Goal: Task Accomplishment & Management: Manage account settings

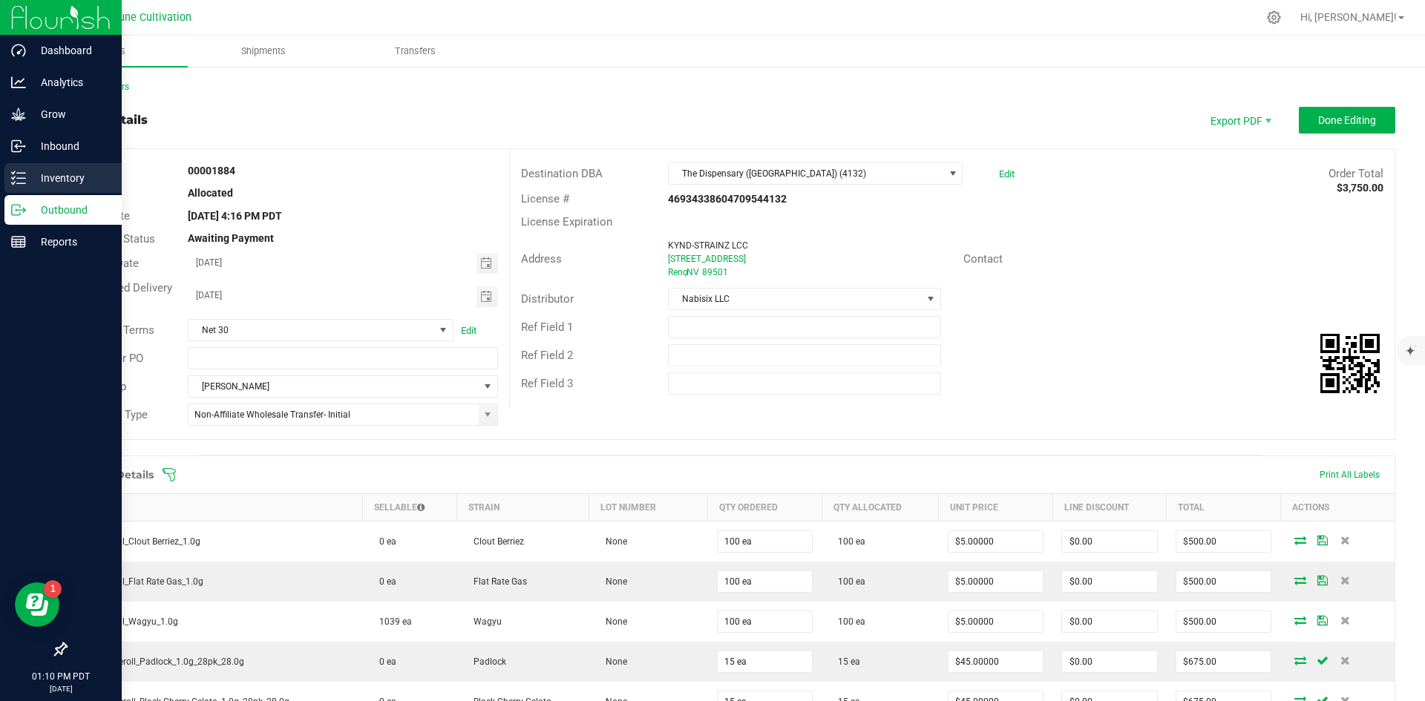
scroll to position [278, 0]
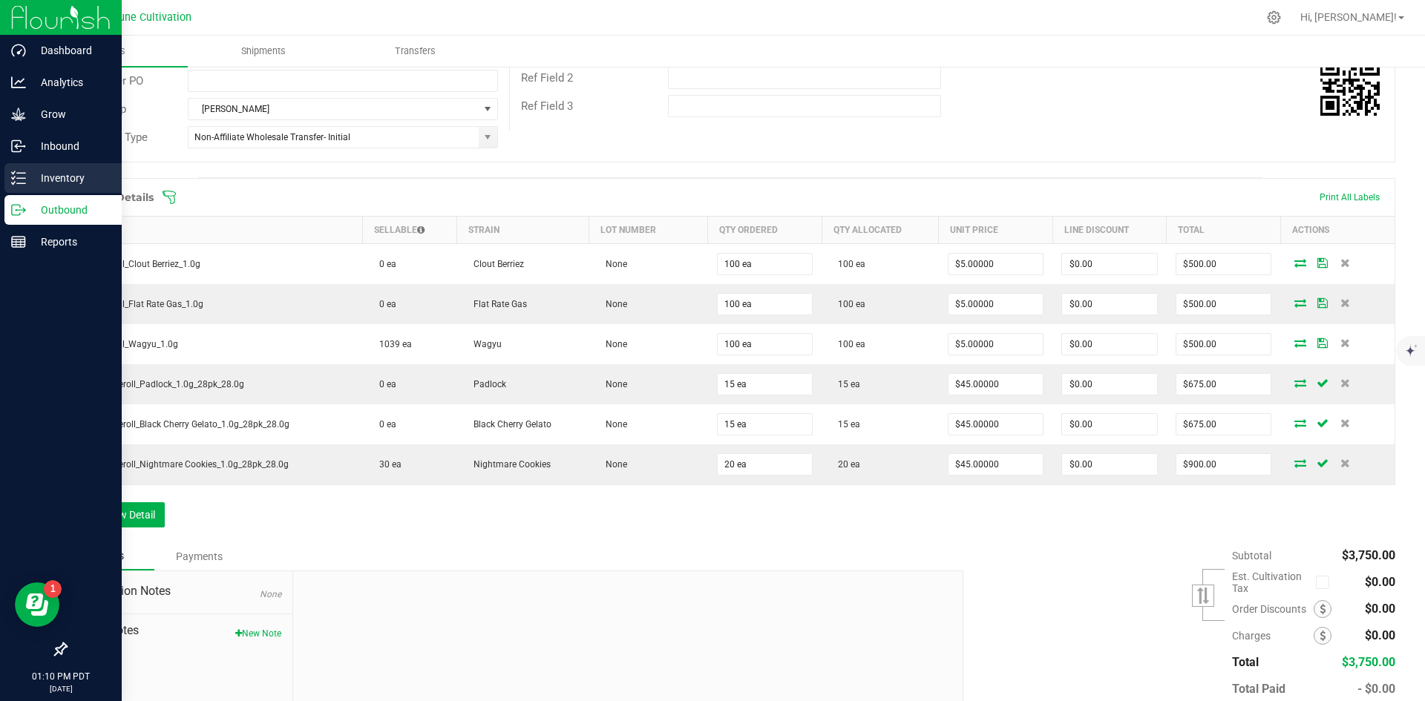
click at [24, 177] on icon at bounding box center [18, 178] width 15 height 15
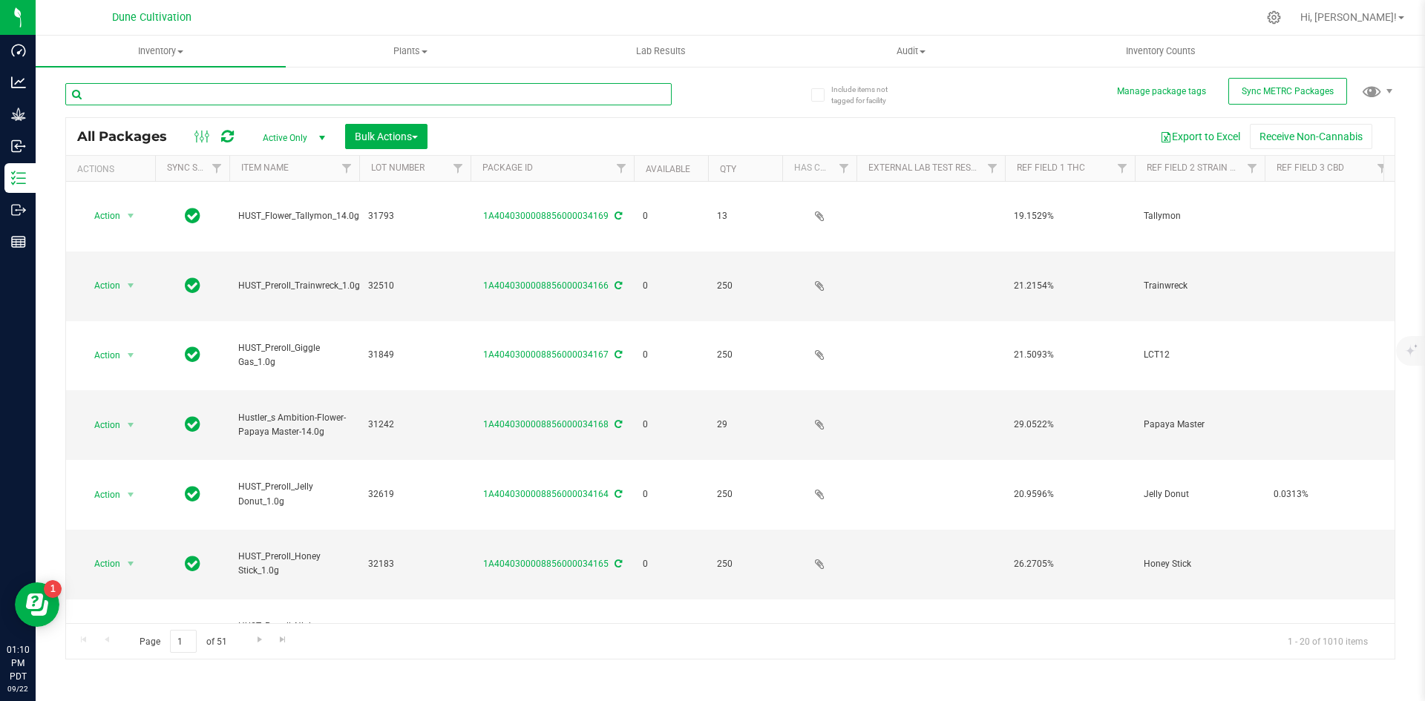
click at [294, 98] on input "text" at bounding box center [368, 94] width 606 height 22
type input "HUST_Preroll"
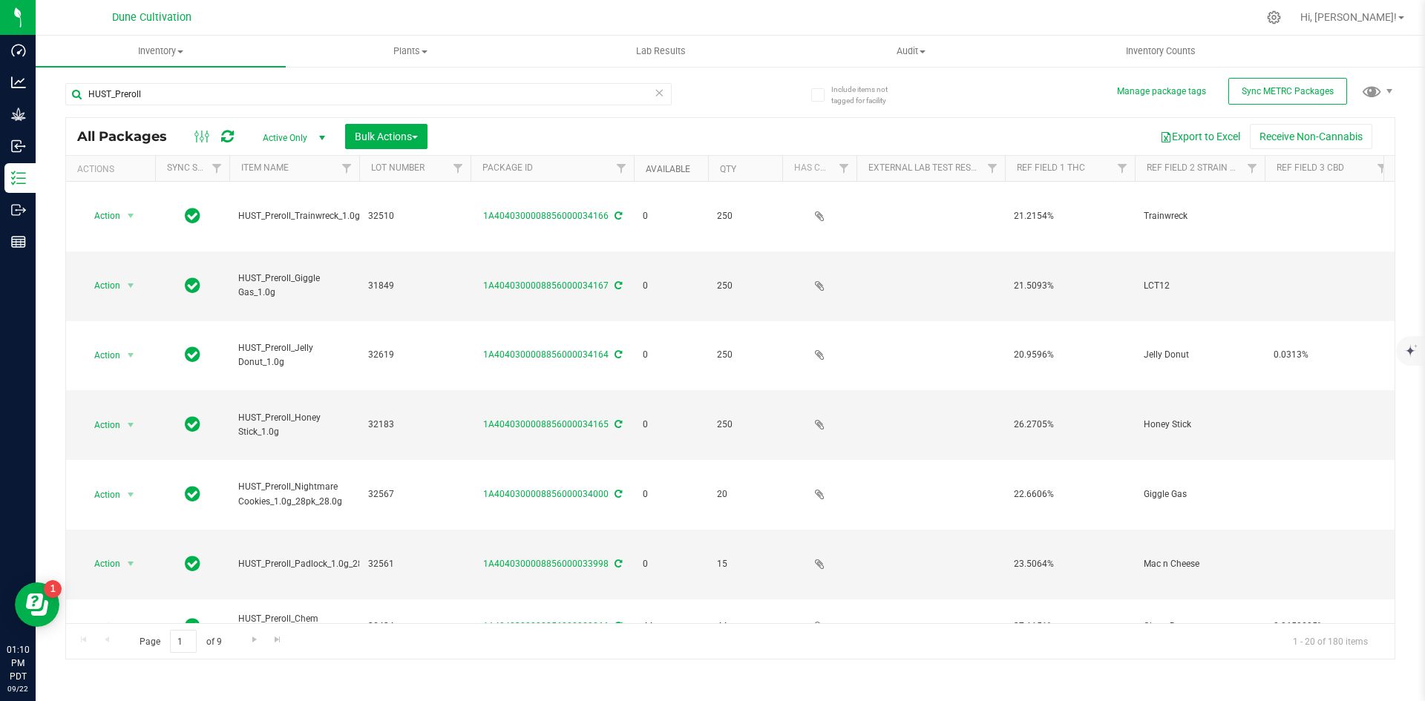
click at [655, 166] on link "Available" at bounding box center [668, 169] width 45 height 10
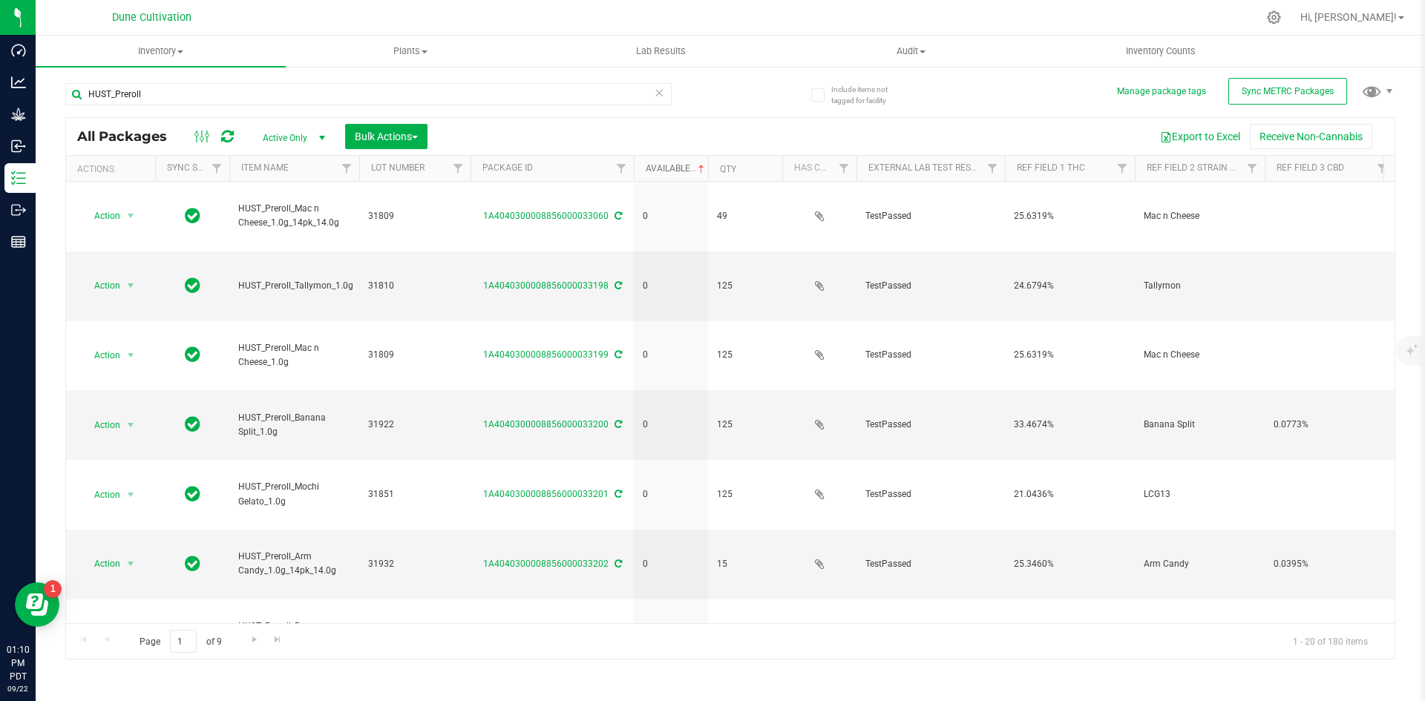
click at [655, 166] on link "Available" at bounding box center [677, 168] width 62 height 10
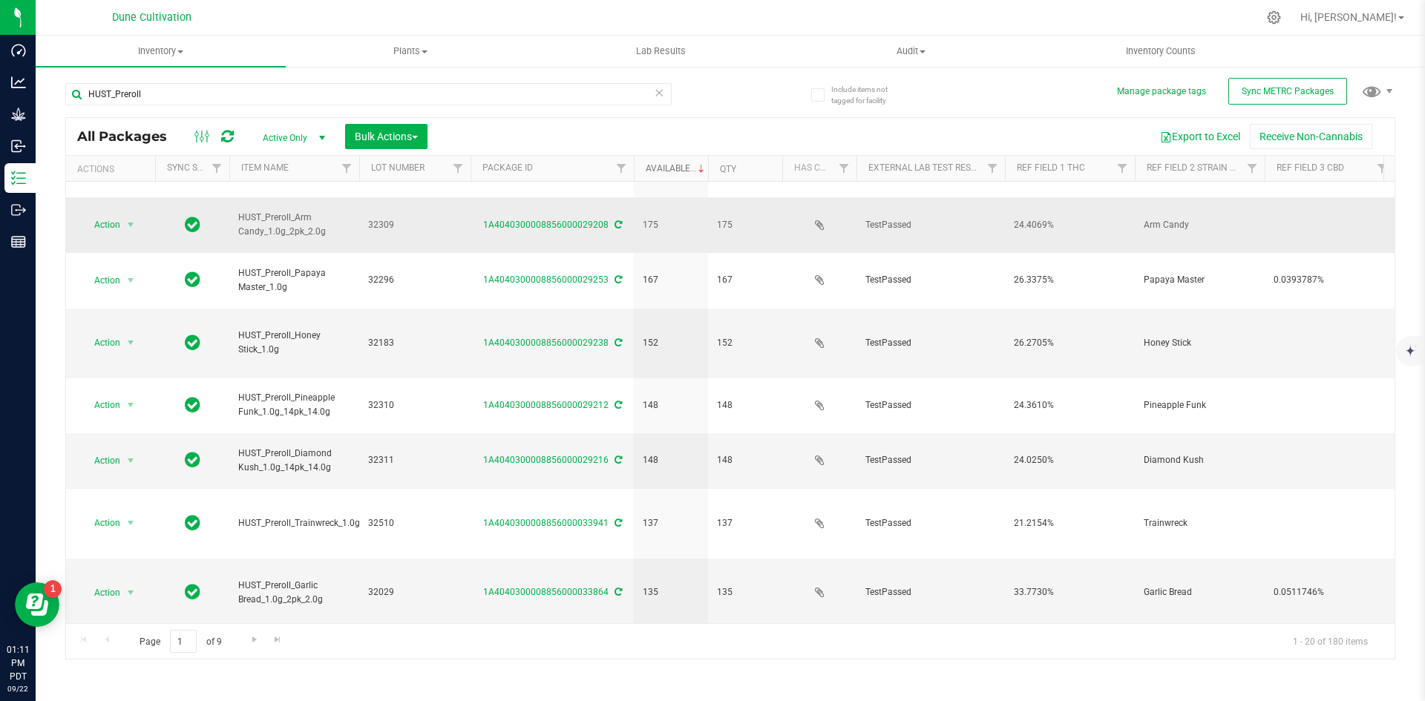
scroll to position [391, 0]
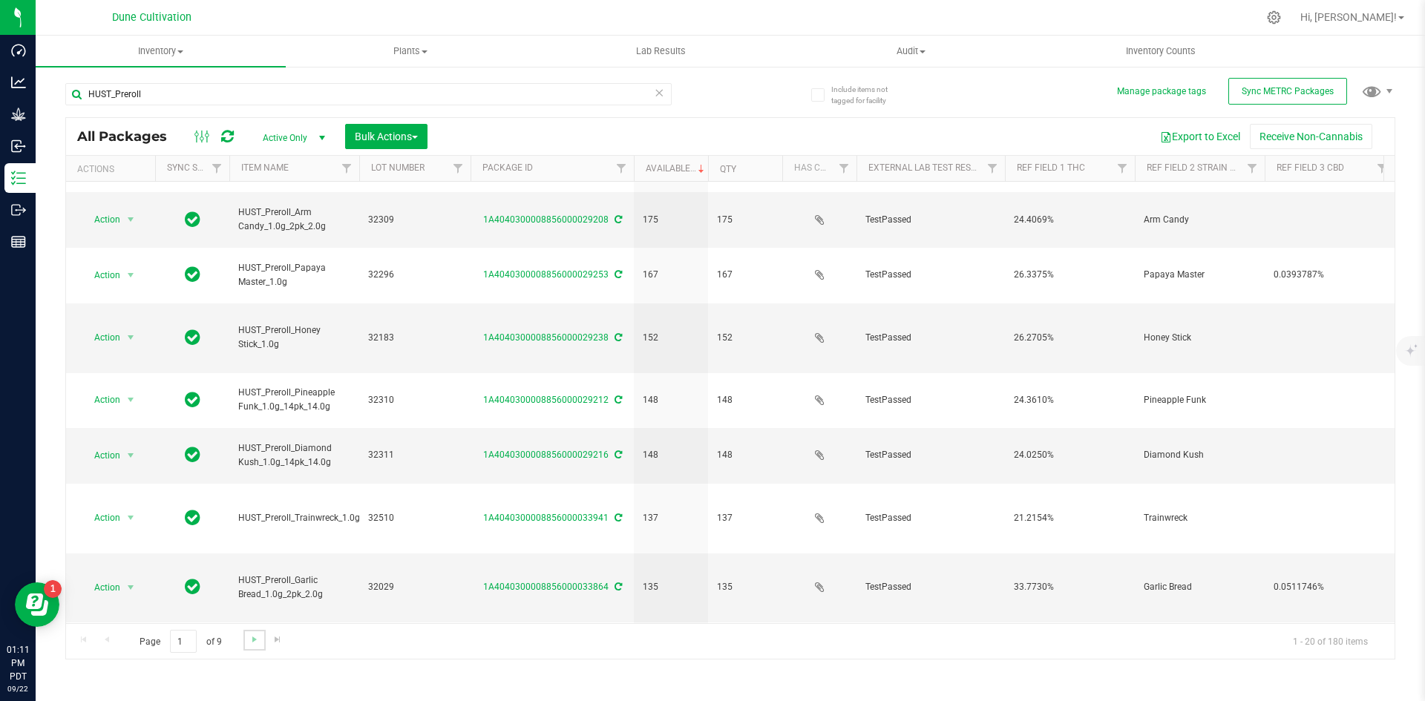
click at [246, 641] on link "Go to the next page" at bounding box center [254, 640] width 22 height 20
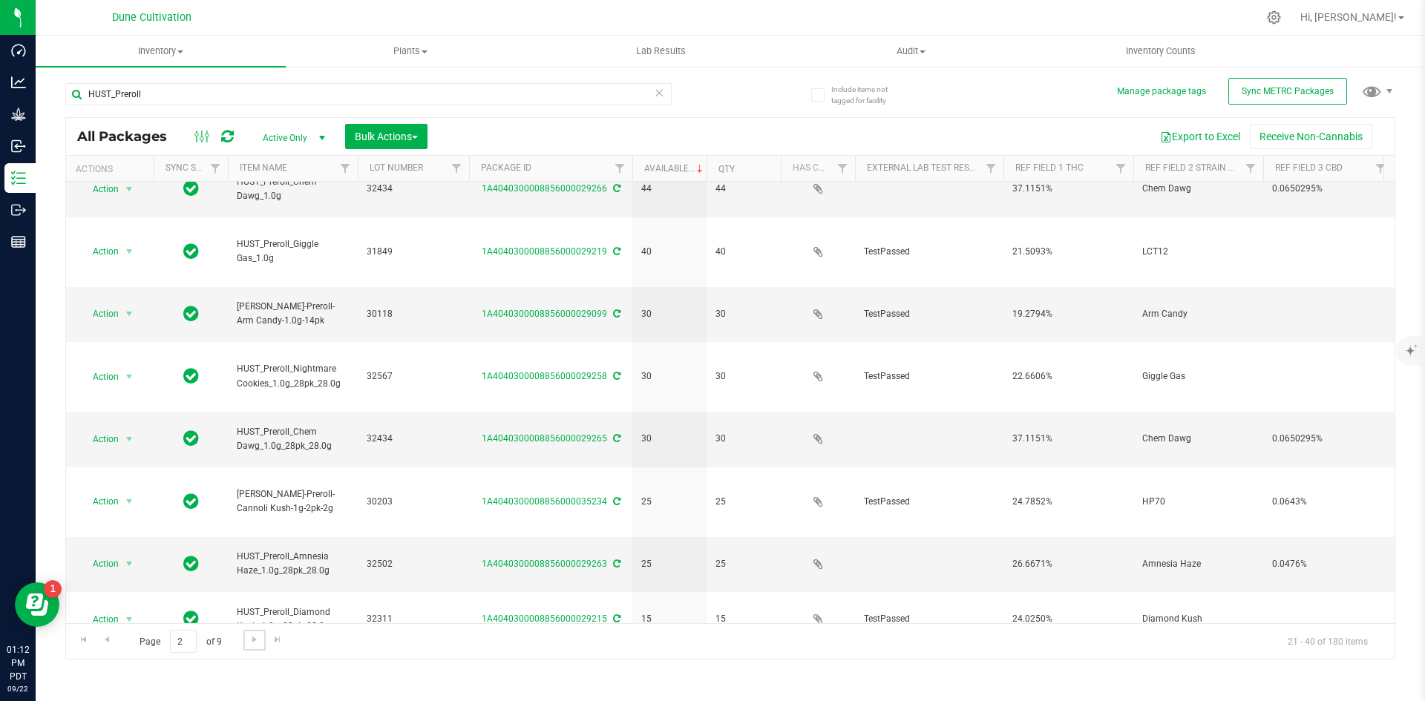
scroll to position [215, 1]
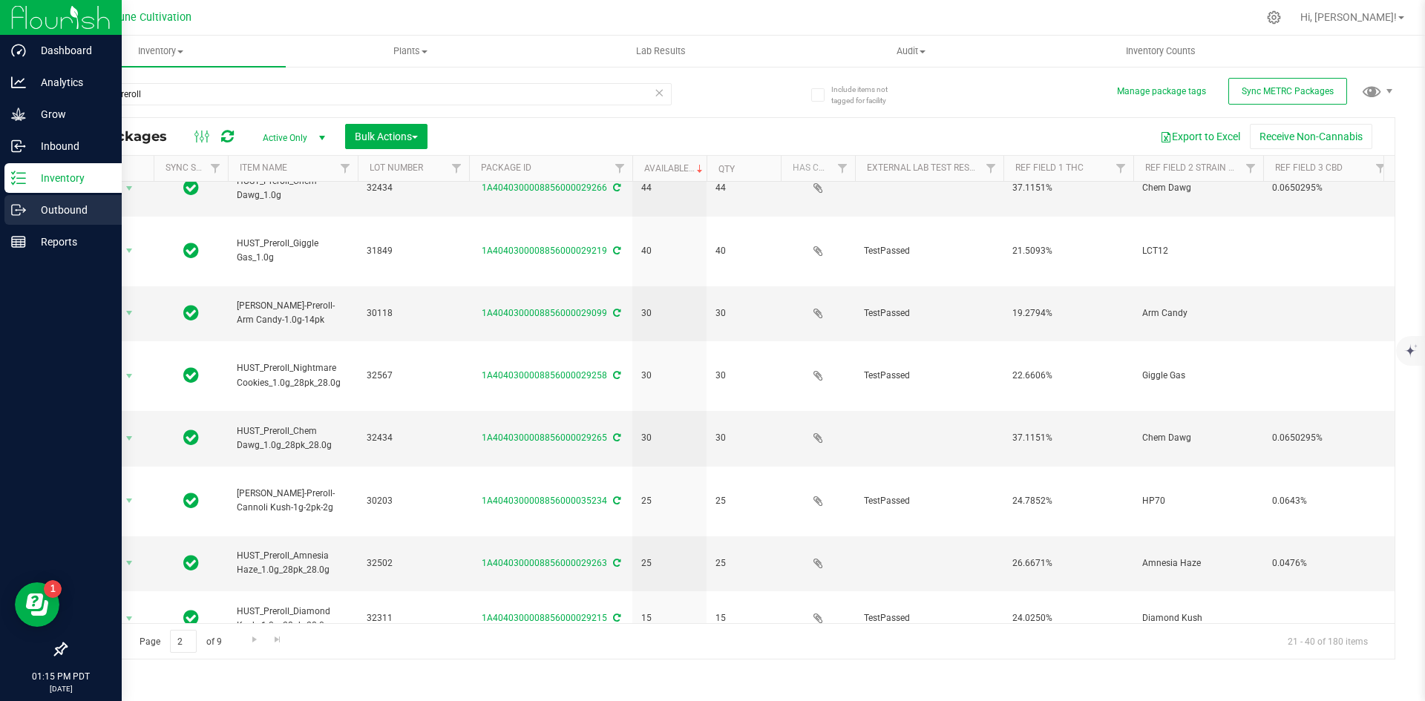
click at [23, 216] on icon at bounding box center [18, 210] width 15 height 15
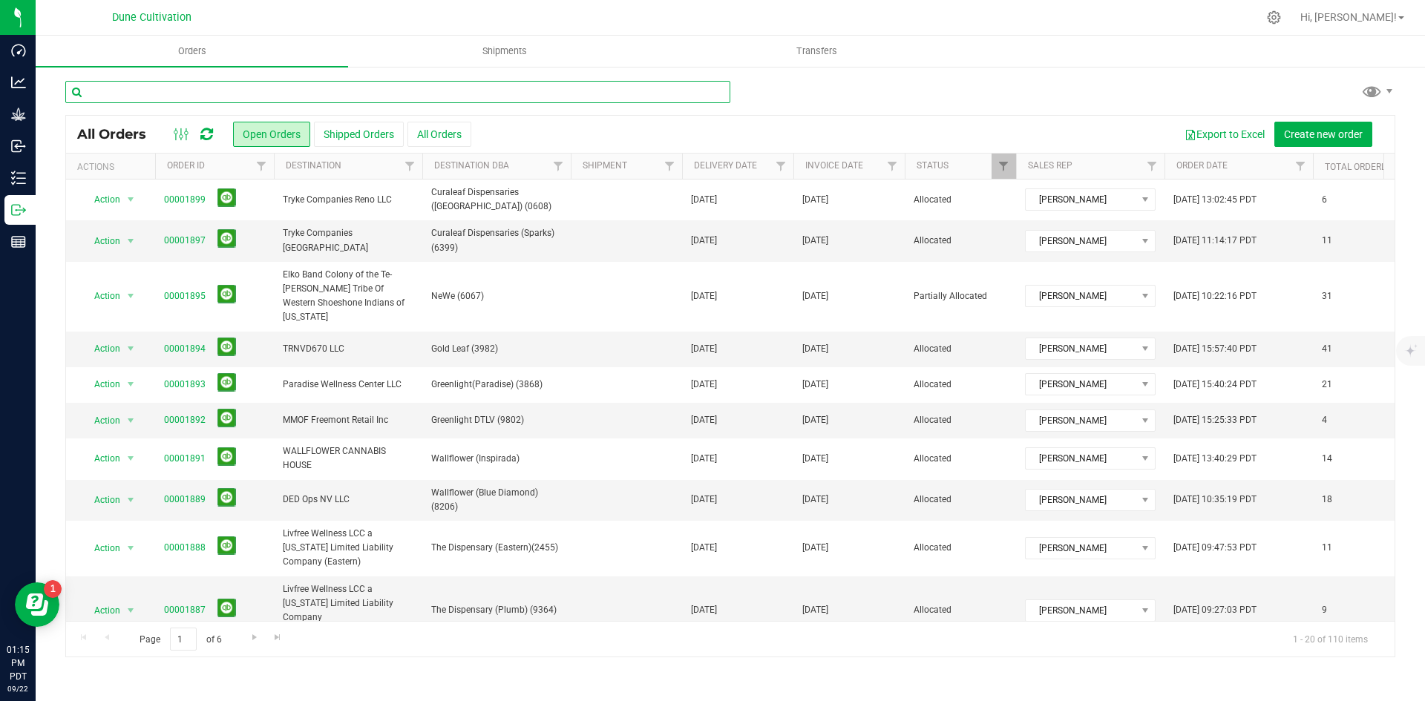
click at [510, 90] on input "text" at bounding box center [397, 92] width 665 height 22
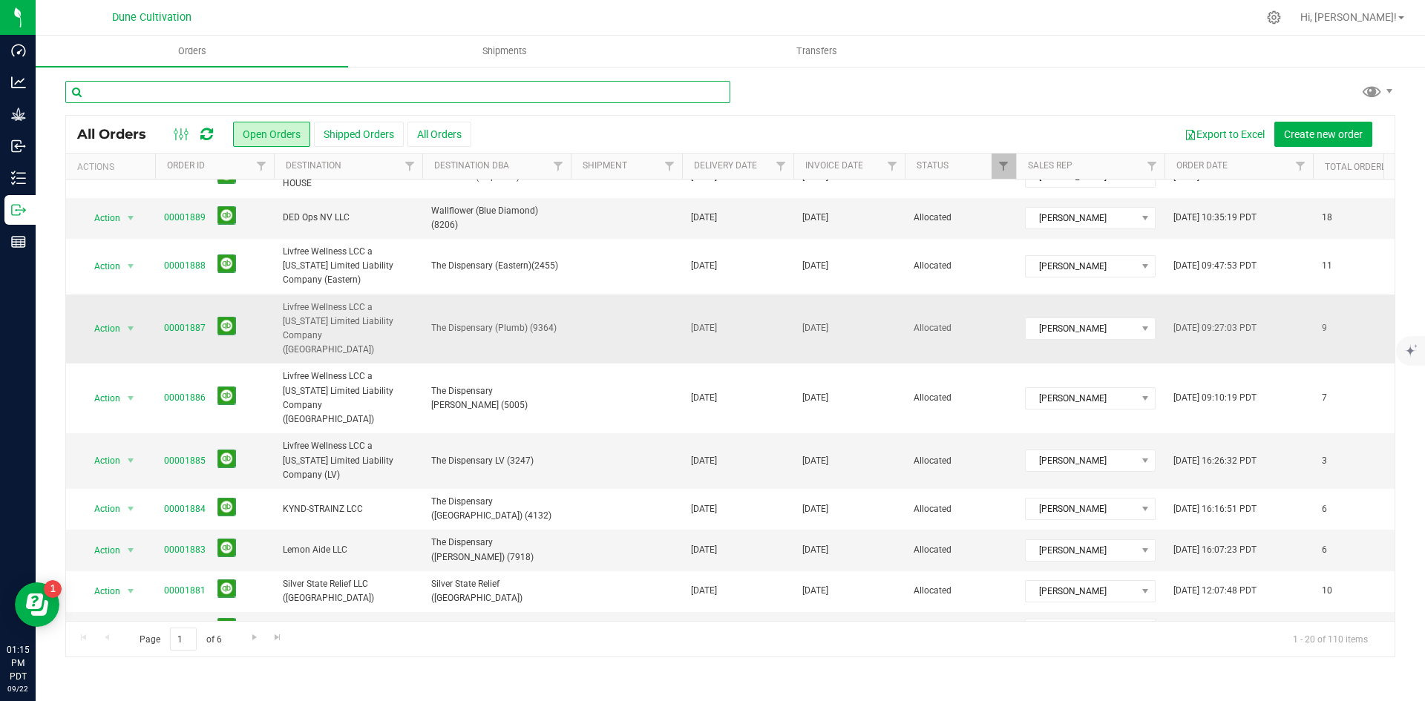
scroll to position [283, 0]
click at [184, 321] on link "00001887" at bounding box center [185, 328] width 42 height 14
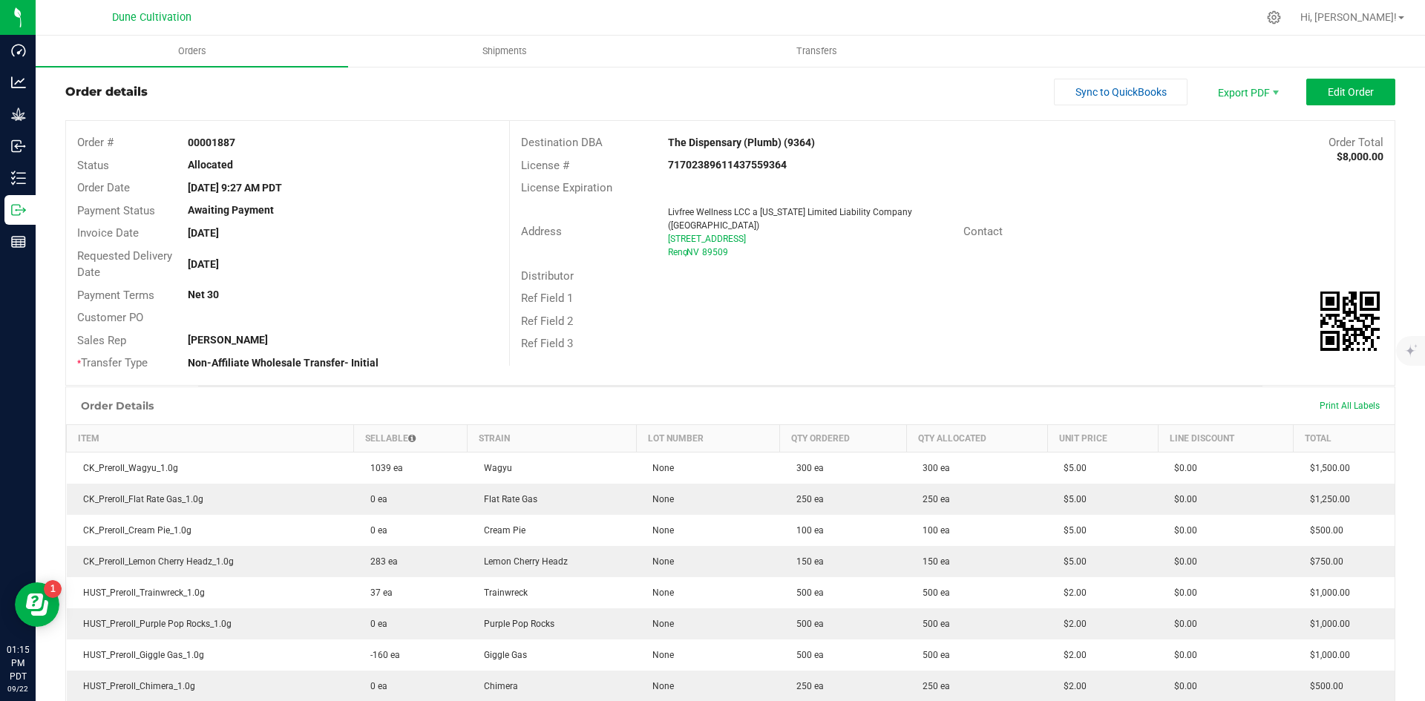
scroll to position [24, 0]
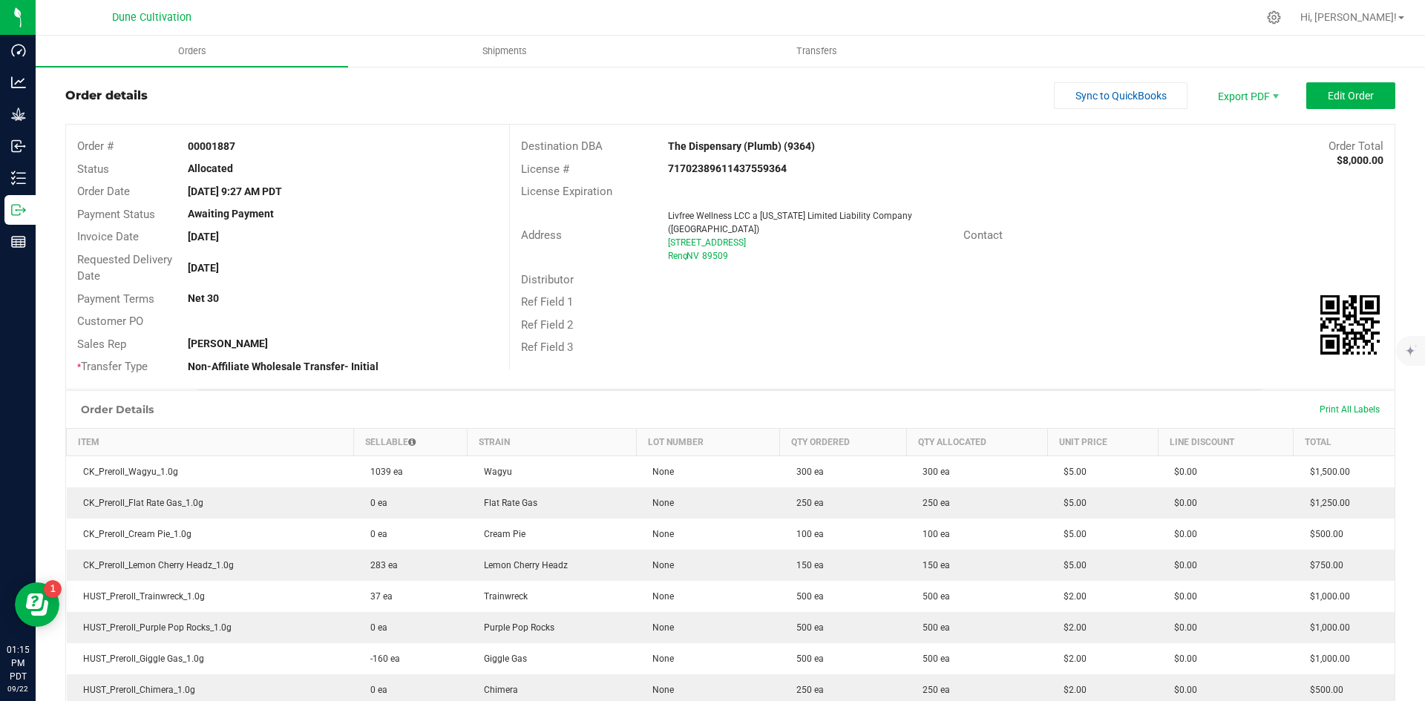
click at [1325, 113] on outbound-order-header "Order details Sync to QuickBooks Export PDF Edit Order Order # 00001887 Status …" at bounding box center [730, 235] width 1330 height 307
click at [1323, 108] on button "Edit Order" at bounding box center [1350, 95] width 89 height 27
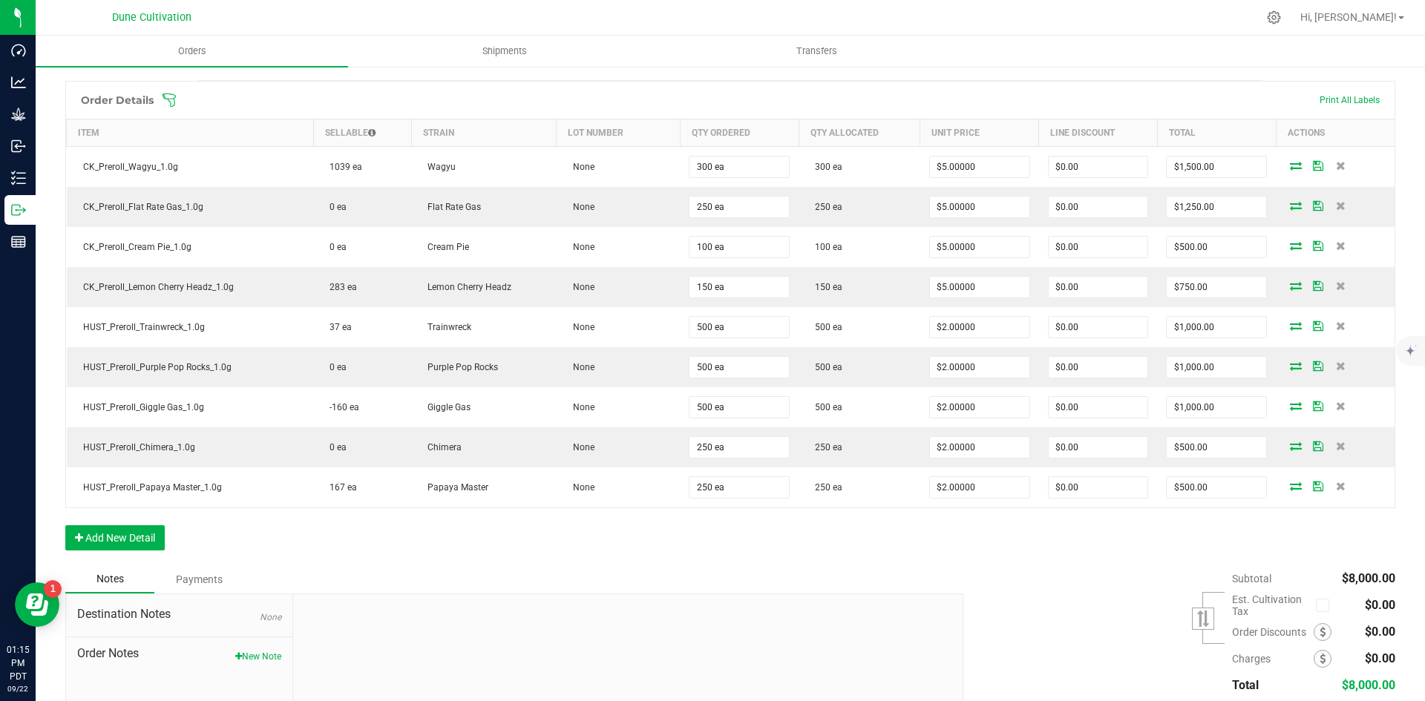
scroll to position [482, 0]
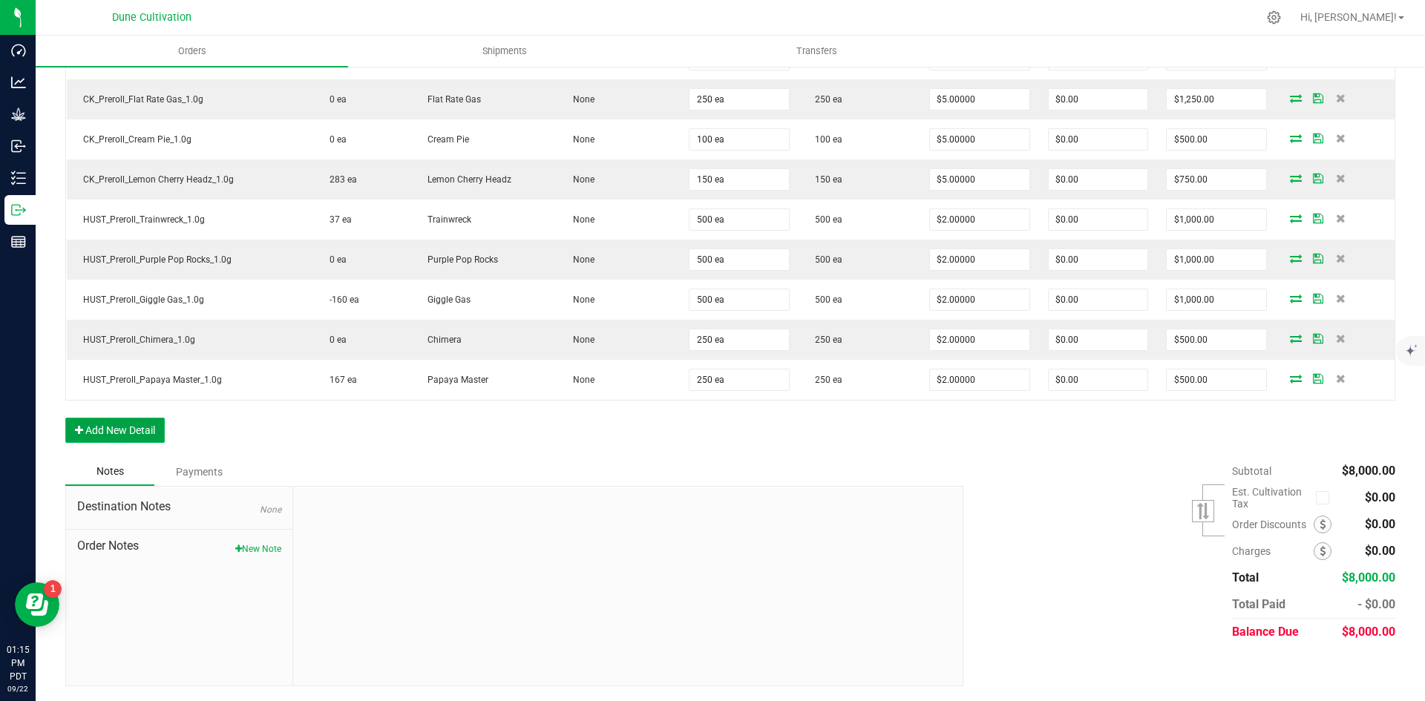
click at [161, 430] on button "Add New Detail" at bounding box center [114, 430] width 99 height 25
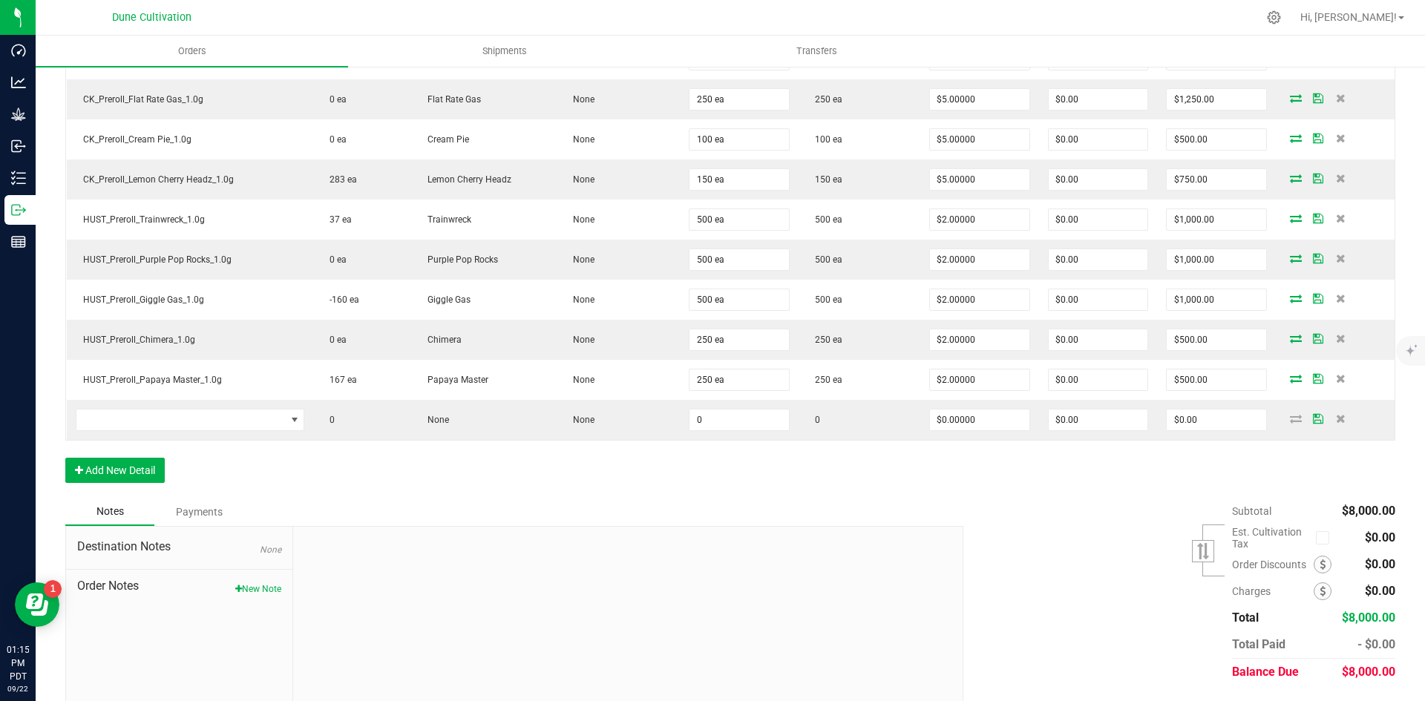
click at [133, 454] on div "Order Details Print All Labels Item Sellable Strain Lot Number Qty Ordered Qty …" at bounding box center [730, 235] width 1330 height 525
click at [132, 456] on div "Order Details Print All Labels Item Sellable Strain Lot Number Qty Ordered Qty …" at bounding box center [730, 235] width 1330 height 525
click at [129, 465] on button "Add New Detail" at bounding box center [114, 470] width 99 height 25
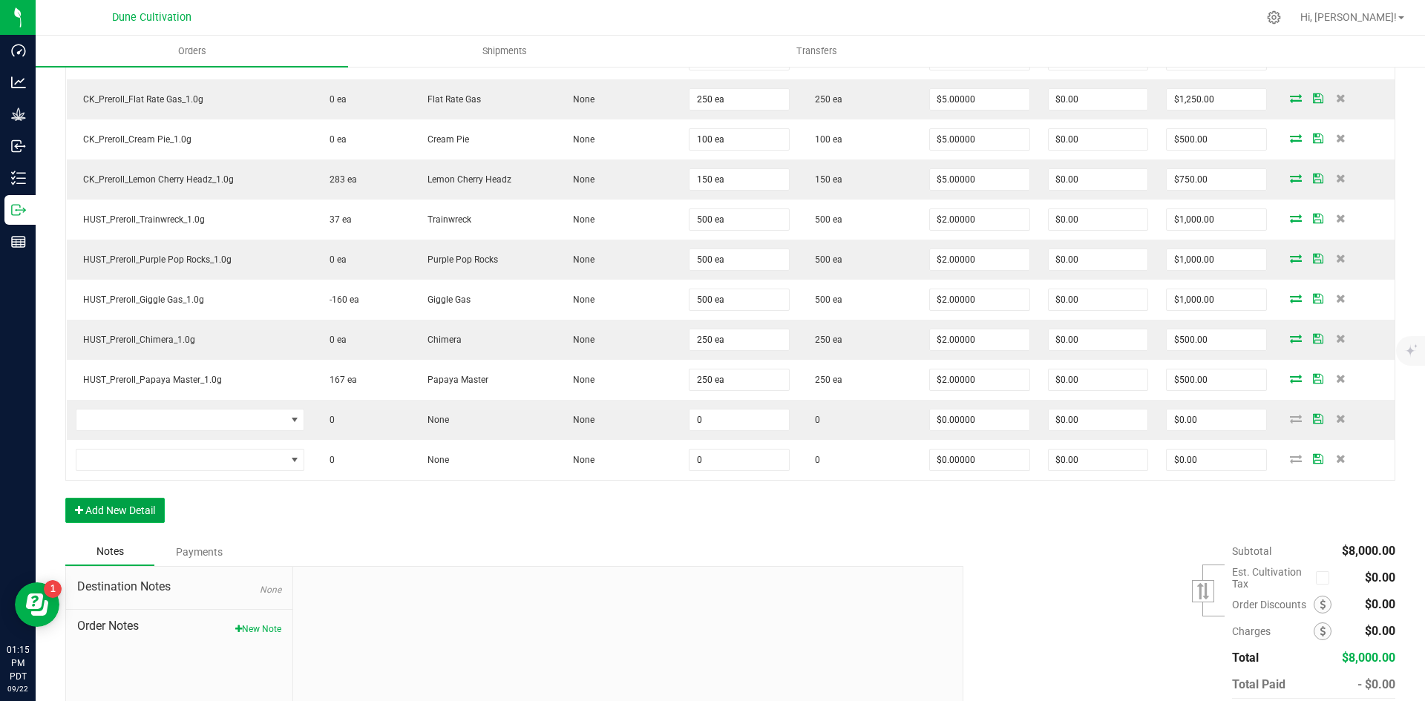
click at [115, 498] on button "Add New Detail" at bounding box center [114, 510] width 99 height 25
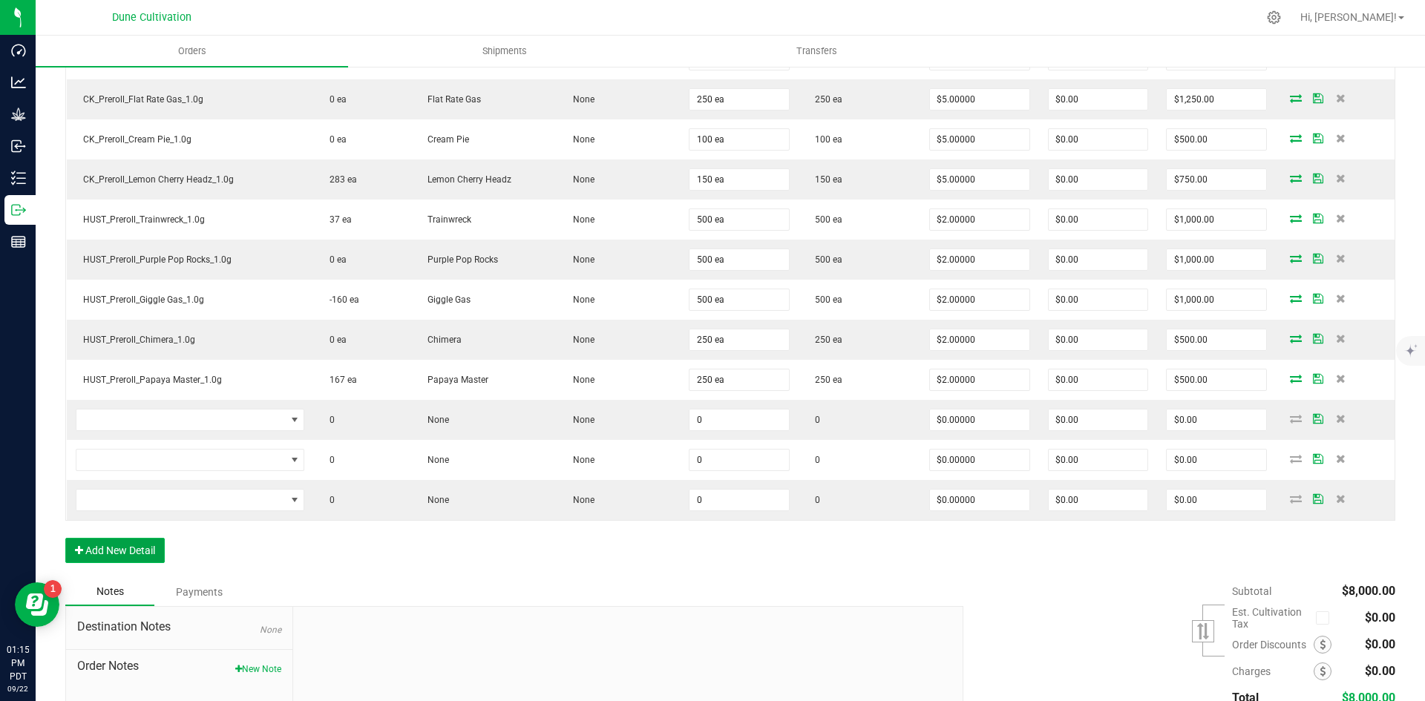
click at [106, 551] on button "Add New Detail" at bounding box center [114, 550] width 99 height 25
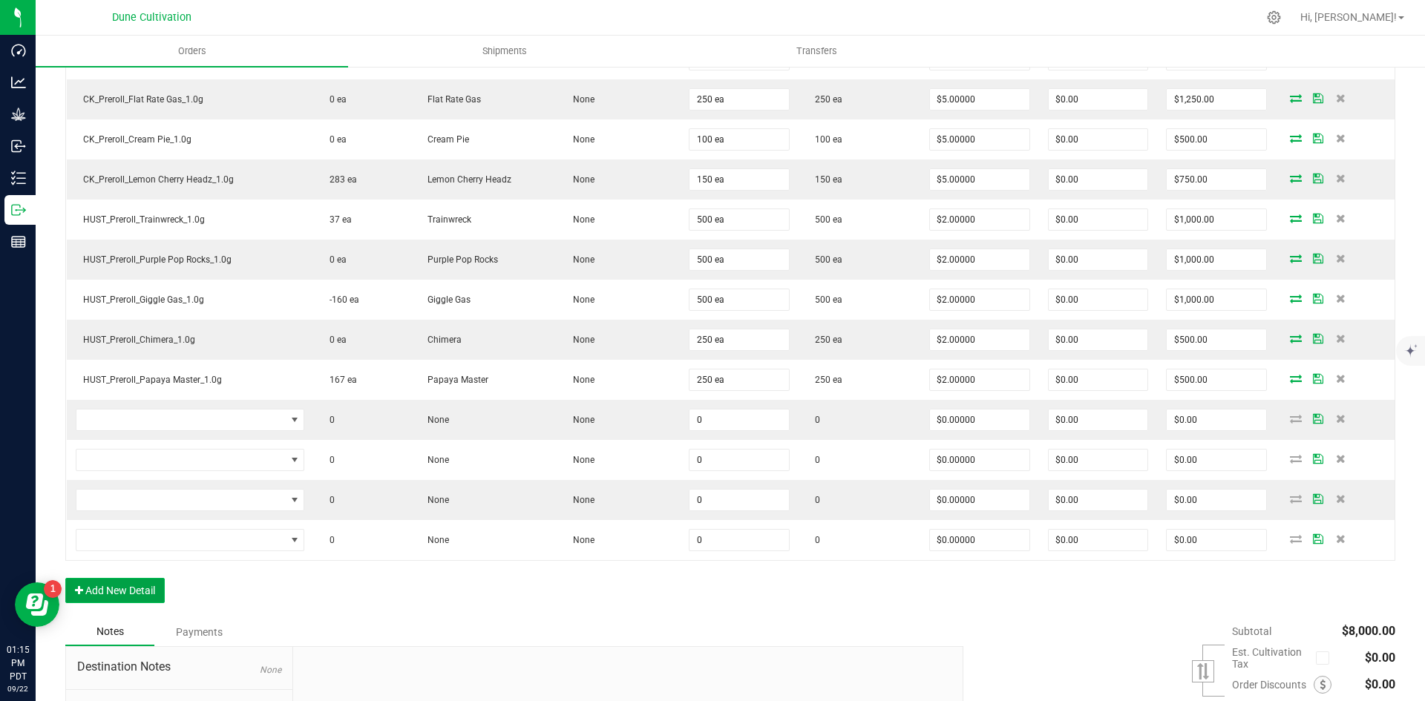
click at [103, 583] on button "Add New Detail" at bounding box center [114, 590] width 99 height 25
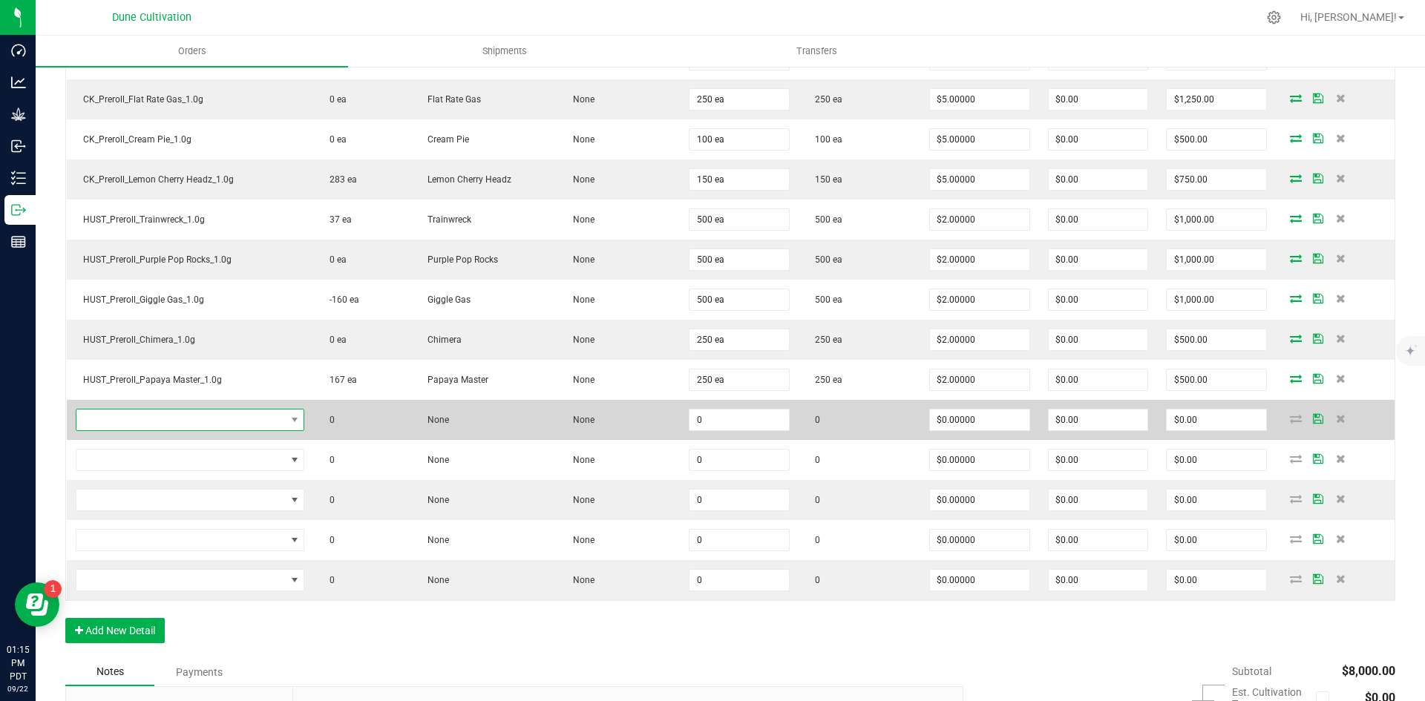
click at [168, 427] on span "NO DATA FOUND" at bounding box center [180, 420] width 209 height 21
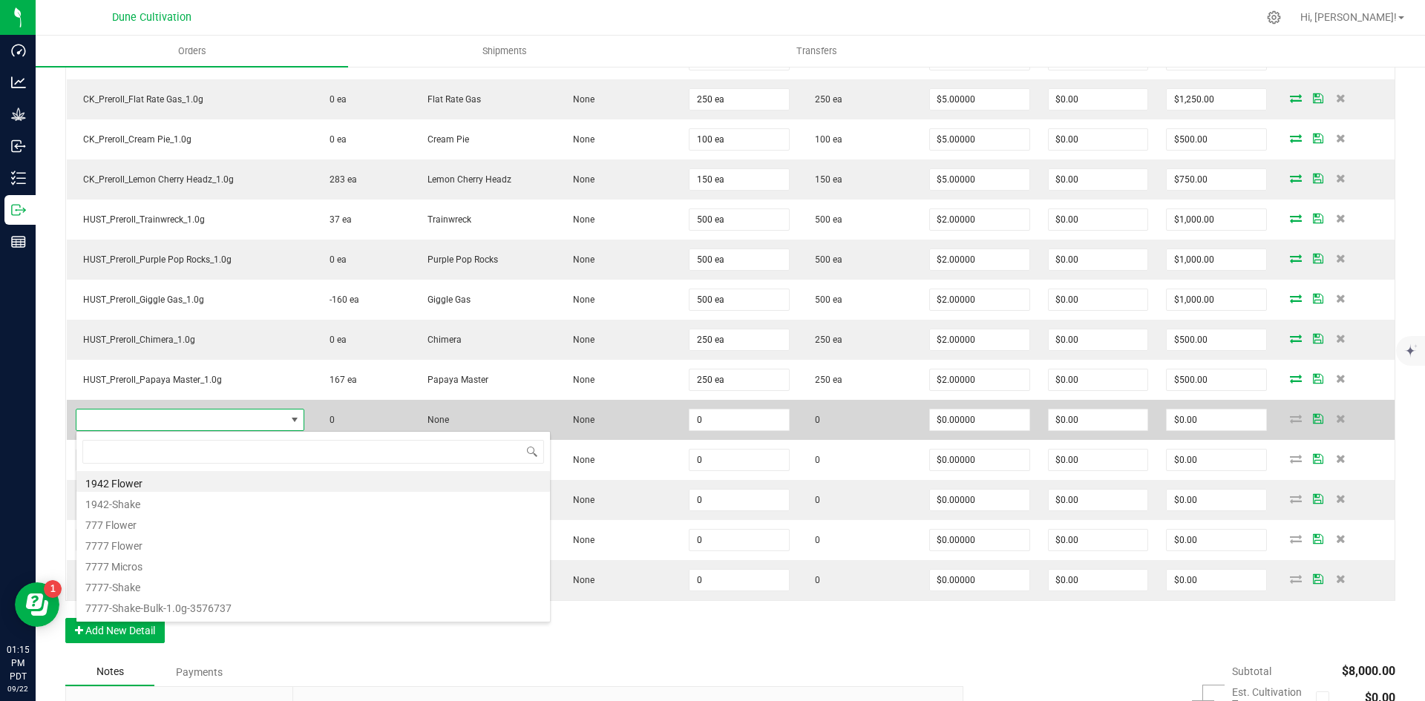
scroll to position [22, 225]
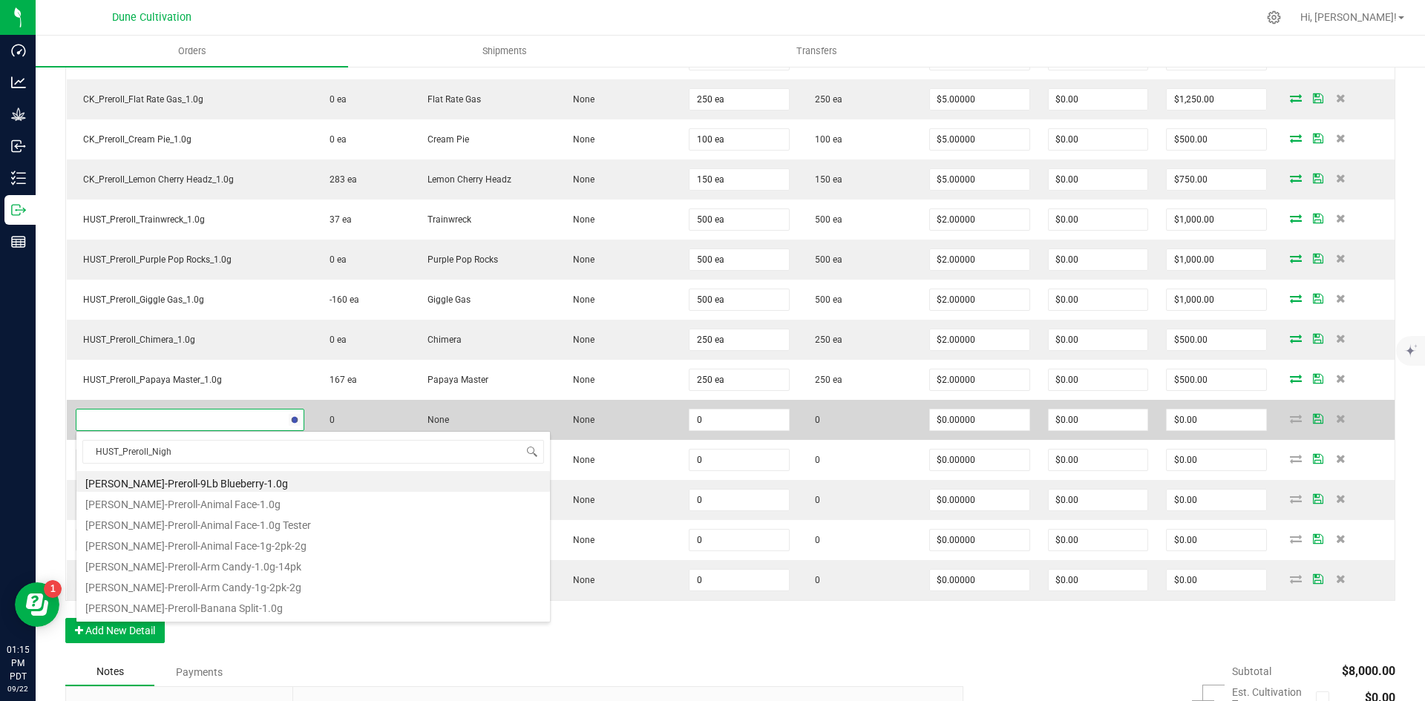
type input "HUST_Preroll_Night"
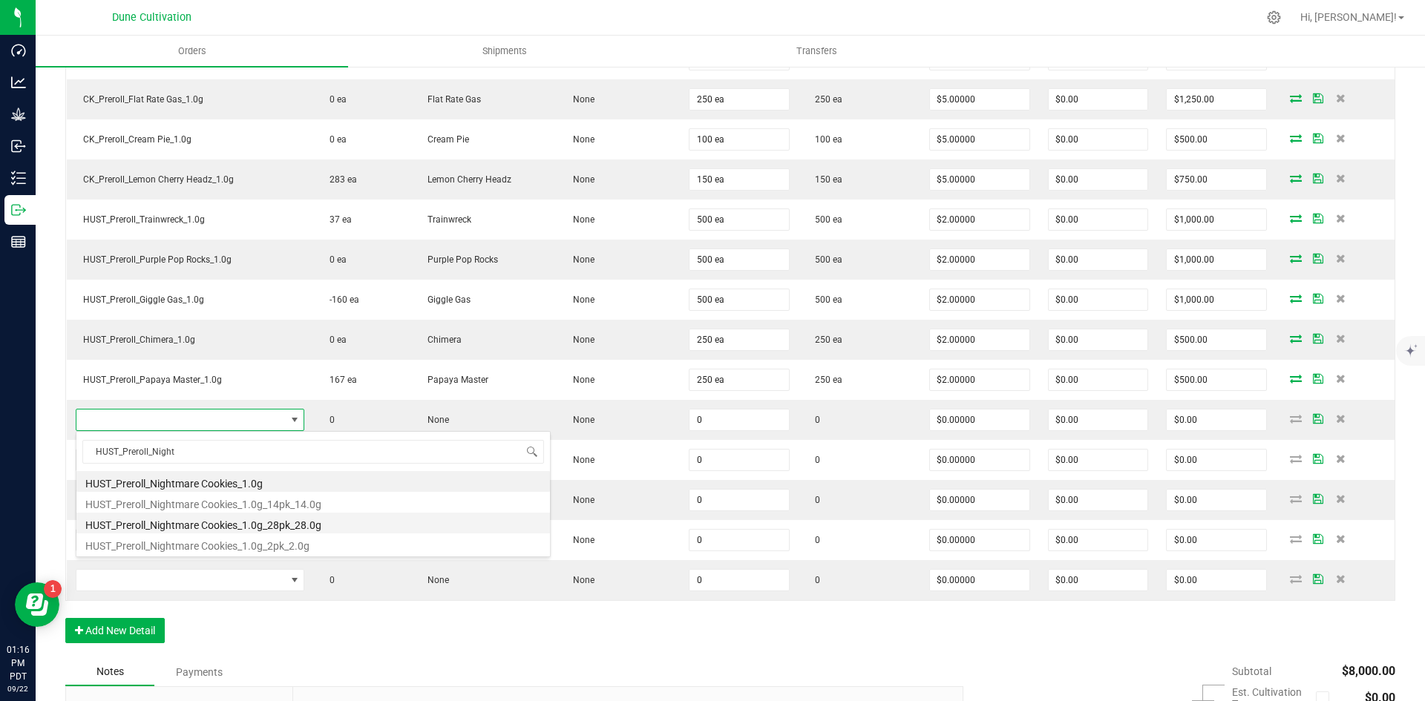
click at [191, 515] on li "HUST_Preroll_Nightmare Cookies_1.0g_28pk_28.0g" at bounding box center [313, 523] width 474 height 21
type input "0 ea"
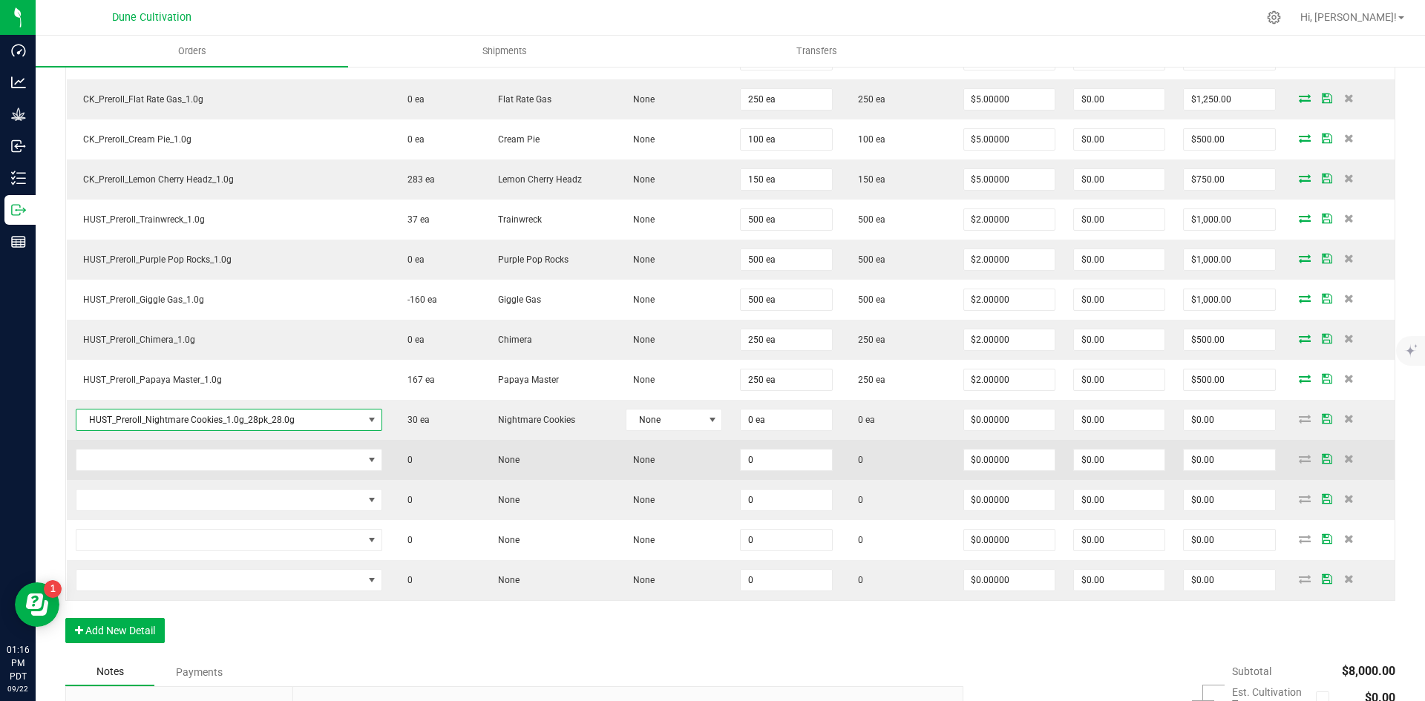
click at [204, 472] on td at bounding box center [229, 460] width 324 height 40
click at [199, 468] on span "NO DATA FOUND" at bounding box center [219, 460] width 286 height 21
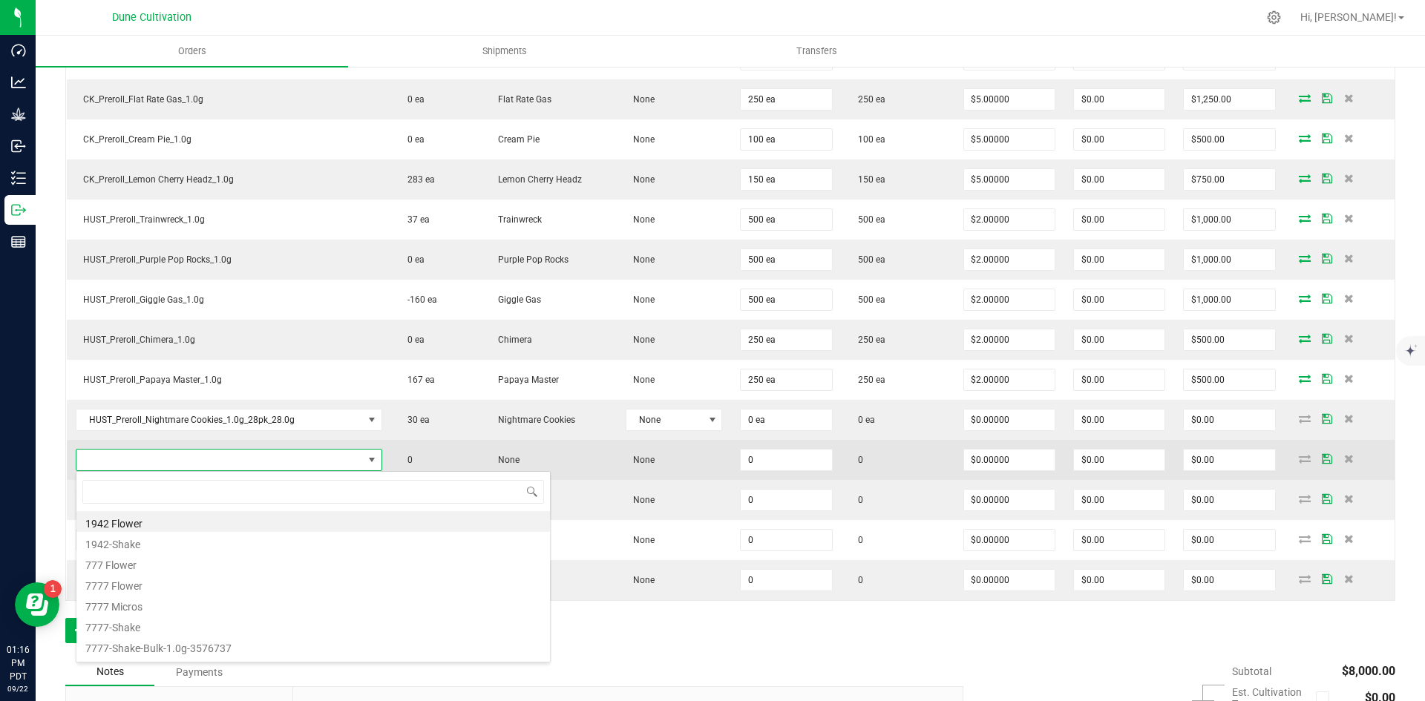
scroll to position [22, 299]
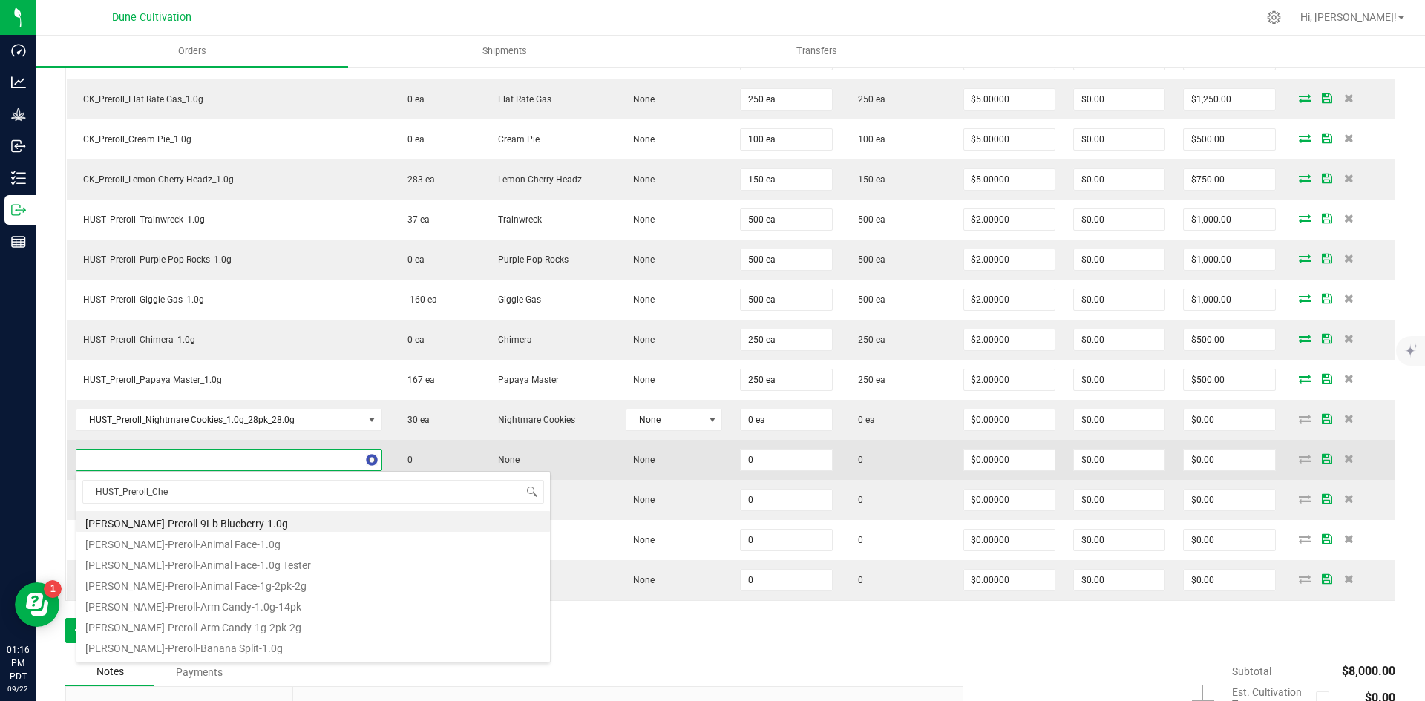
type input "HUST_Preroll_Chem"
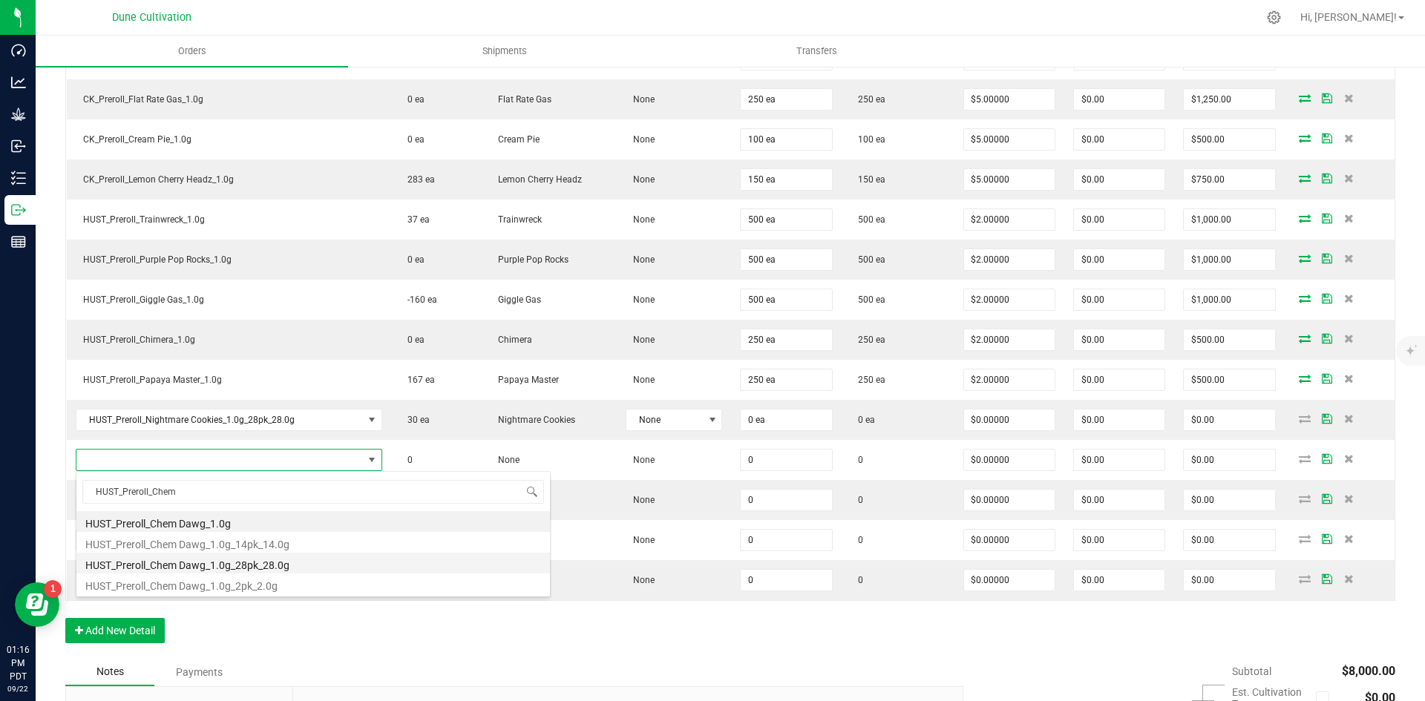
click at [207, 557] on li "HUST_Preroll_Chem Dawg_1.0g_28pk_28.0g" at bounding box center [313, 563] width 474 height 21
type input "0 ea"
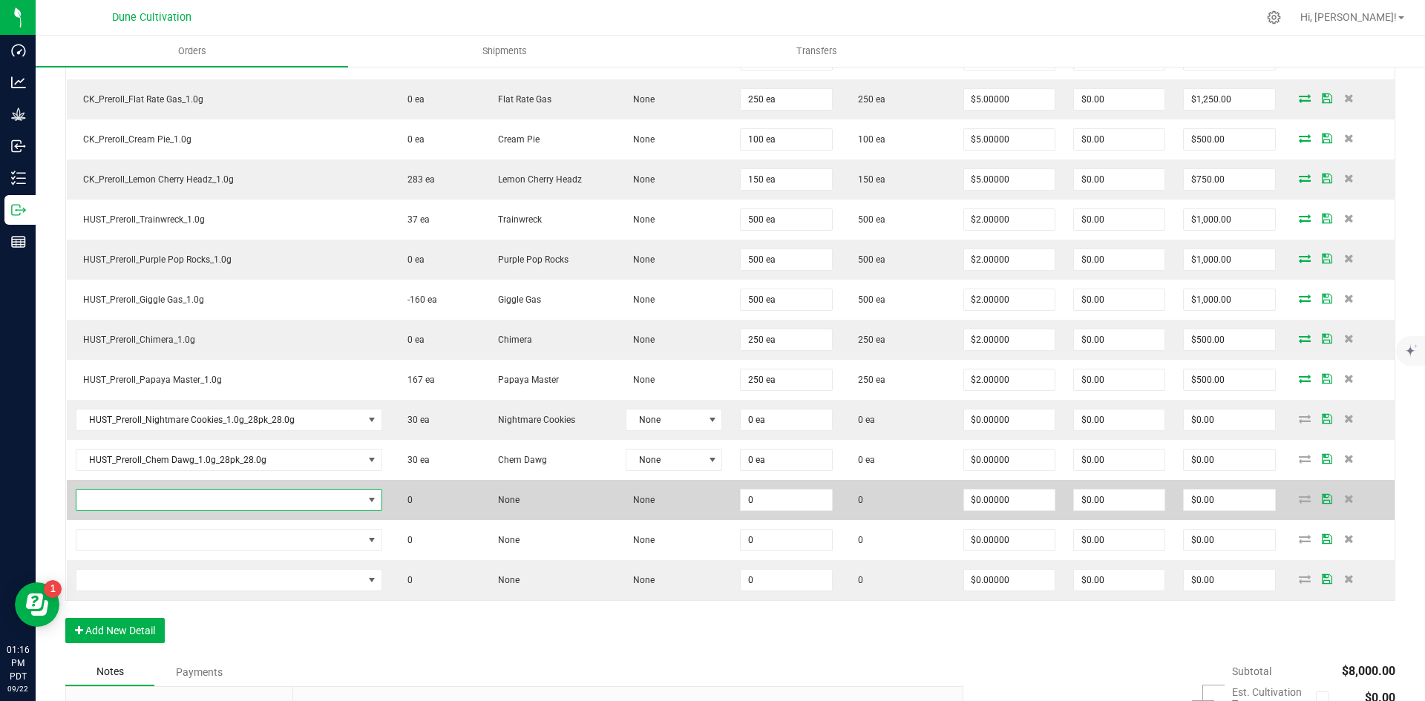
click at [213, 508] on span "NO DATA FOUND" at bounding box center [219, 500] width 286 height 21
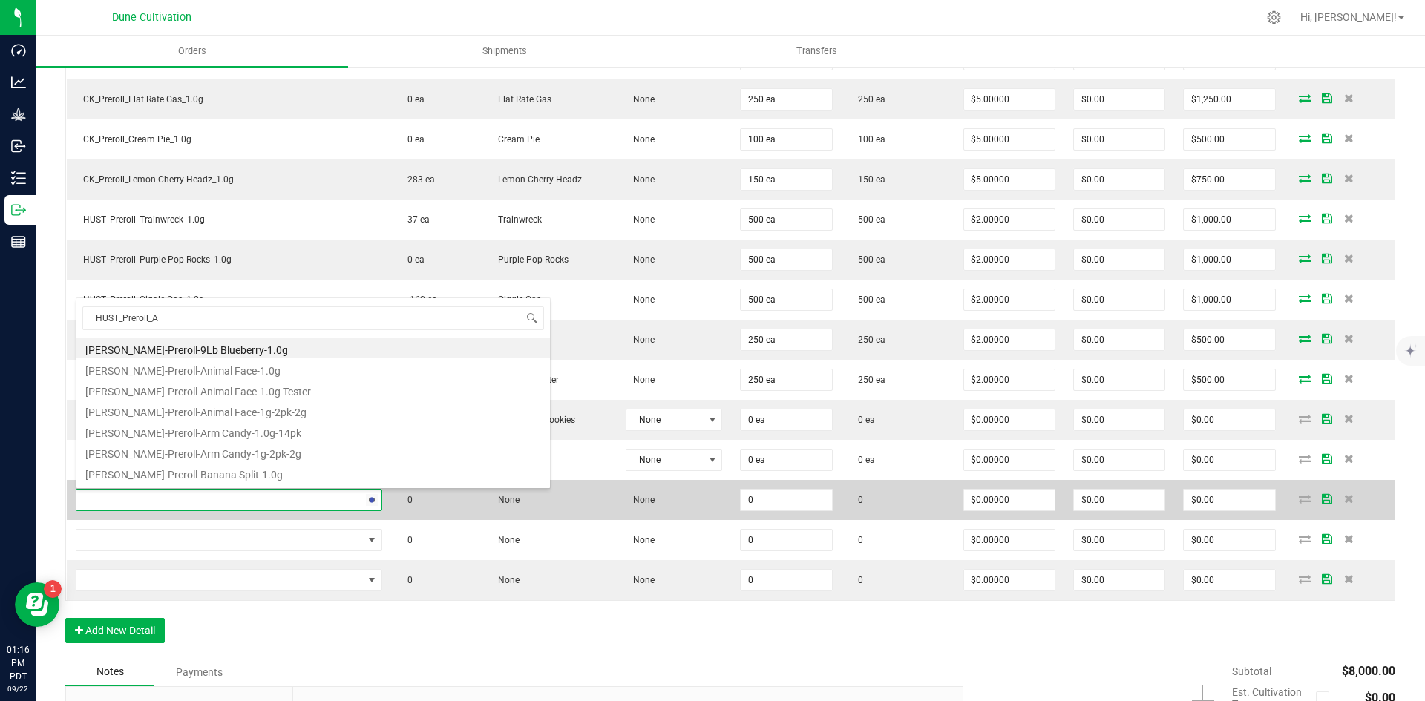
type input "HUST_Preroll_Am"
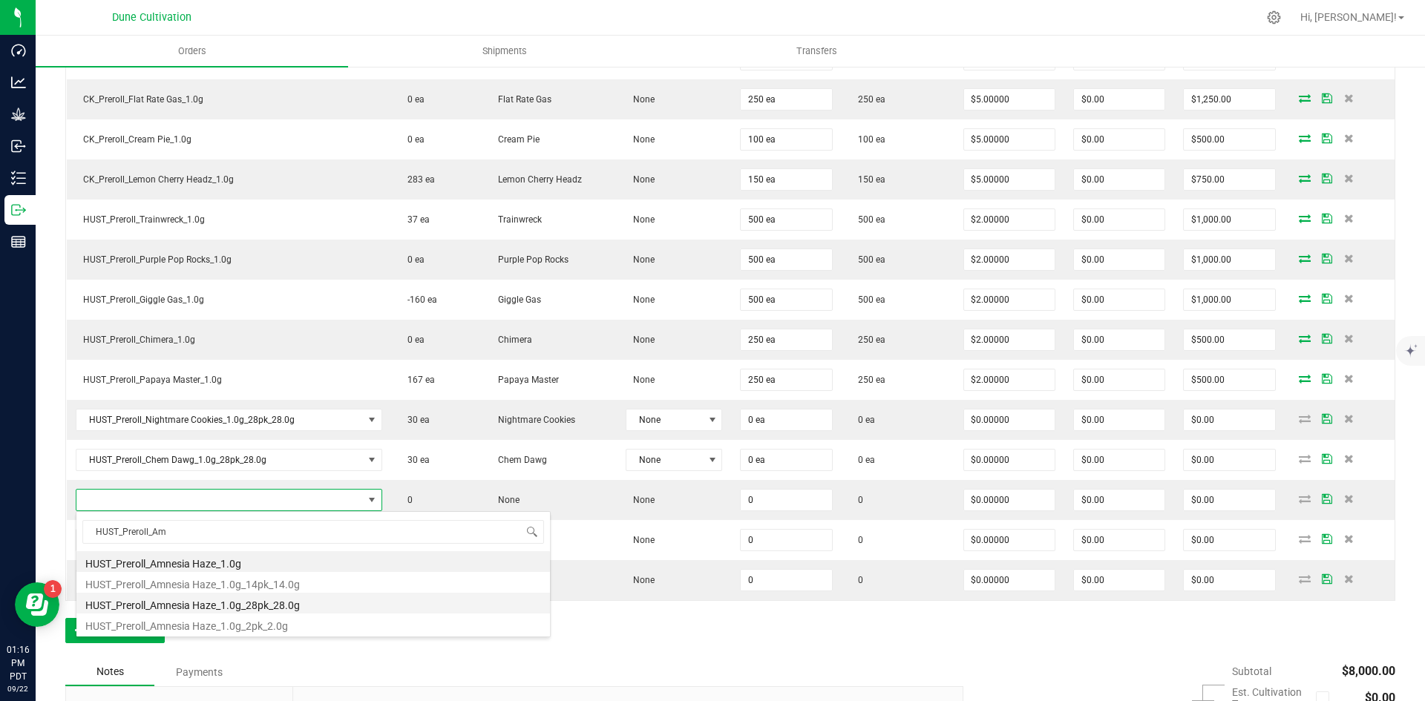
click at [222, 597] on li "HUST_Preroll_Amnesia Haze_1.0g_28pk_28.0g" at bounding box center [313, 603] width 474 height 21
type input "0 ea"
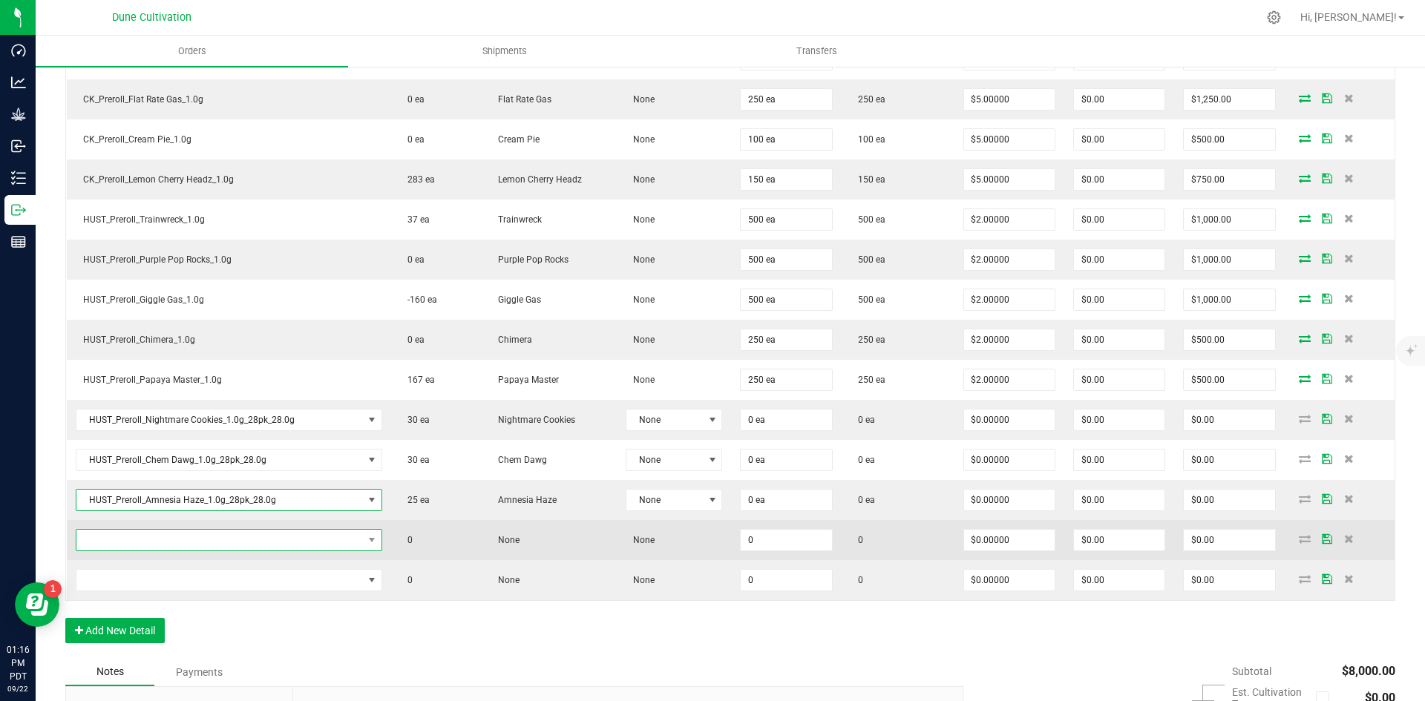
click at [231, 546] on span "NO DATA FOUND" at bounding box center [219, 540] width 286 height 21
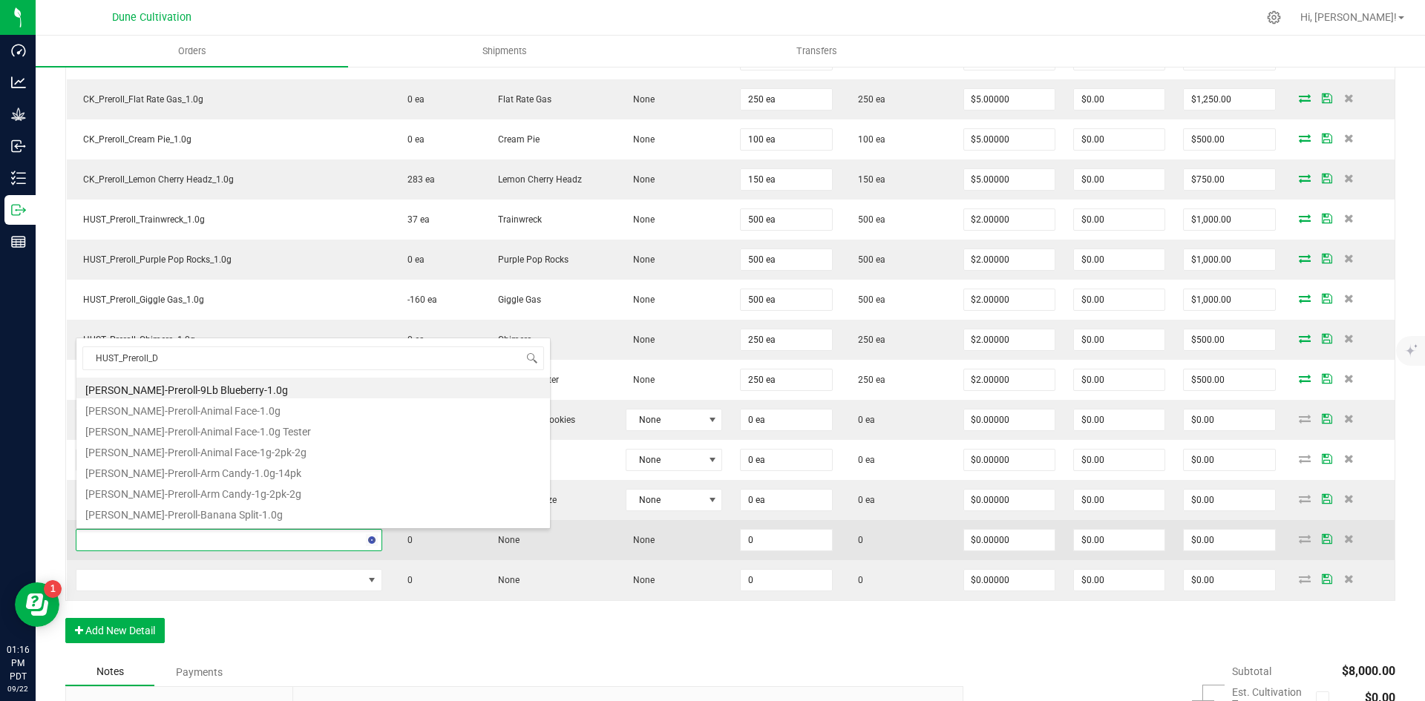
type input "HUST_Preroll_Di"
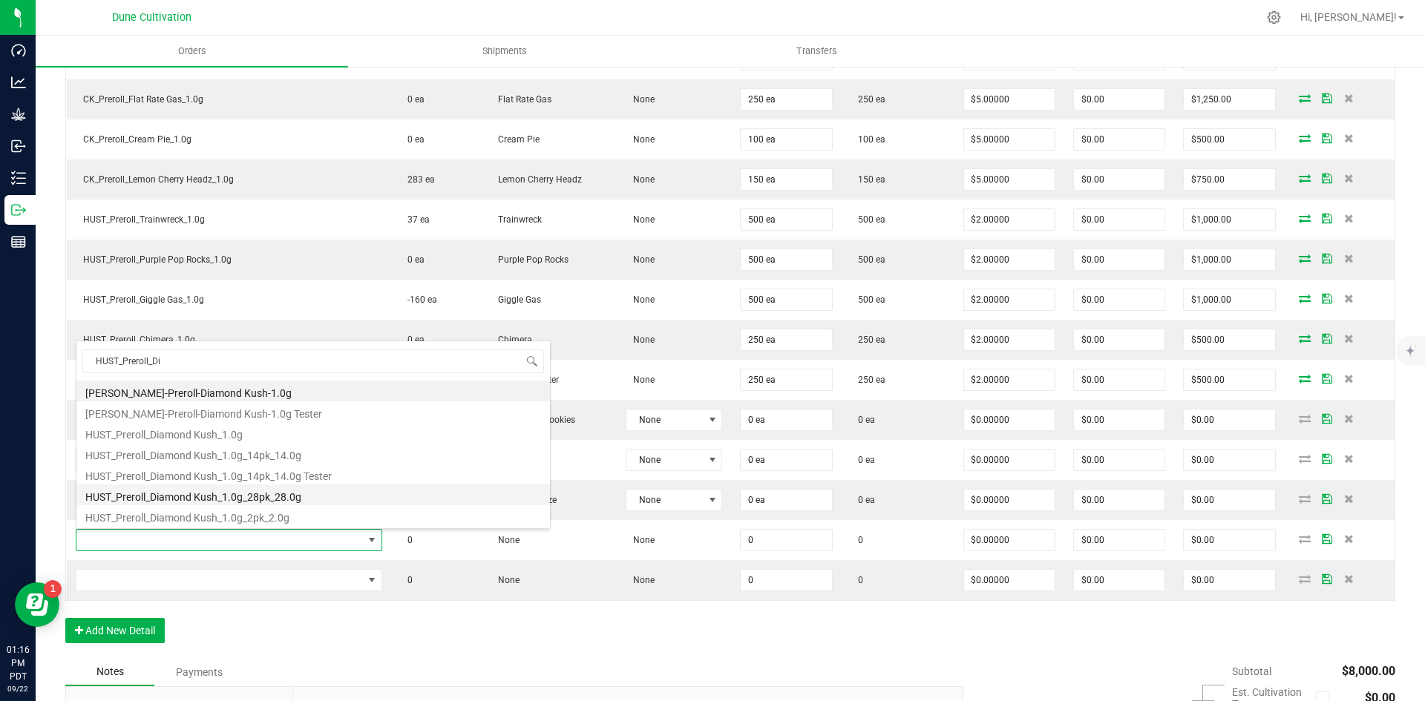
click at [240, 490] on li "HUST_Preroll_Diamond Kush_1.0g_28pk_28.0g" at bounding box center [313, 495] width 474 height 21
type input "0 ea"
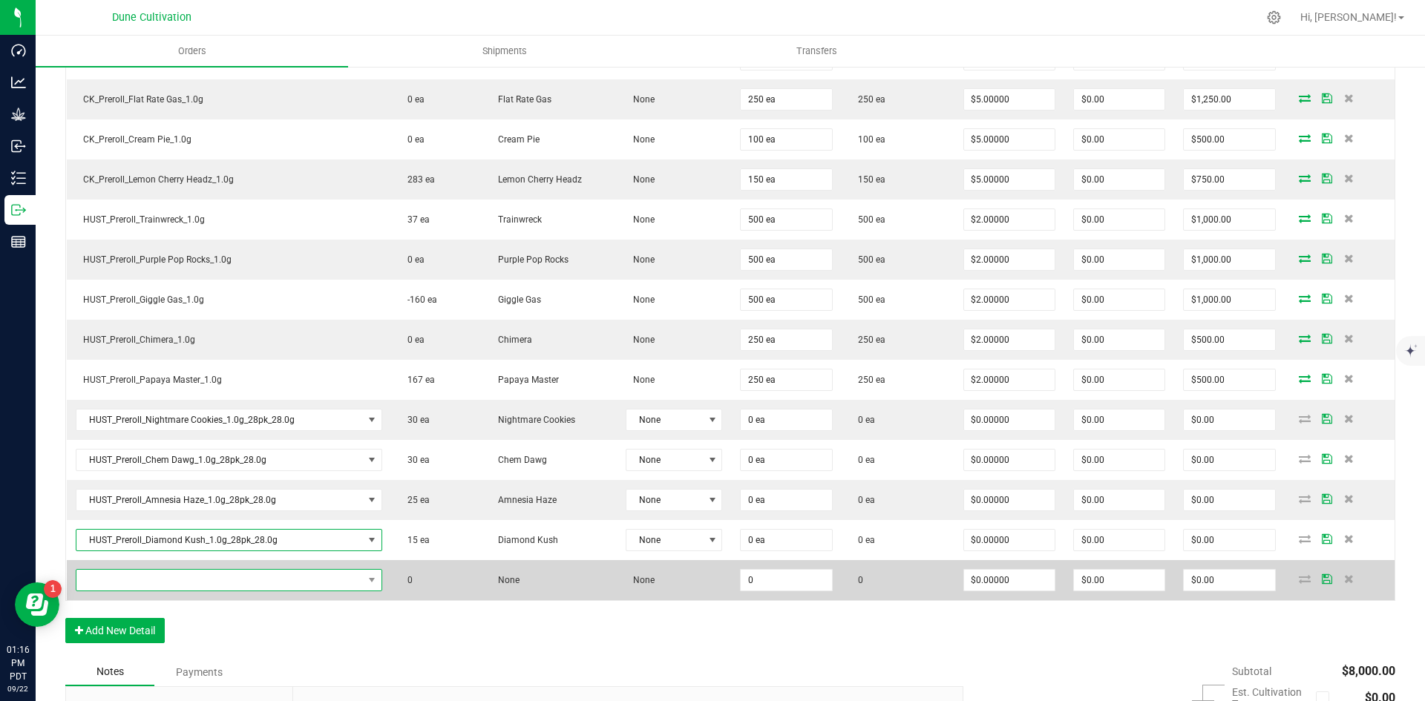
click at [255, 577] on span "NO DATA FOUND" at bounding box center [219, 580] width 286 height 21
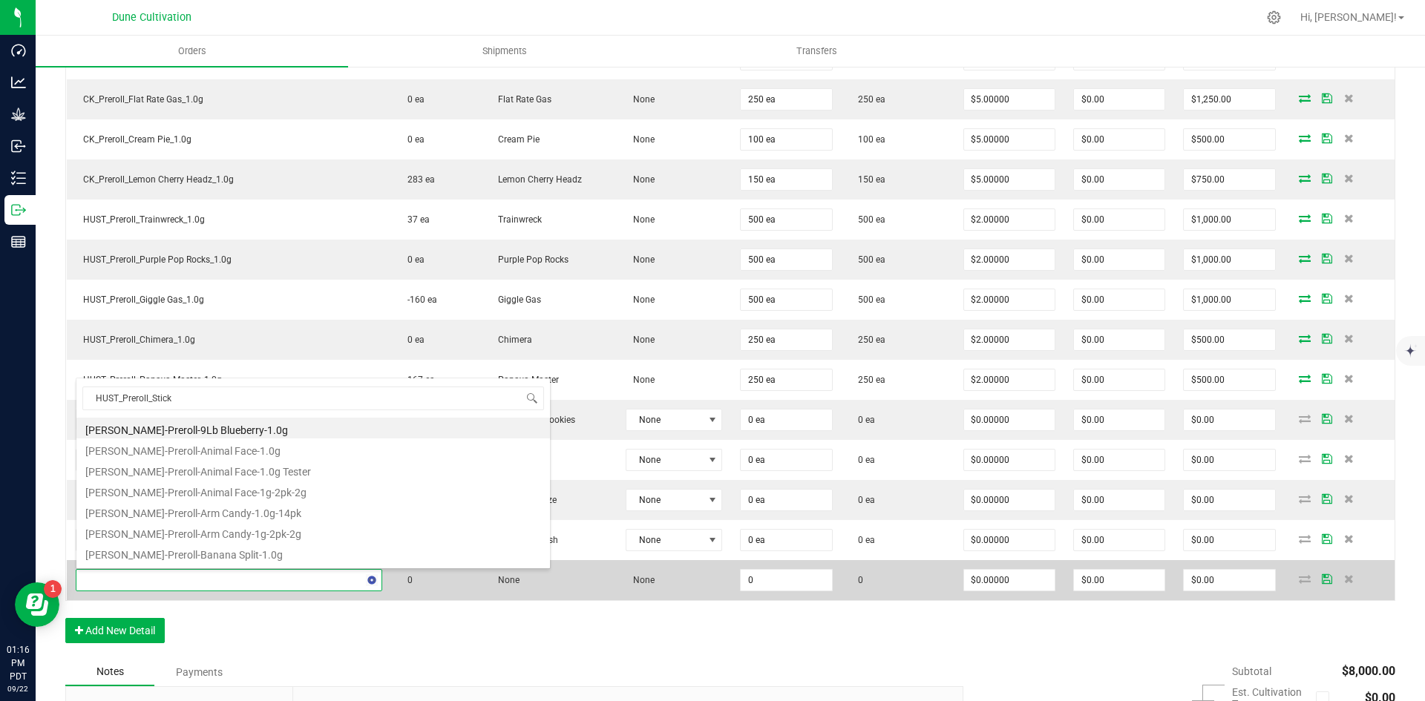
type input "HUST_Preroll_Sticky"
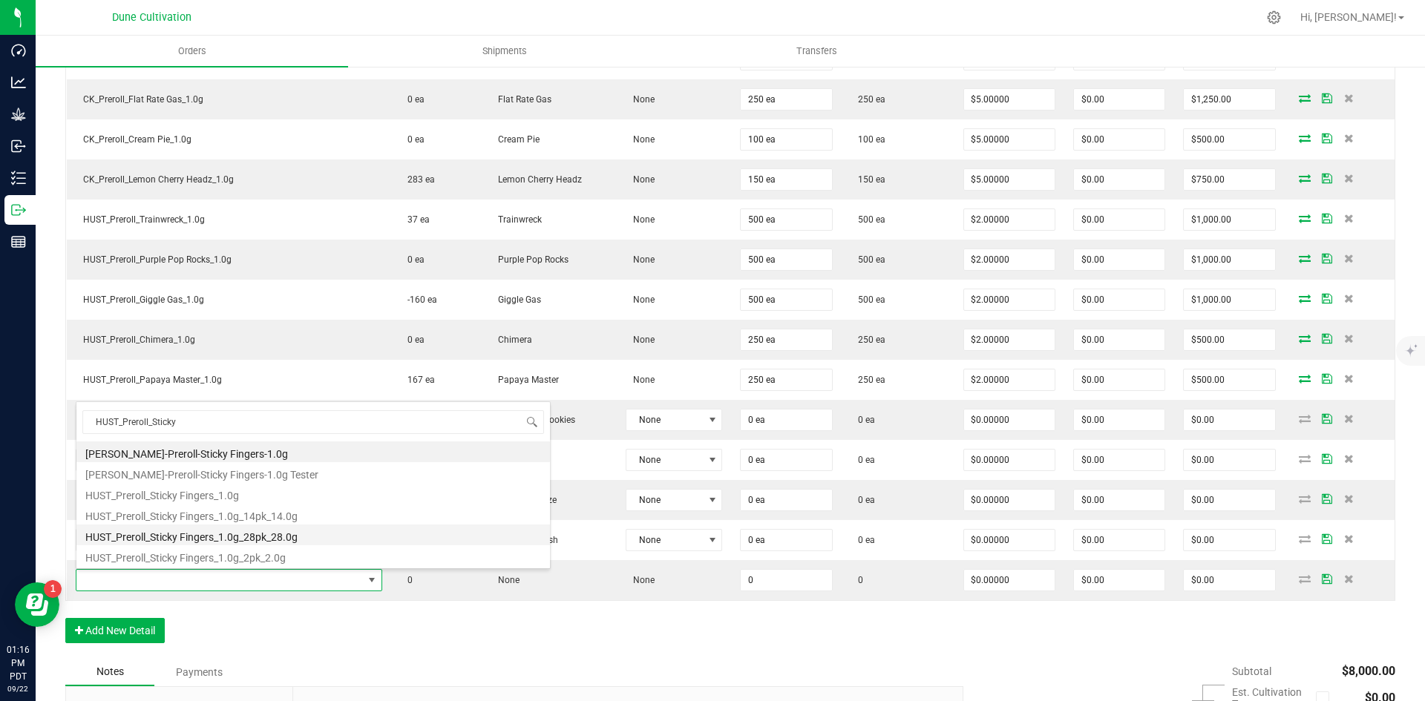
click at [264, 534] on li "HUST_Preroll_Sticky Fingers_1.0g_28pk_28.0g" at bounding box center [313, 535] width 474 height 21
type input "0 ea"
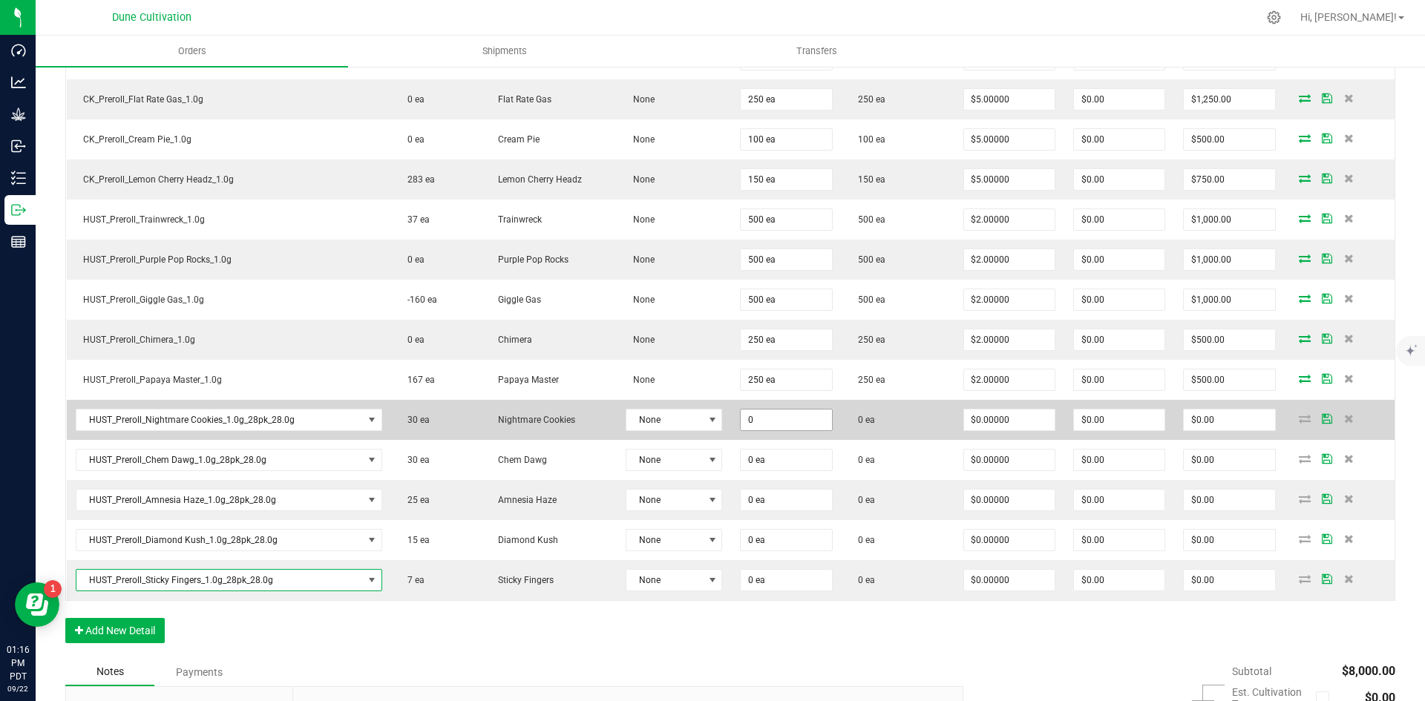
click at [758, 422] on input "0" at bounding box center [786, 420] width 91 height 21
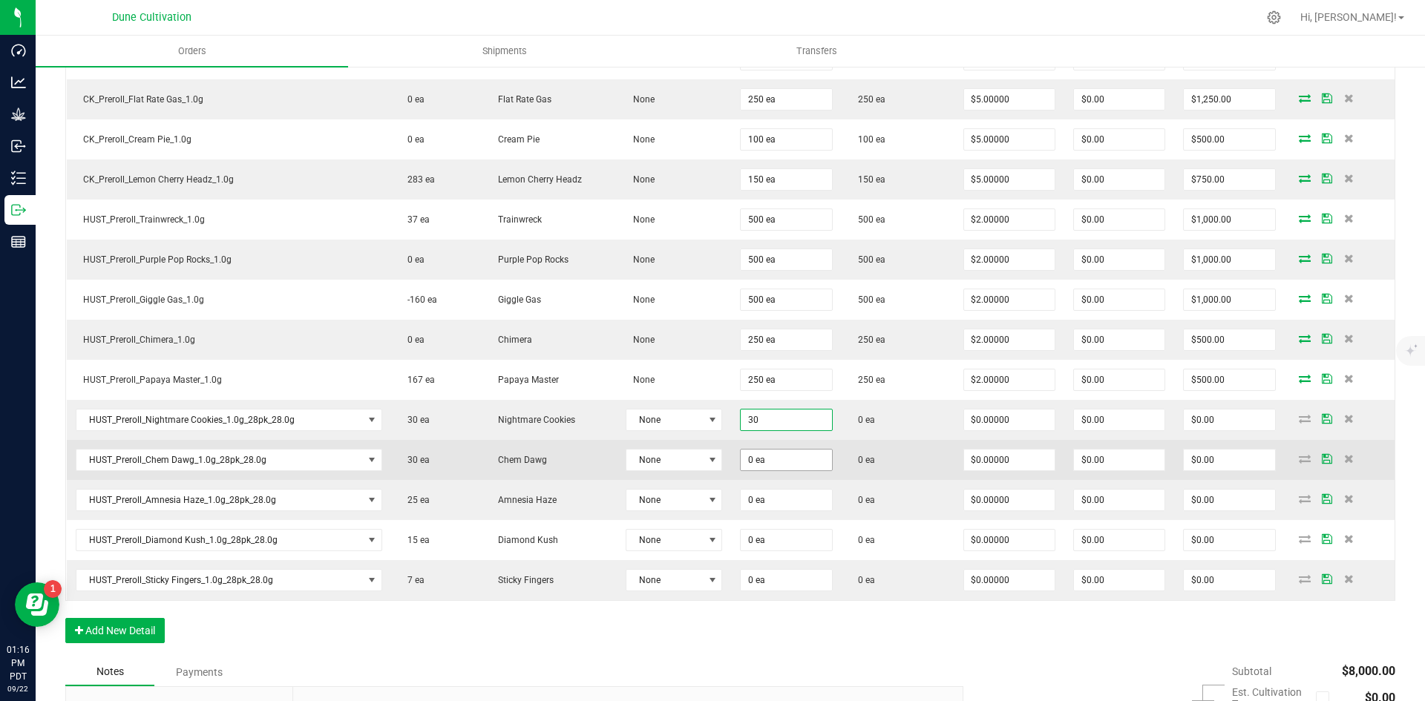
type input "30 ea"
click at [754, 457] on input "0" at bounding box center [786, 460] width 91 height 21
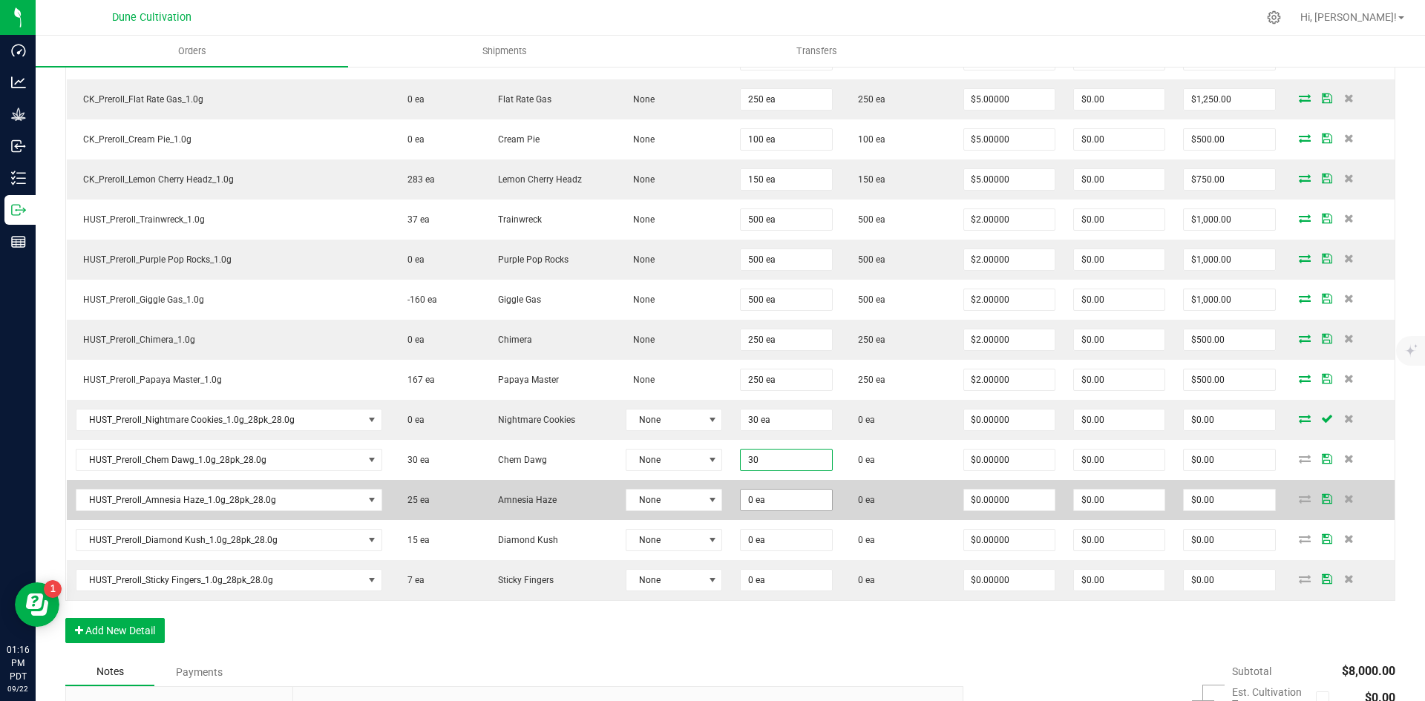
type input "30 ea"
click at [764, 503] on input "0" at bounding box center [786, 500] width 91 height 21
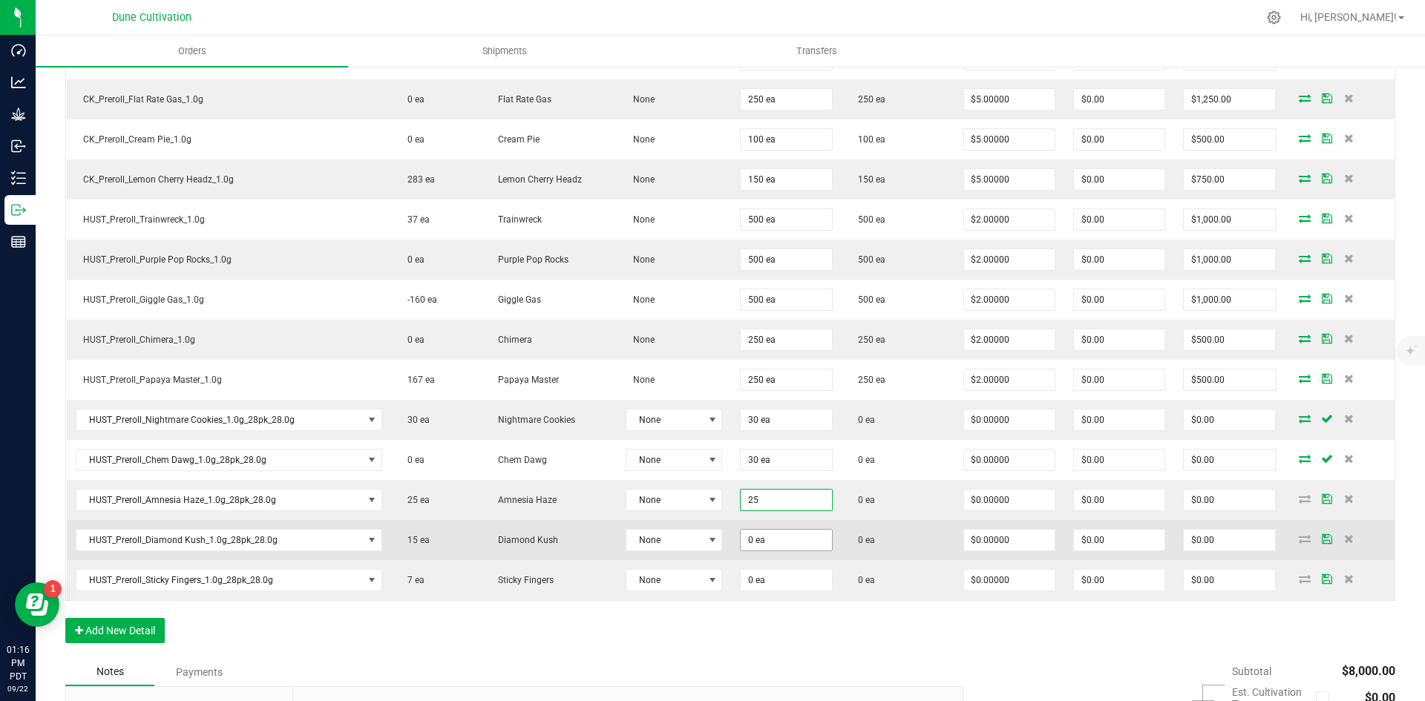
type input "25 ea"
click at [764, 542] on input "0" at bounding box center [786, 540] width 91 height 21
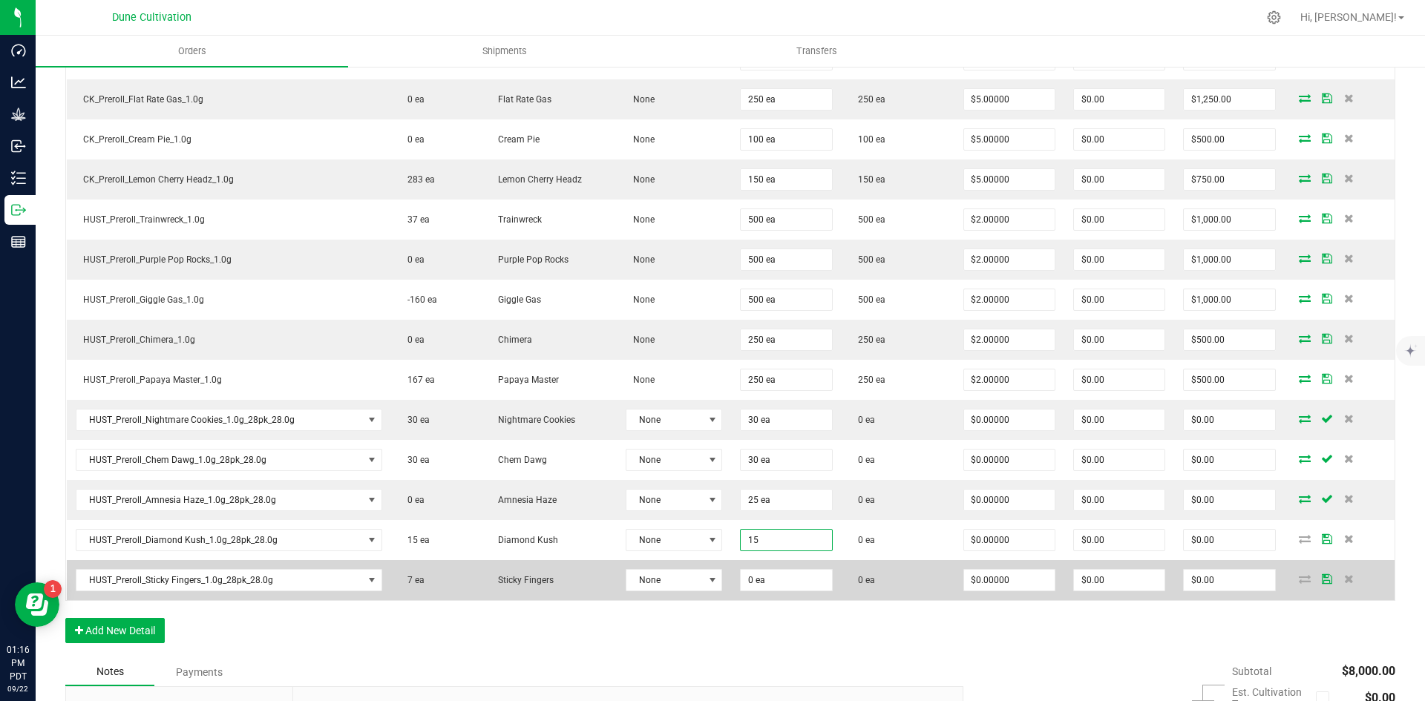
type input "15 ea"
click at [764, 594] on td "0 ea" at bounding box center [786, 580] width 110 height 40
click at [761, 585] on input "0" at bounding box center [786, 580] width 91 height 21
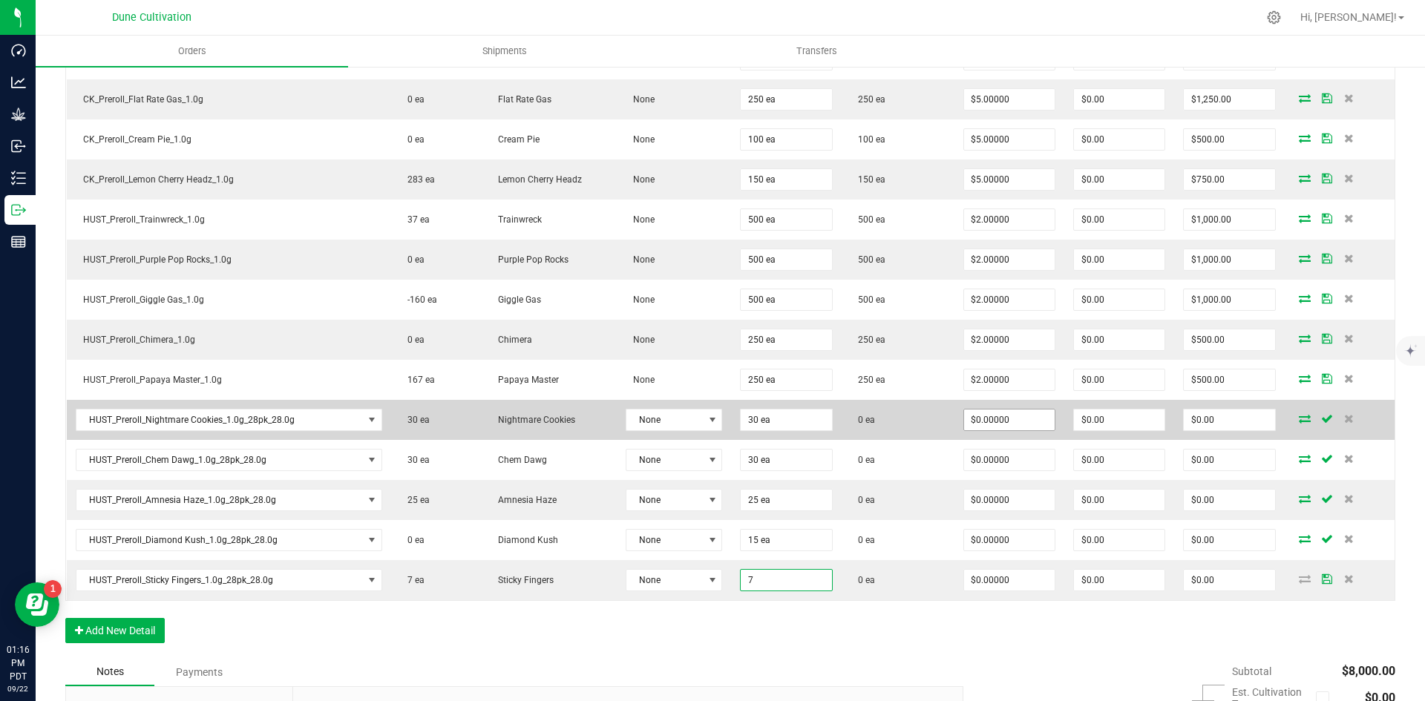
type input "7 ea"
click at [966, 419] on input "0" at bounding box center [1009, 420] width 91 height 21
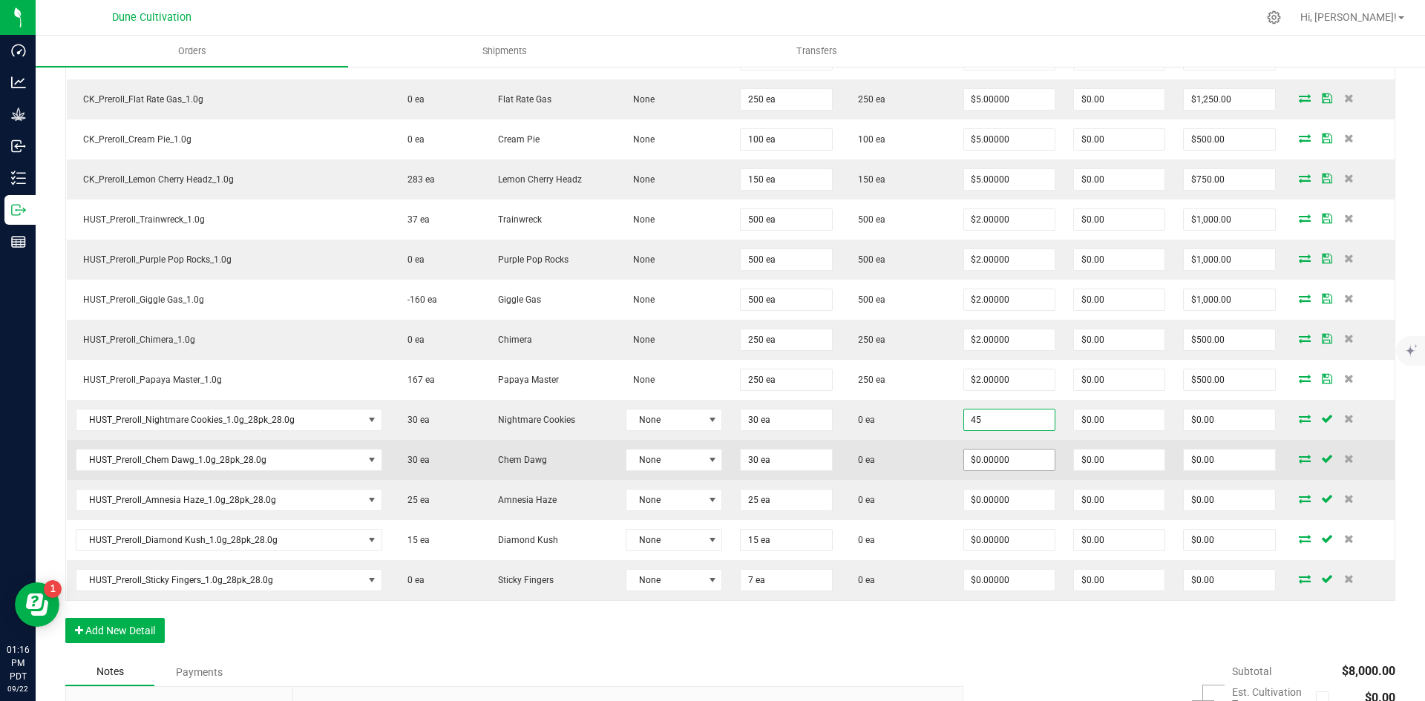
type input "$45.00000"
type input "$1,350.00"
click at [969, 458] on input "0" at bounding box center [1009, 460] width 91 height 21
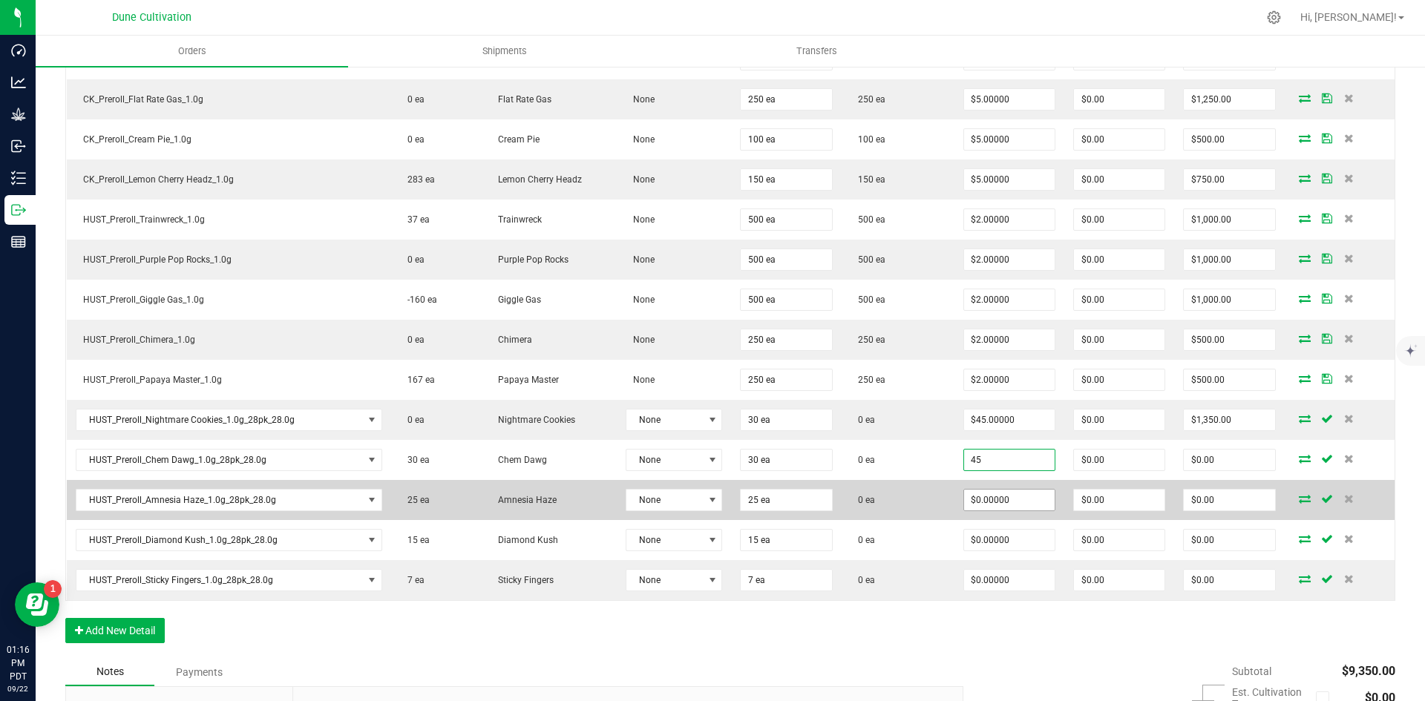
type input "$45.00000"
type input "$1,350.00"
click at [981, 501] on input "0" at bounding box center [1009, 500] width 91 height 21
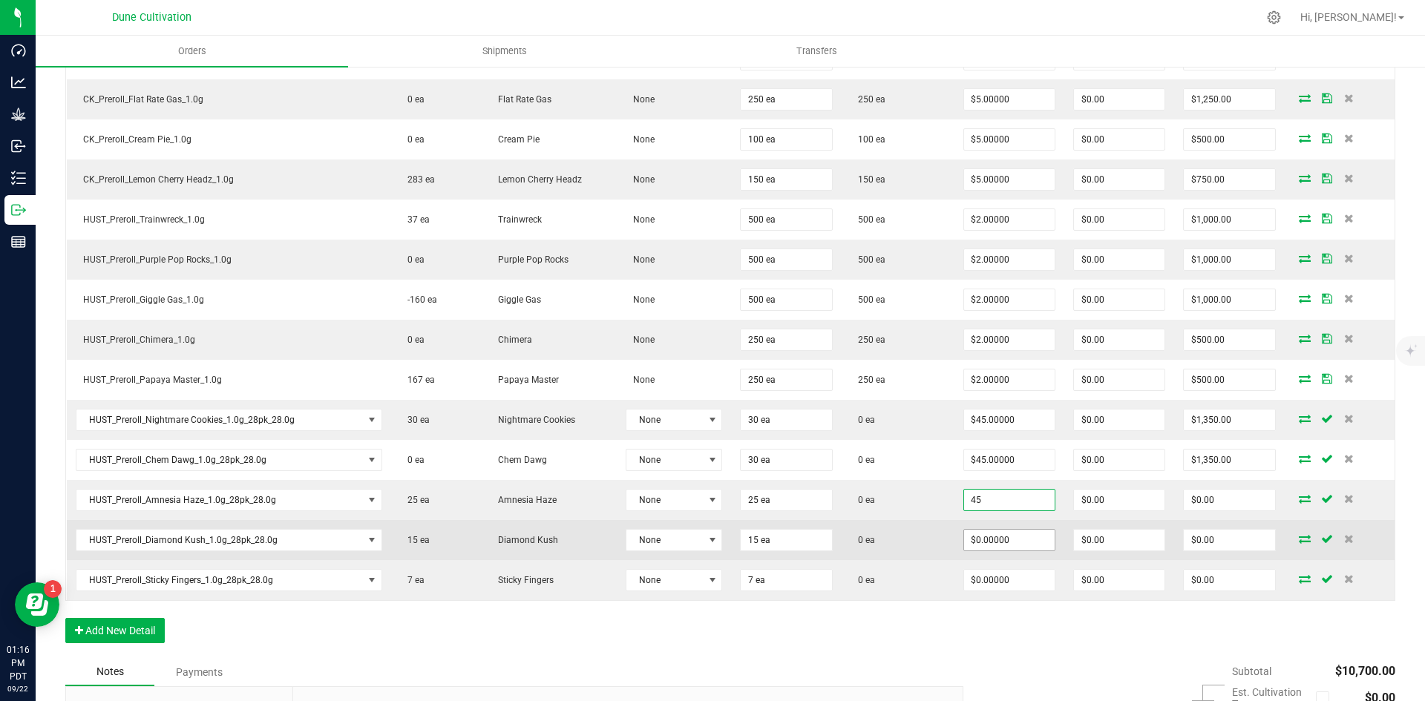
type input "$45.00000"
type input "$1,125.00"
click at [973, 537] on input "0" at bounding box center [1009, 540] width 91 height 21
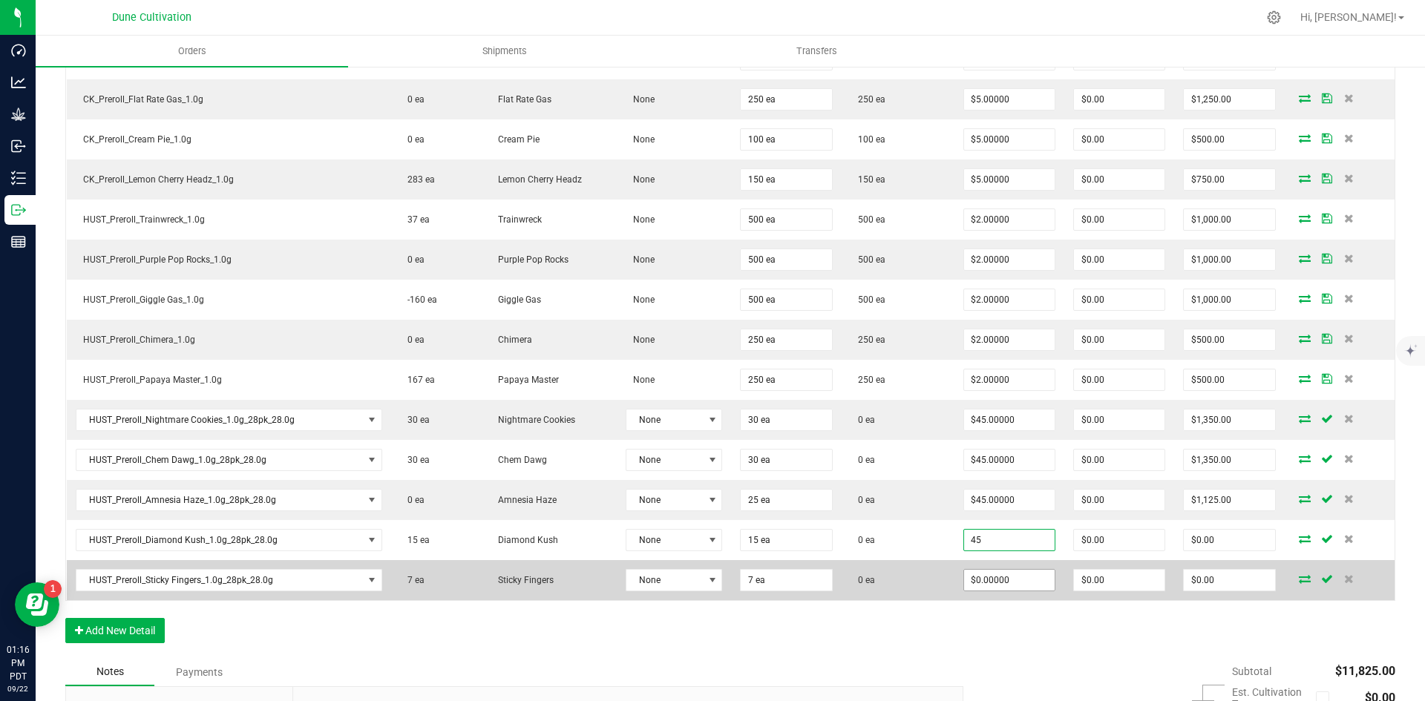
type input "$45.00000"
type input "$675.00"
click at [986, 589] on input "0" at bounding box center [1009, 580] width 91 height 21
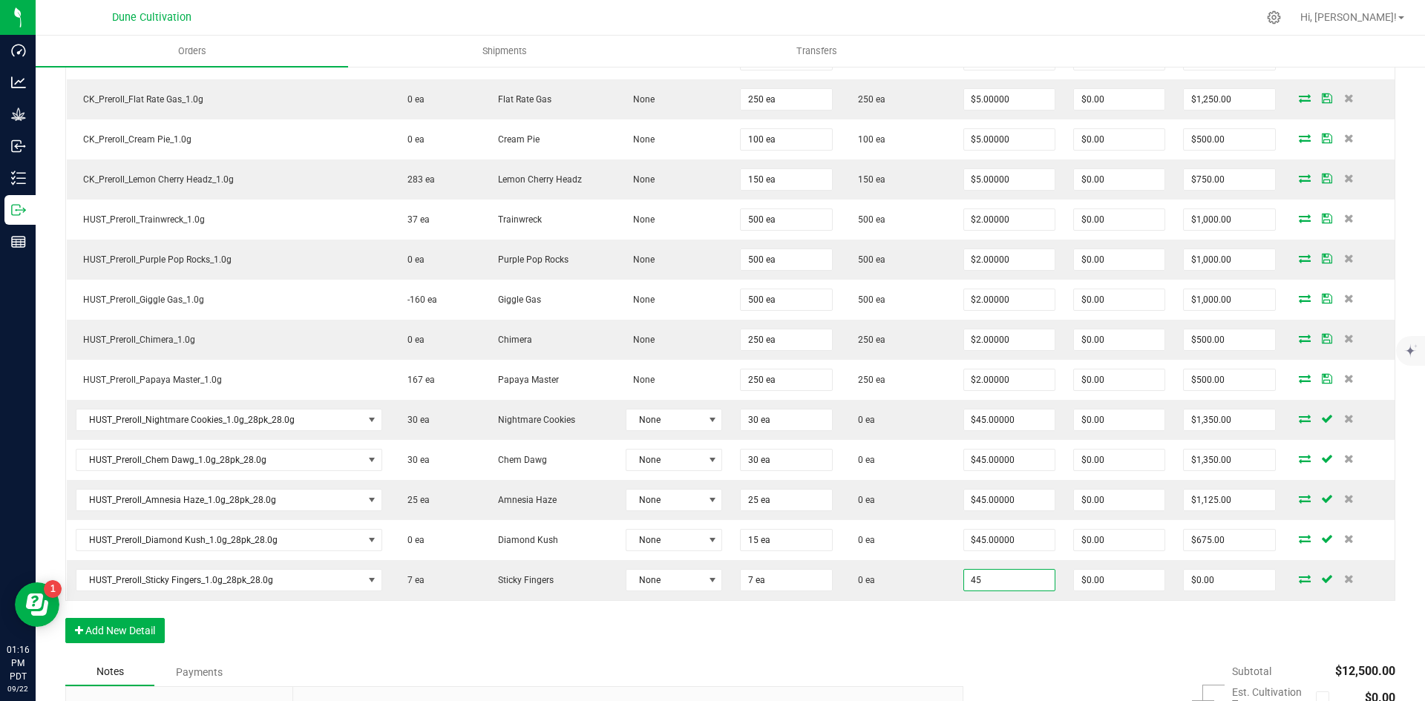
type input "$45.00000"
type input "$315.00"
click at [983, 631] on div "Order Details Print All Labels Item Sellable Strain Lot Number Qty Ordered Qty …" at bounding box center [730, 315] width 1330 height 685
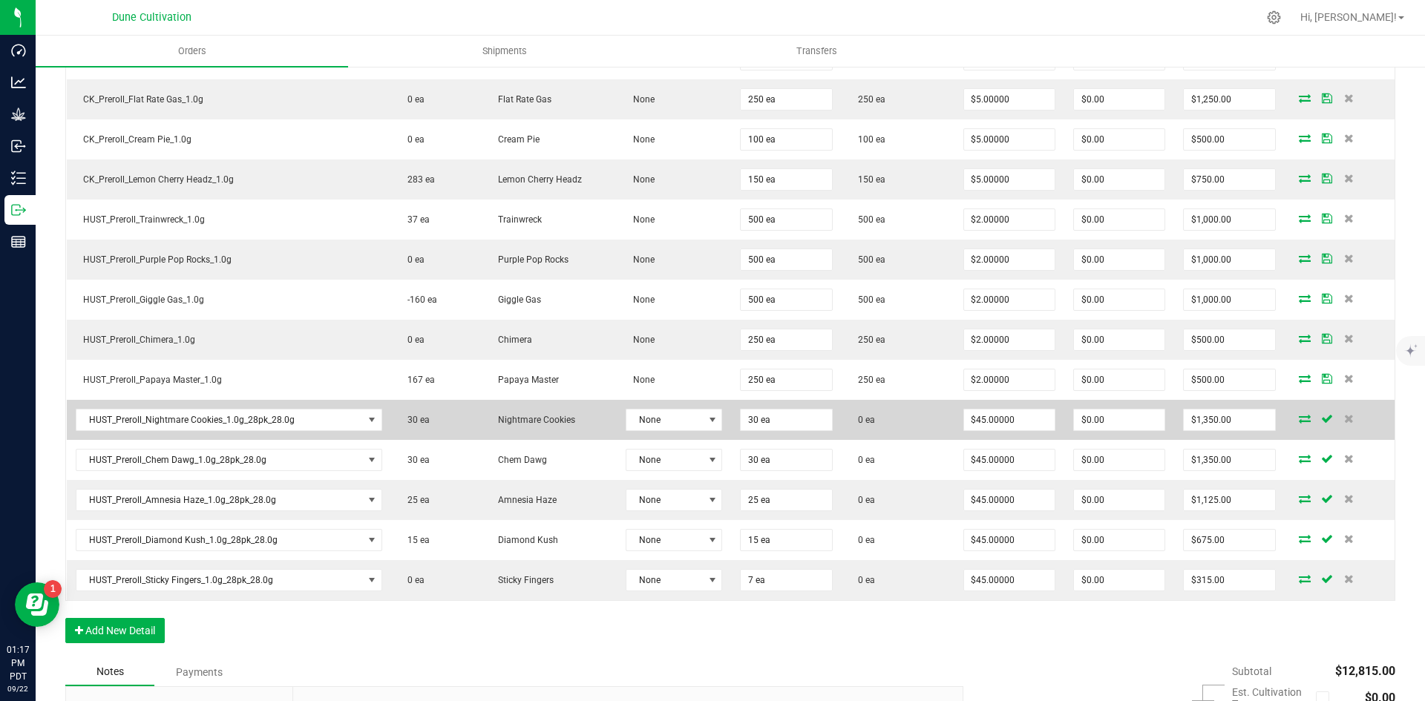
click at [1290, 411] on td at bounding box center [1340, 420] width 110 height 40
click at [1299, 414] on icon at bounding box center [1305, 418] width 12 height 9
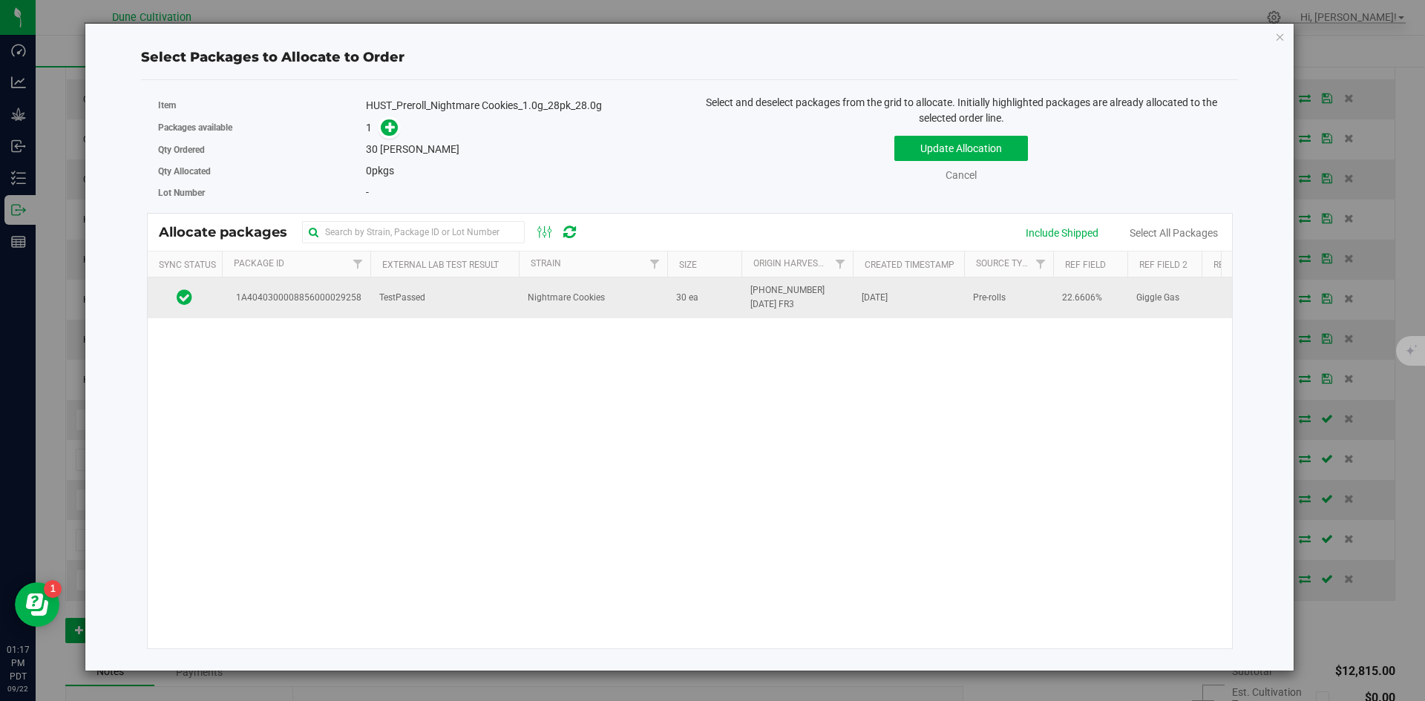
click at [719, 293] on td "30 ea" at bounding box center [704, 298] width 74 height 40
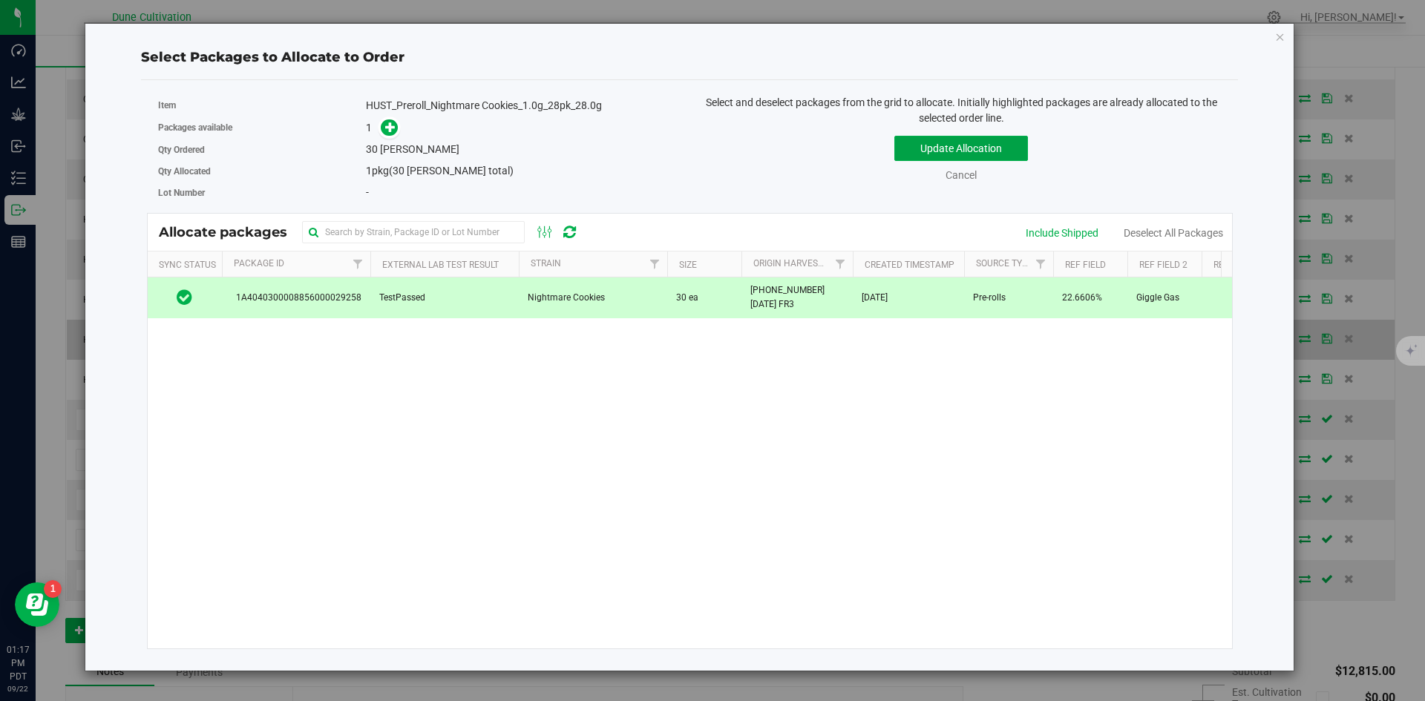
drag, startPoint x: 920, startPoint y: 148, endPoint x: 1069, endPoint y: 340, distance: 243.8
click at [920, 148] on button "Update Allocation" at bounding box center [961, 148] width 134 height 25
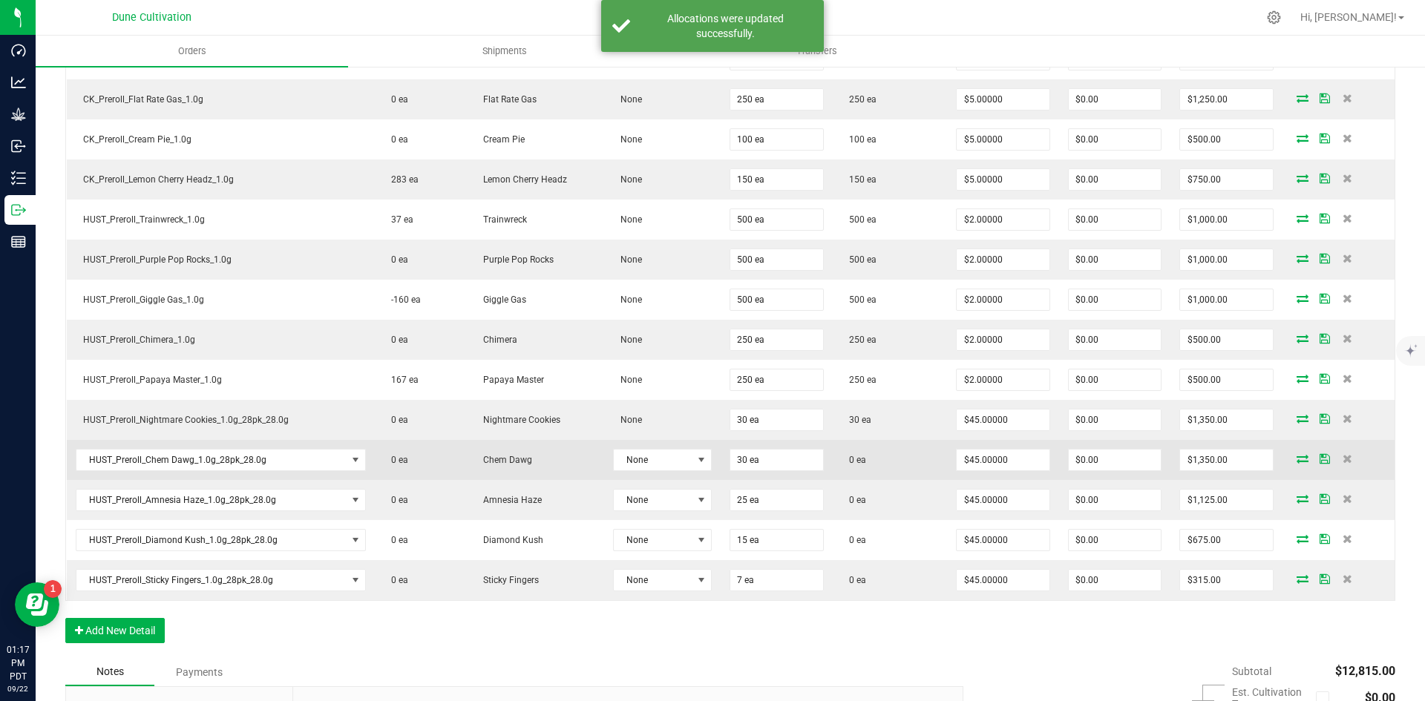
click at [1297, 454] on icon at bounding box center [1303, 458] width 12 height 9
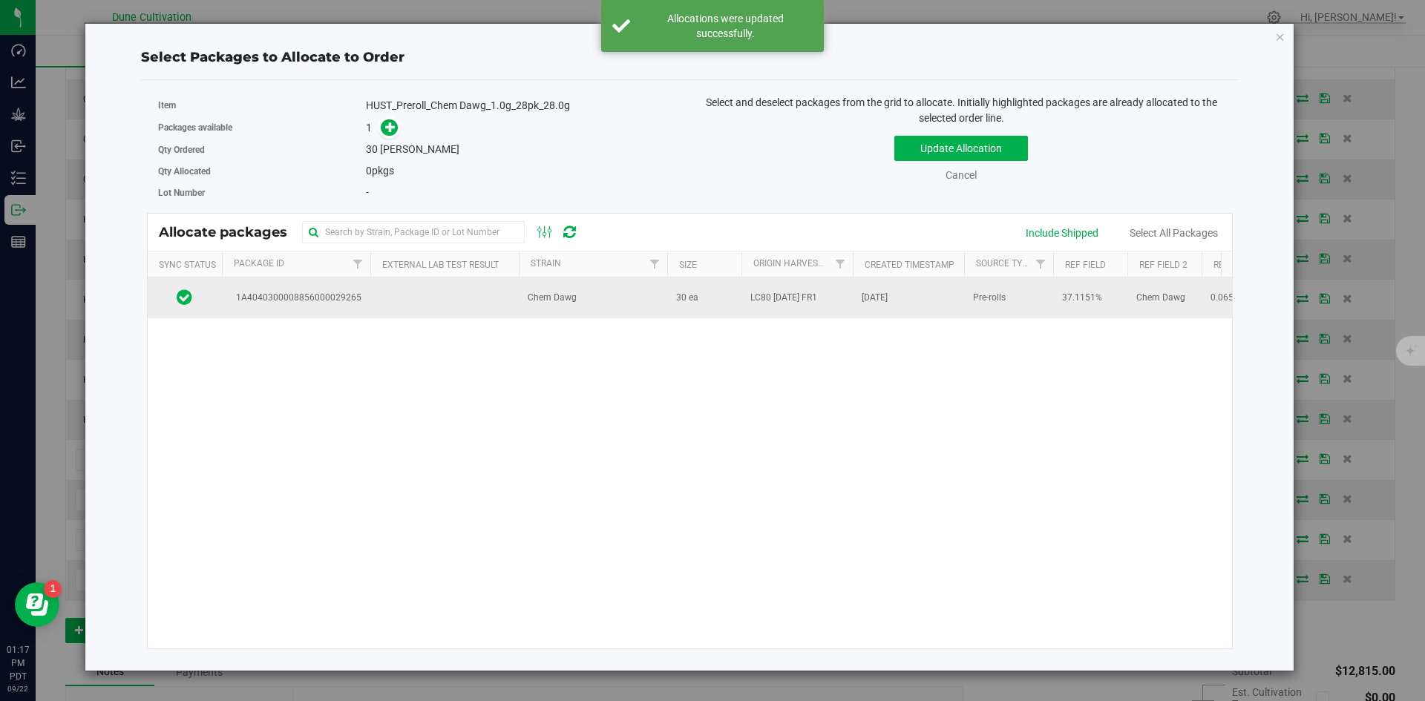
click at [839, 302] on td "LC80 07.21.25 FR1" at bounding box center [796, 298] width 111 height 40
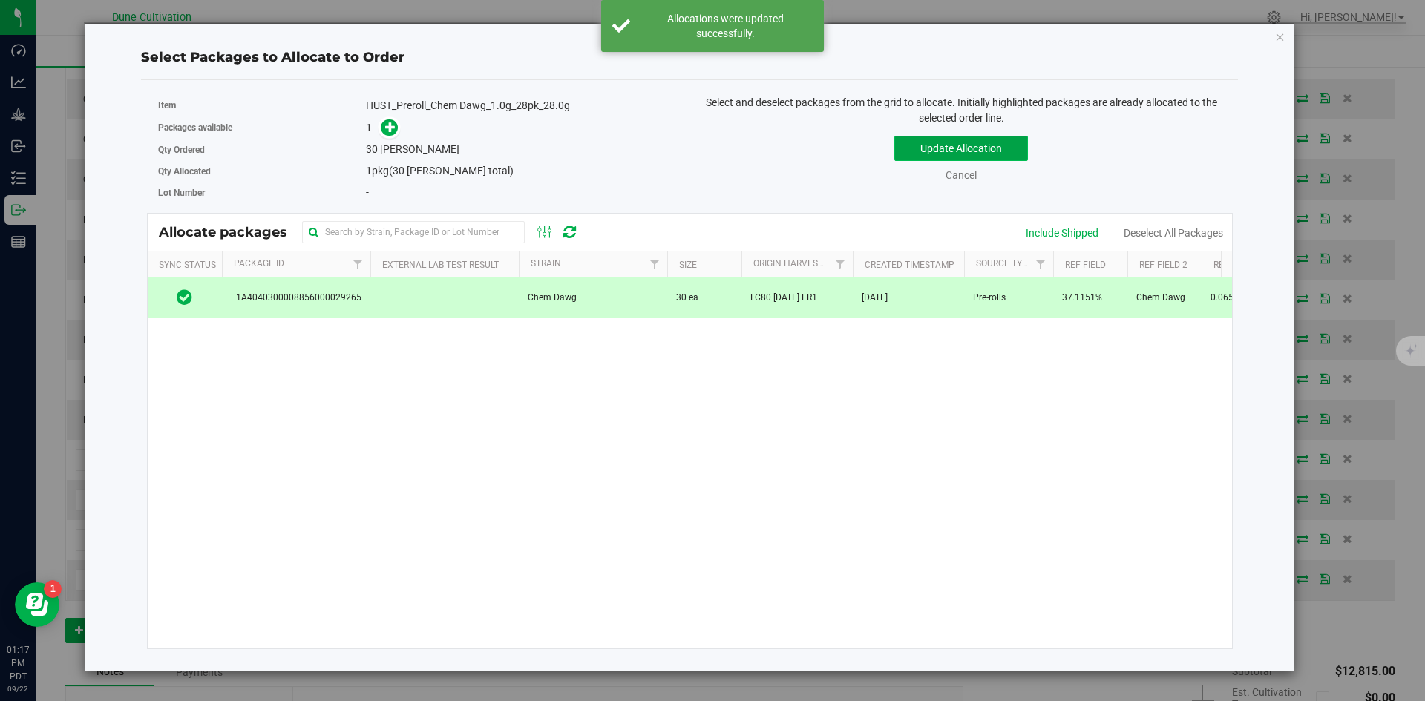
click at [931, 143] on button "Update Allocation" at bounding box center [961, 148] width 134 height 25
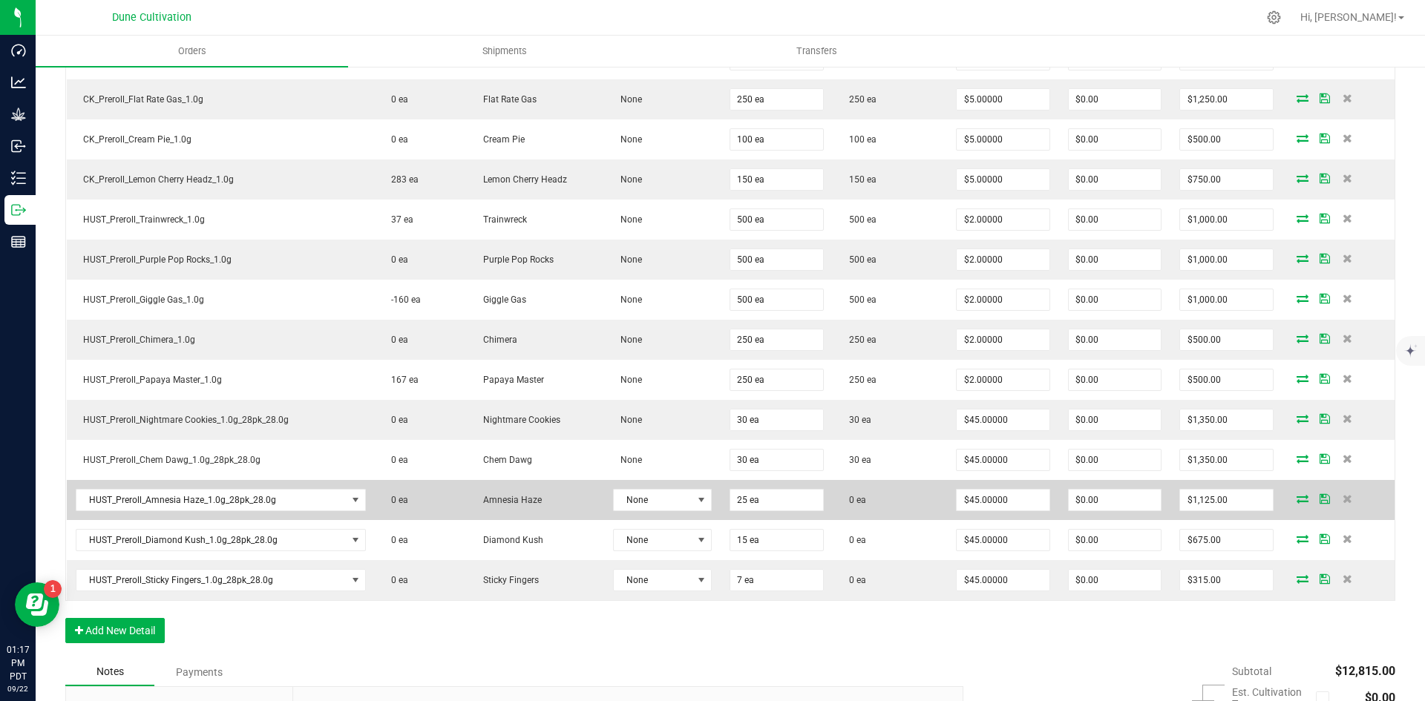
click at [1297, 496] on icon at bounding box center [1303, 498] width 12 height 9
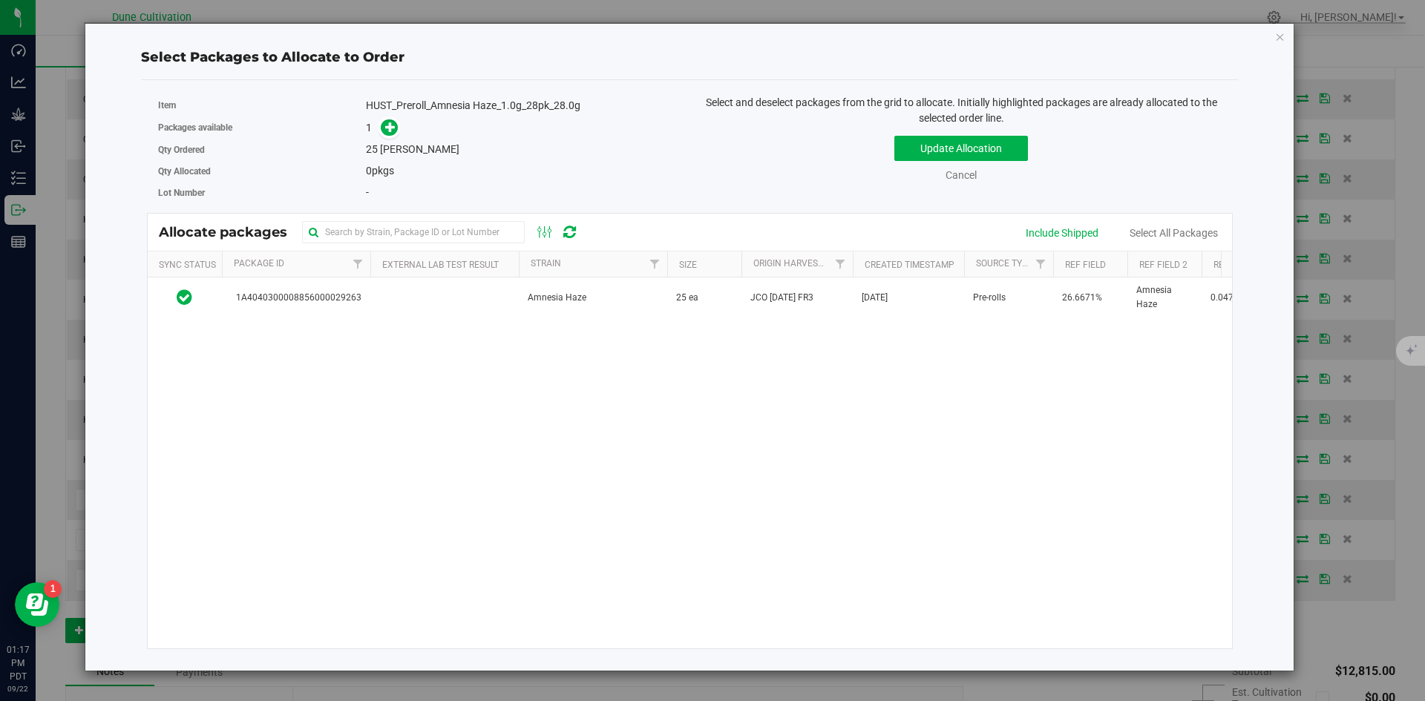
click at [828, 319] on div "1A4040300008856000029263 Amnesia Haze 25 ea JCO 08.11.25 FR3 Sep 22, 2025 Pre-r…" at bounding box center [690, 463] width 1085 height 371
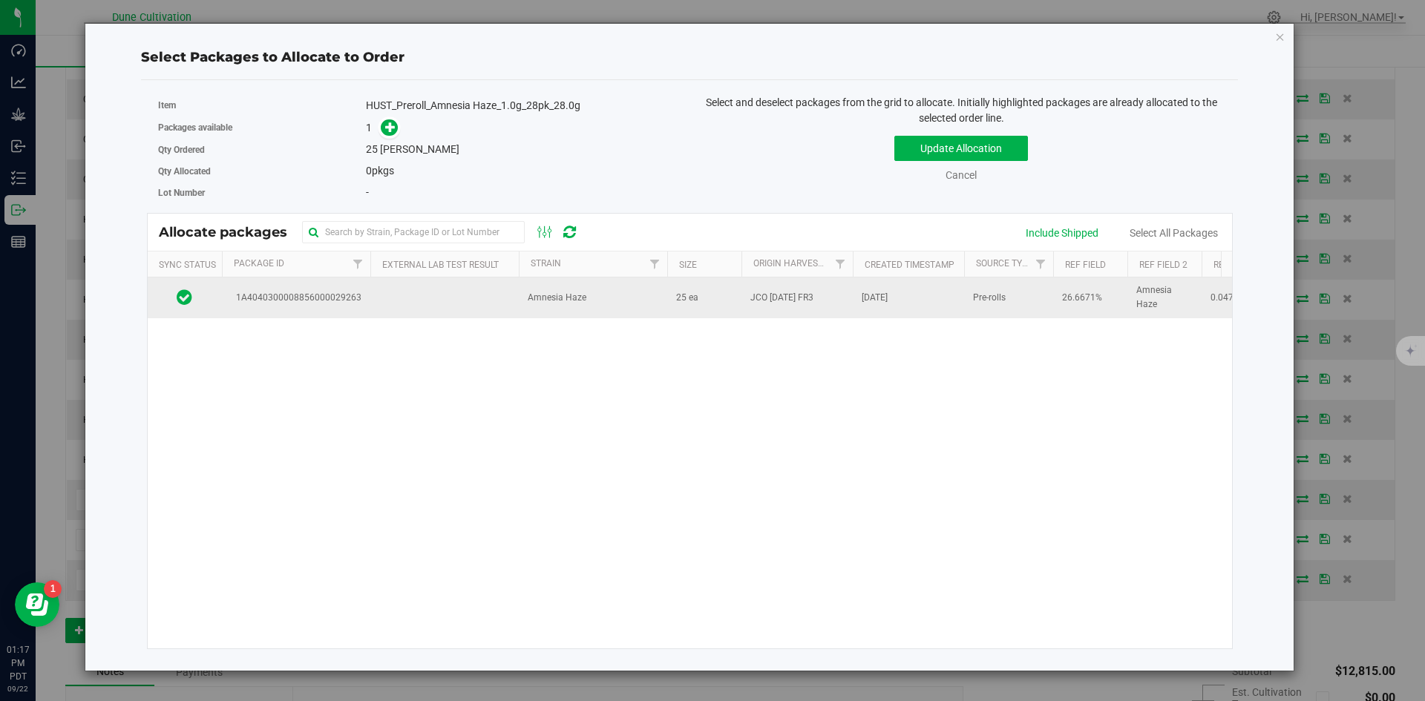
click at [805, 299] on span "JCO 08.11.25 FR3" at bounding box center [781, 298] width 63 height 14
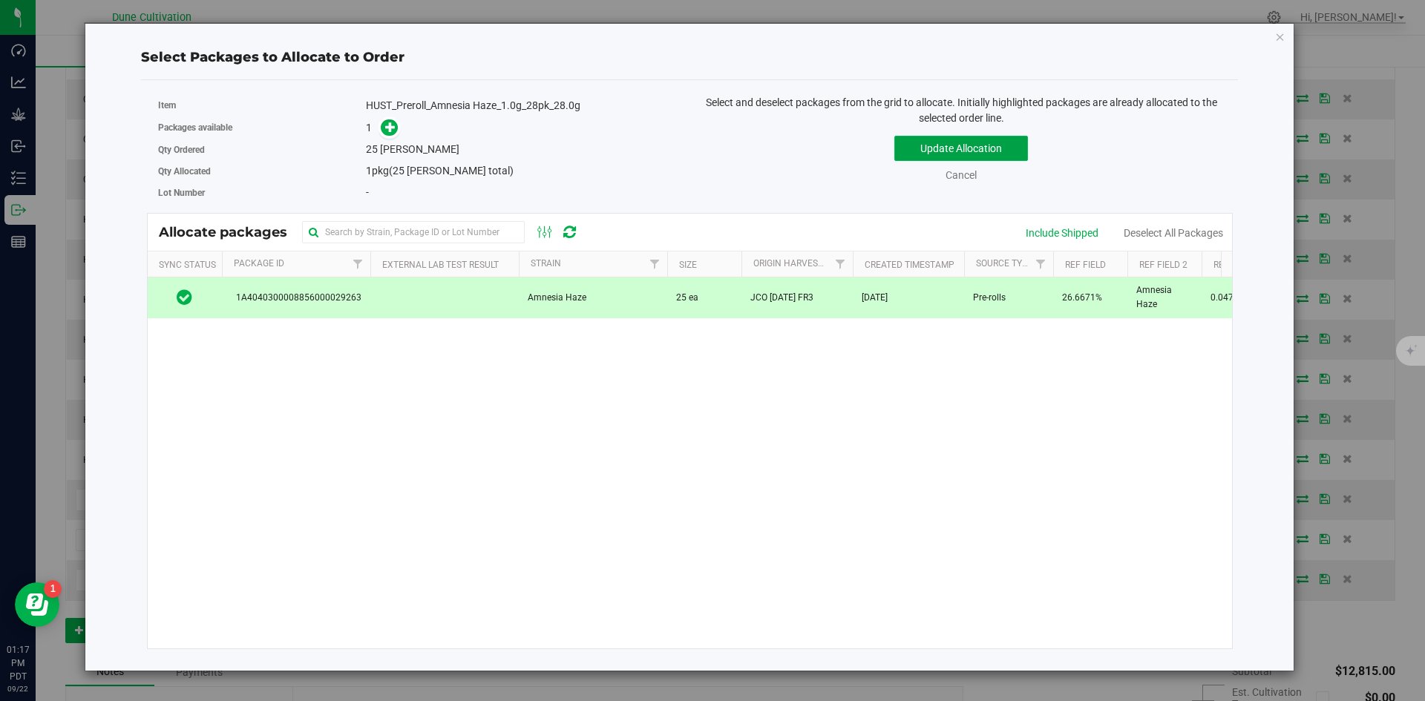
click at [928, 145] on button "Update Allocation" at bounding box center [961, 148] width 134 height 25
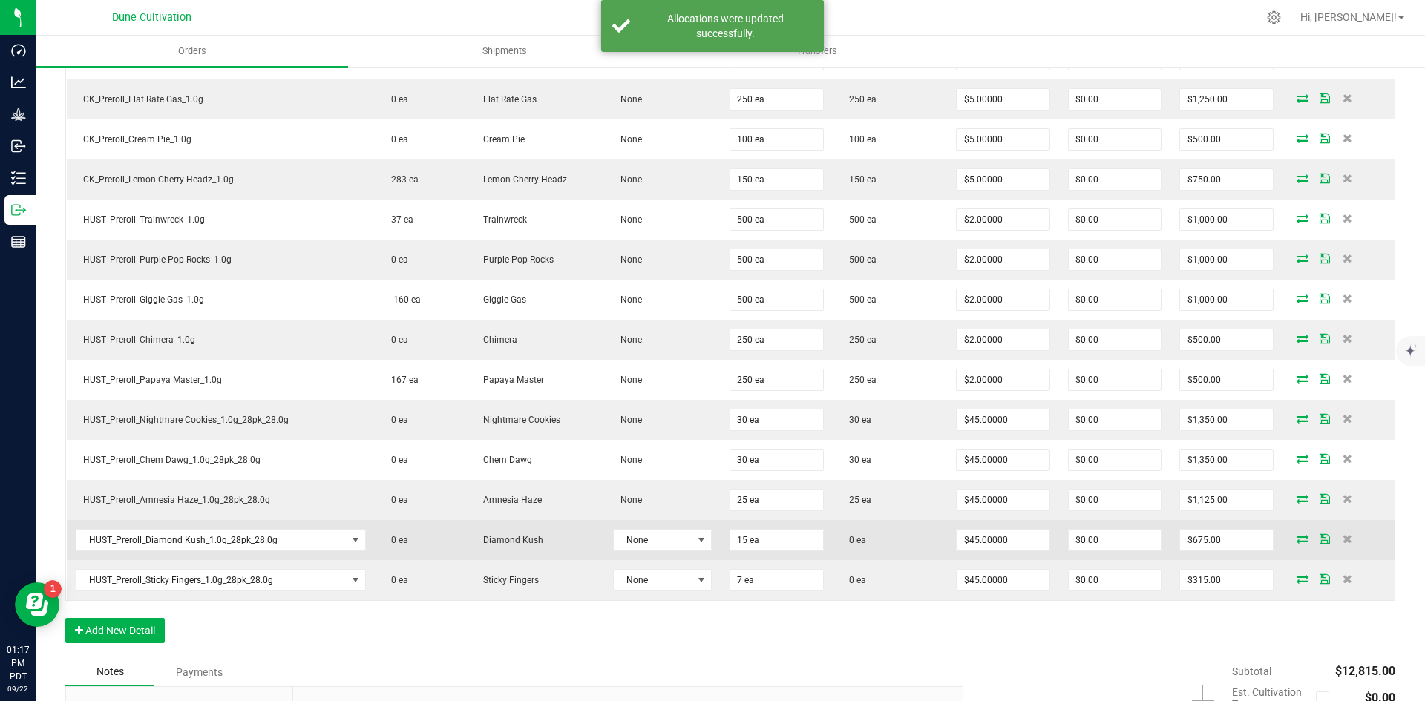
click at [1297, 540] on icon at bounding box center [1303, 538] width 12 height 9
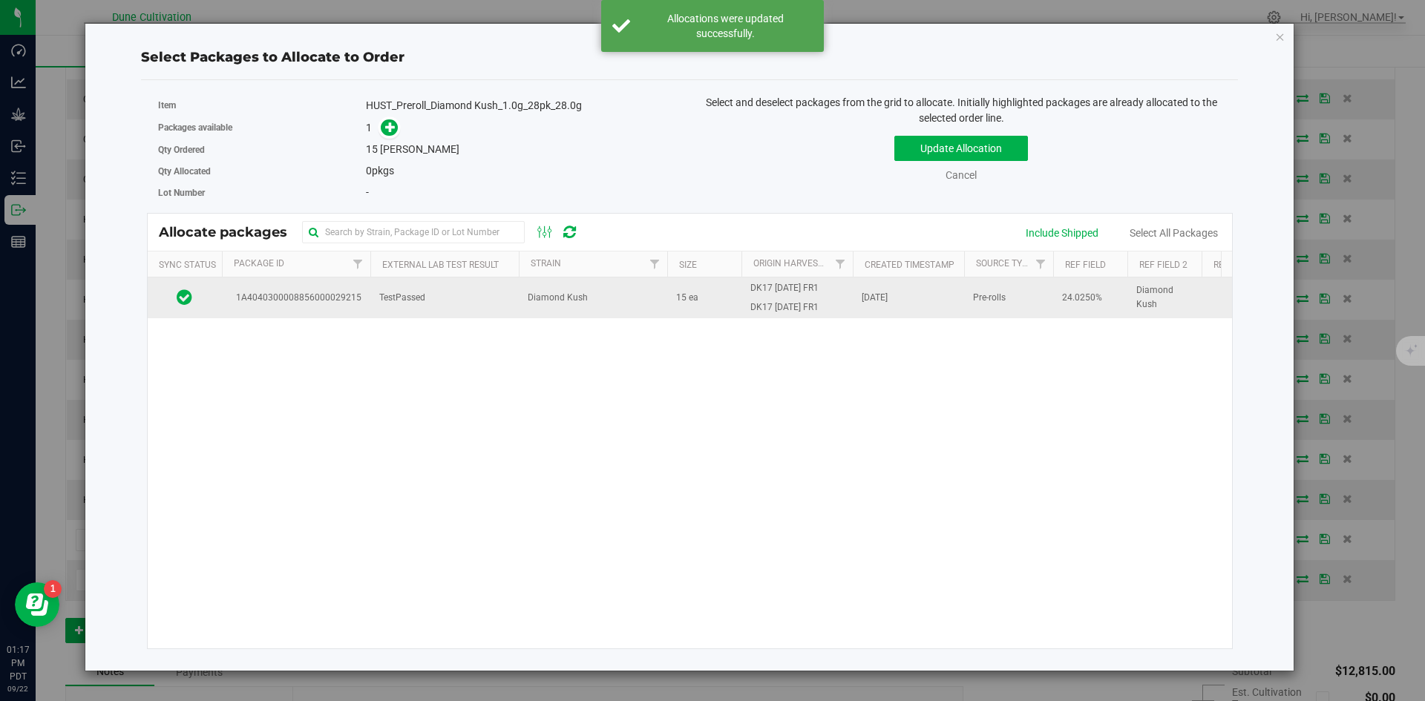
click at [759, 309] on span "DK17 07.21.25 FR1" at bounding box center [784, 308] width 68 height 14
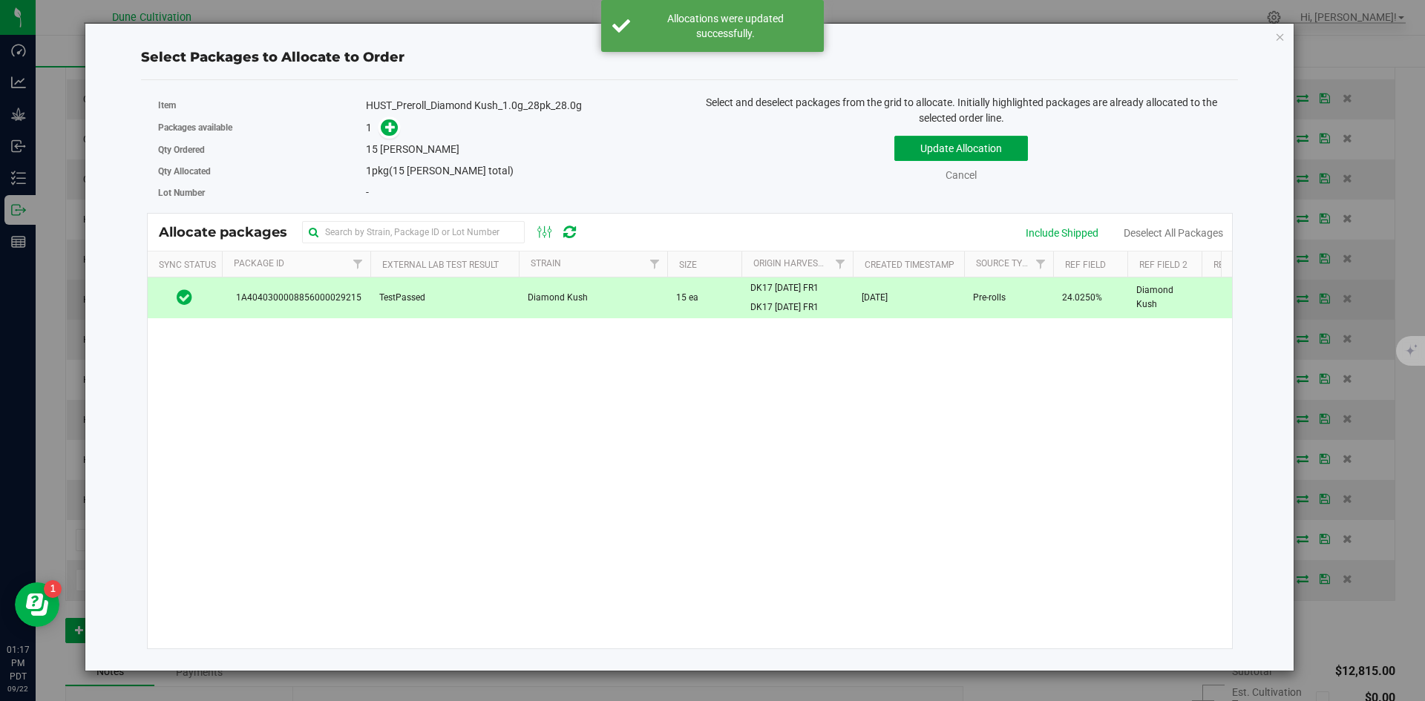
drag, startPoint x: 914, startPoint y: 154, endPoint x: 931, endPoint y: 284, distance: 131.0
click at [914, 154] on button "Update Allocation" at bounding box center [961, 148] width 134 height 25
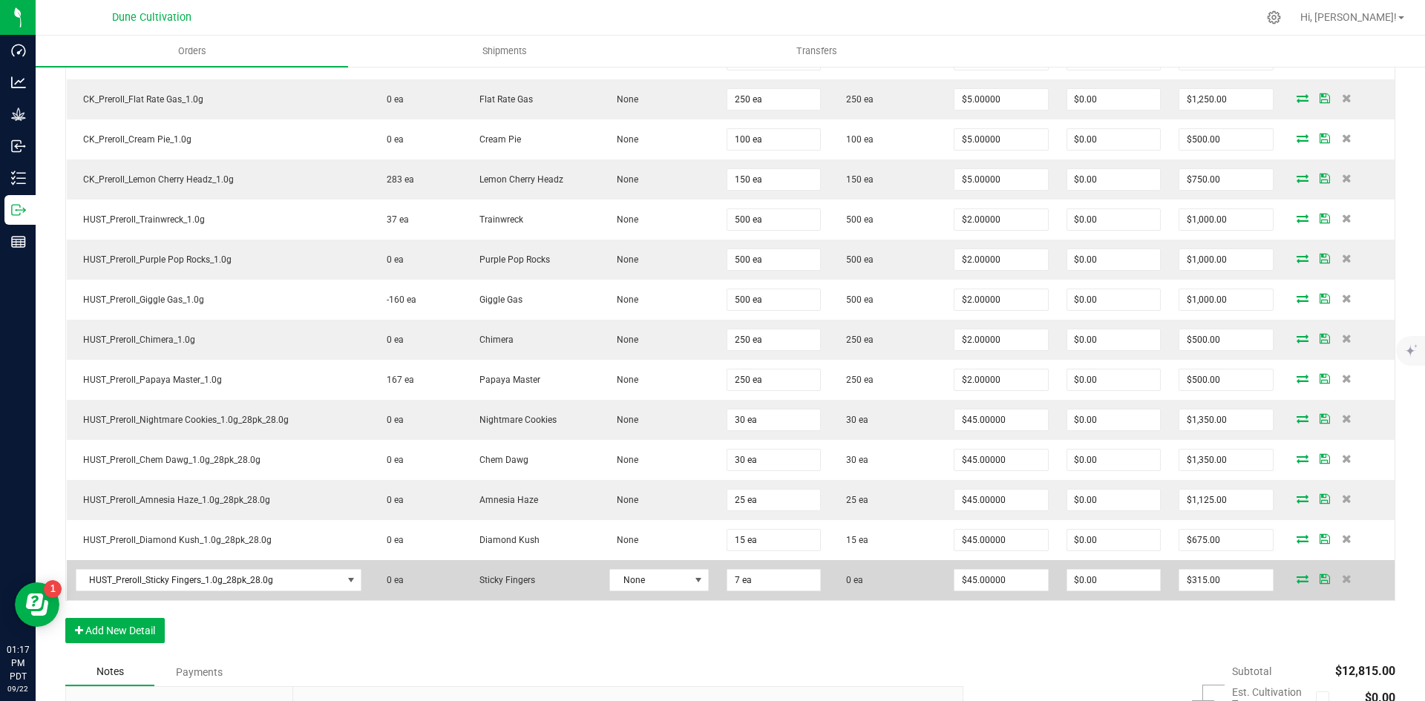
click at [1297, 583] on icon at bounding box center [1303, 578] width 12 height 9
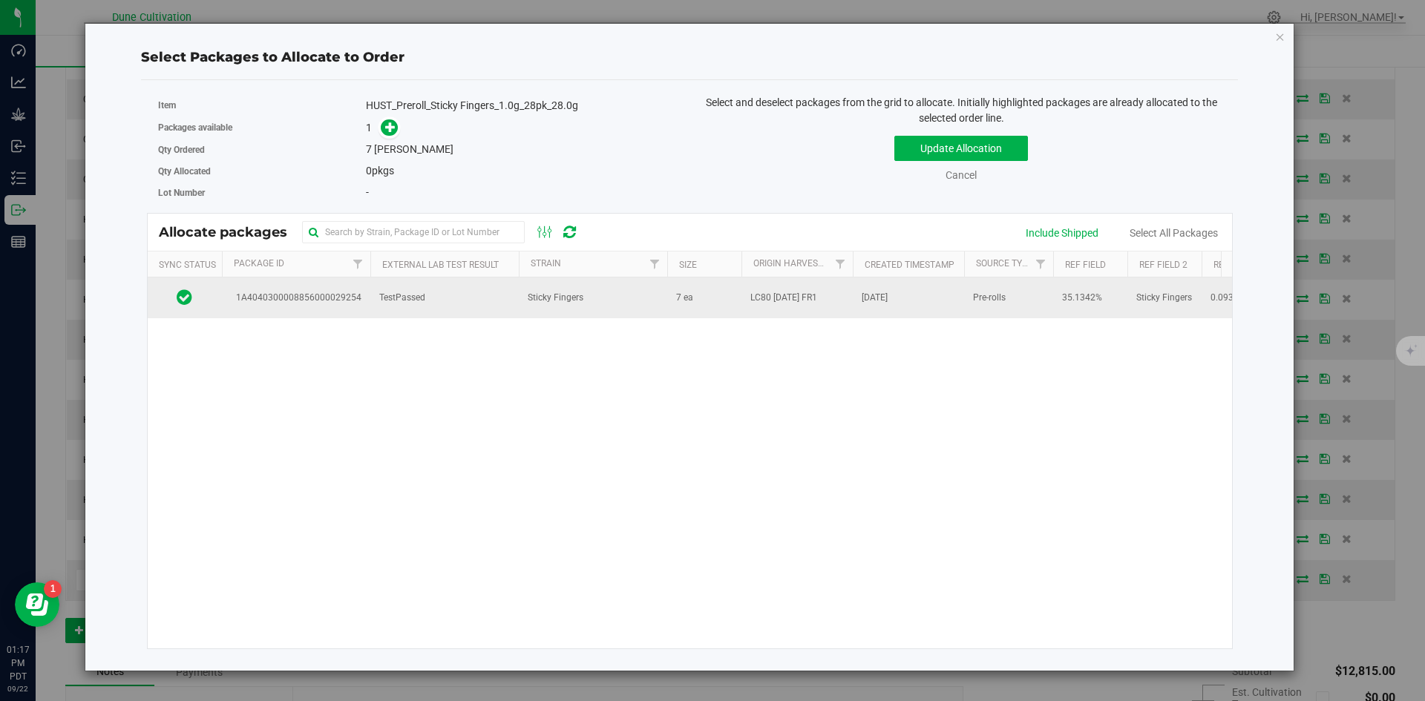
click at [786, 287] on td "LC80 07.21.25 FR1" at bounding box center [796, 298] width 111 height 40
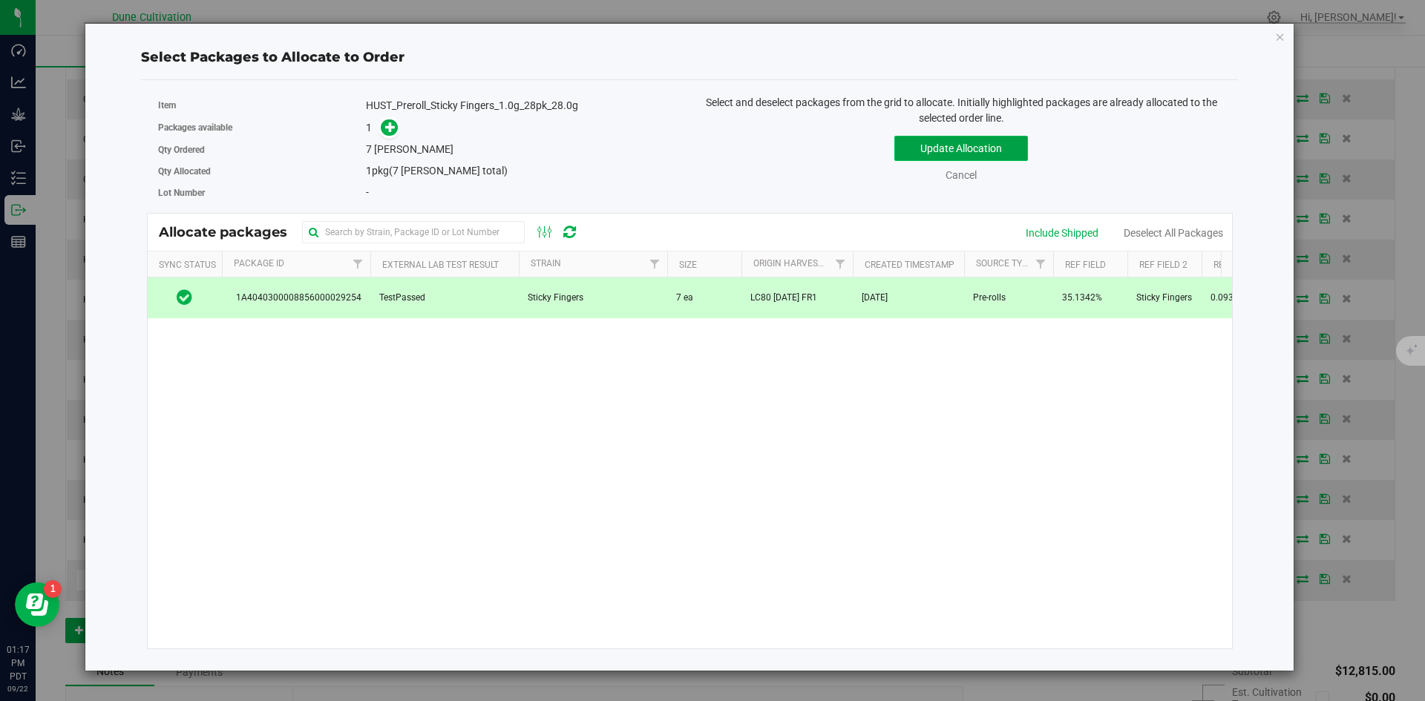
click at [911, 154] on button "Update Allocation" at bounding box center [961, 148] width 134 height 25
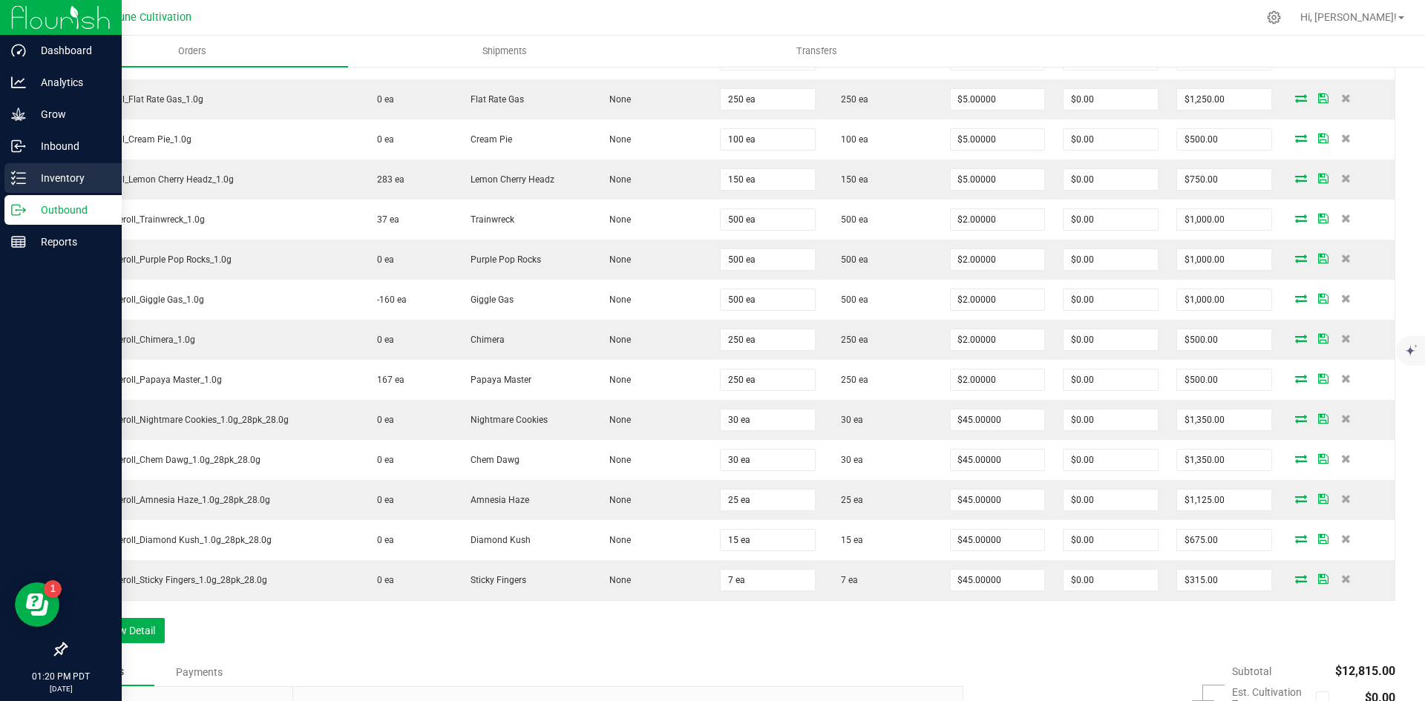
click at [17, 175] on icon at bounding box center [18, 178] width 15 height 15
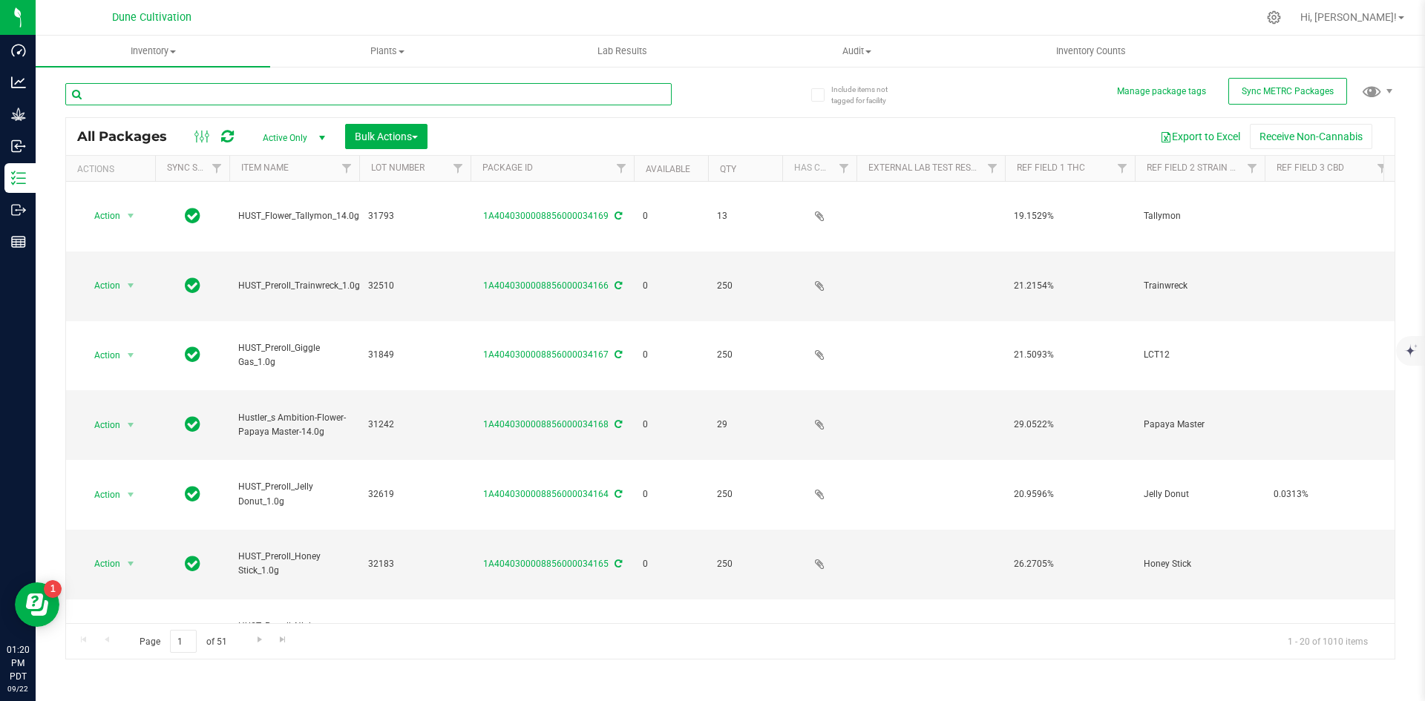
click at [339, 96] on input "text" at bounding box center [368, 94] width 606 height 22
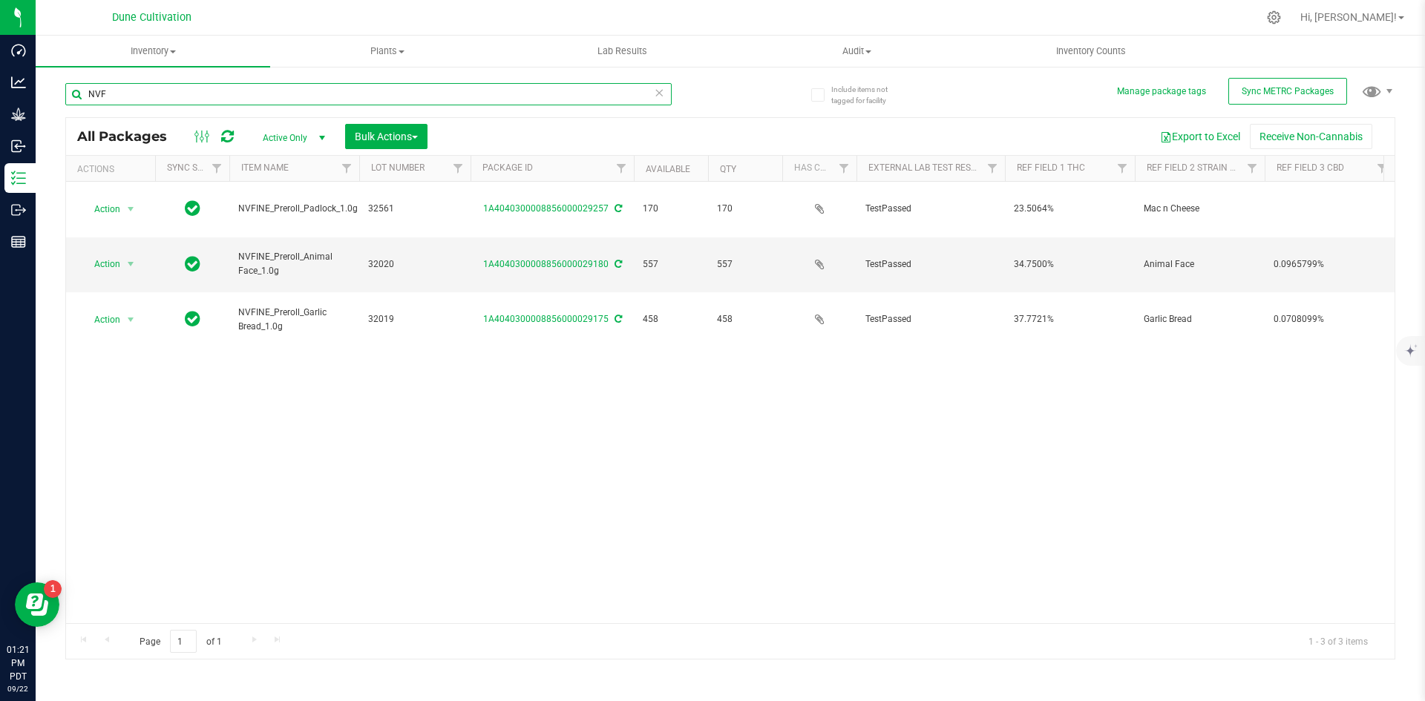
drag, startPoint x: 149, startPoint y: 90, endPoint x: 41, endPoint y: 71, distance: 109.9
click at [41, 71] on div "Include items not tagged for facility Manage package tags Sync METRC Packages N…" at bounding box center [730, 291] width 1389 height 453
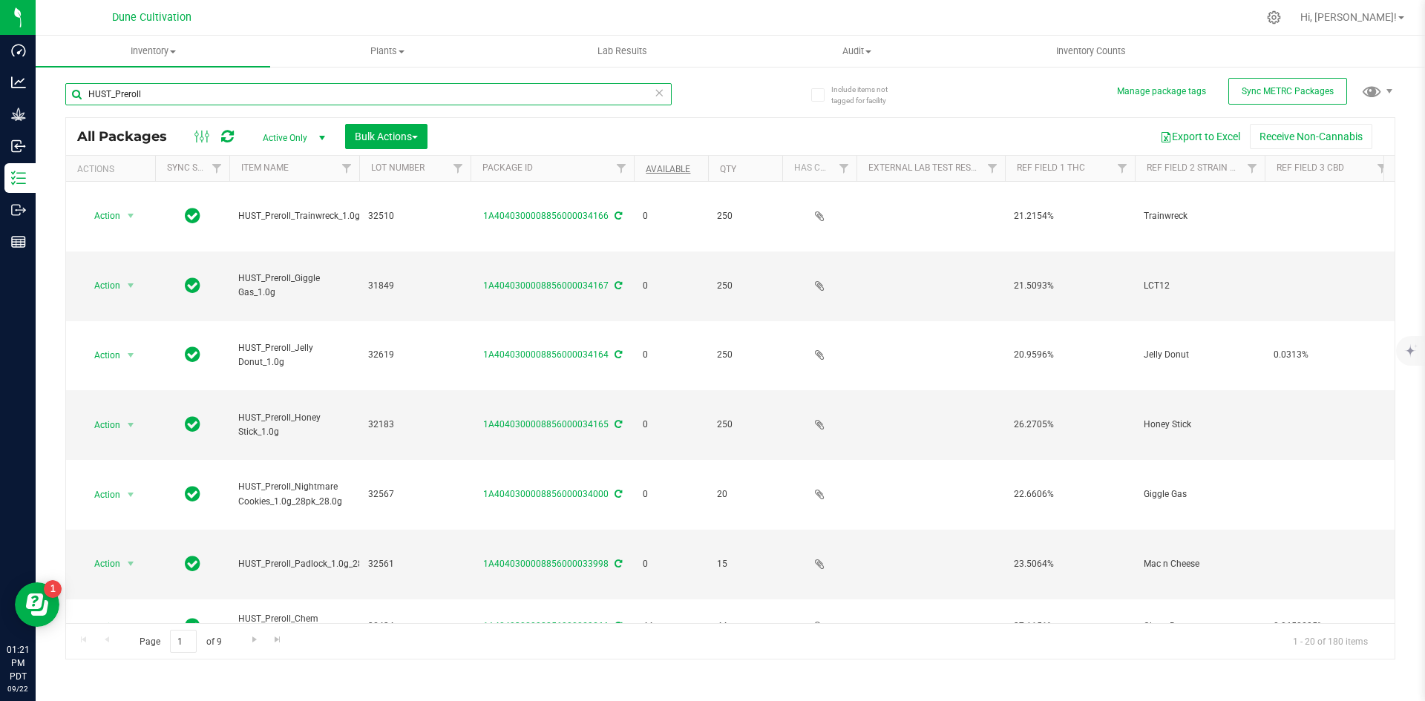
type input "HUST_Preroll"
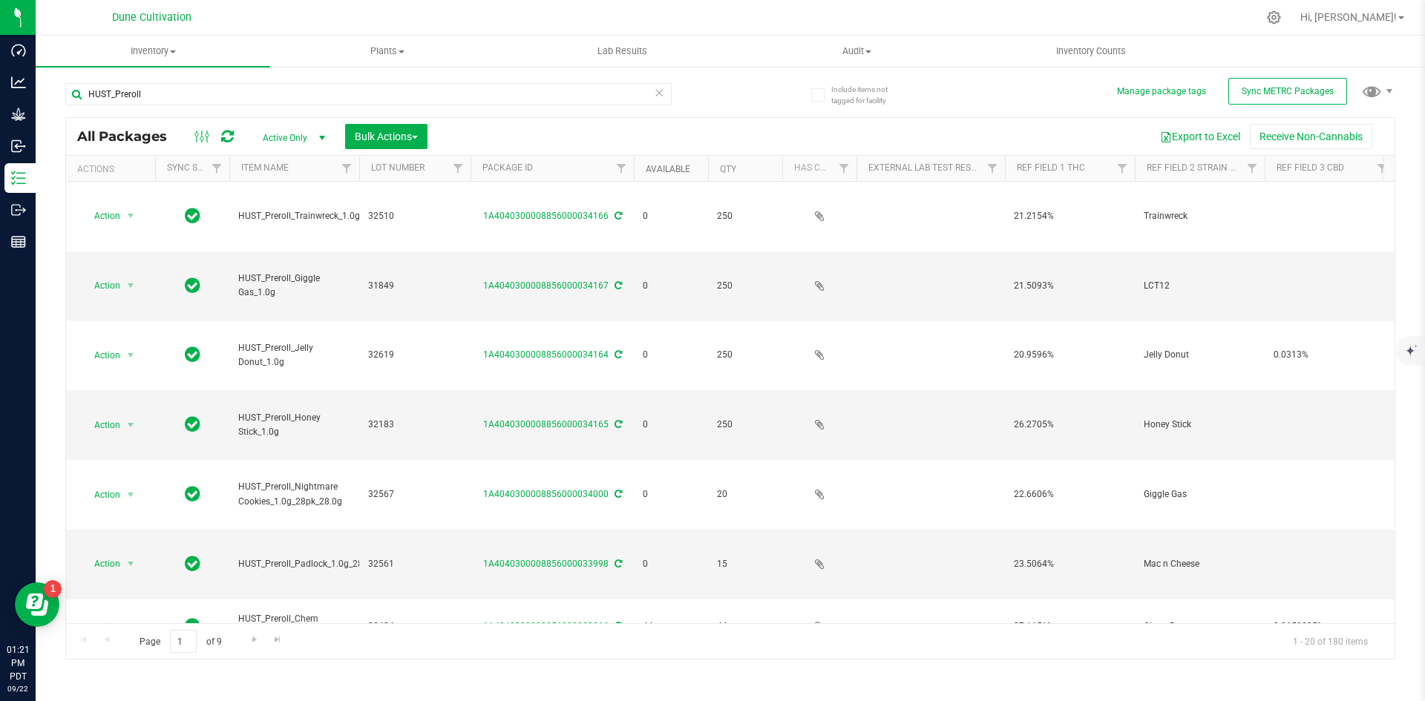
click at [662, 170] on link "Available" at bounding box center [668, 169] width 45 height 10
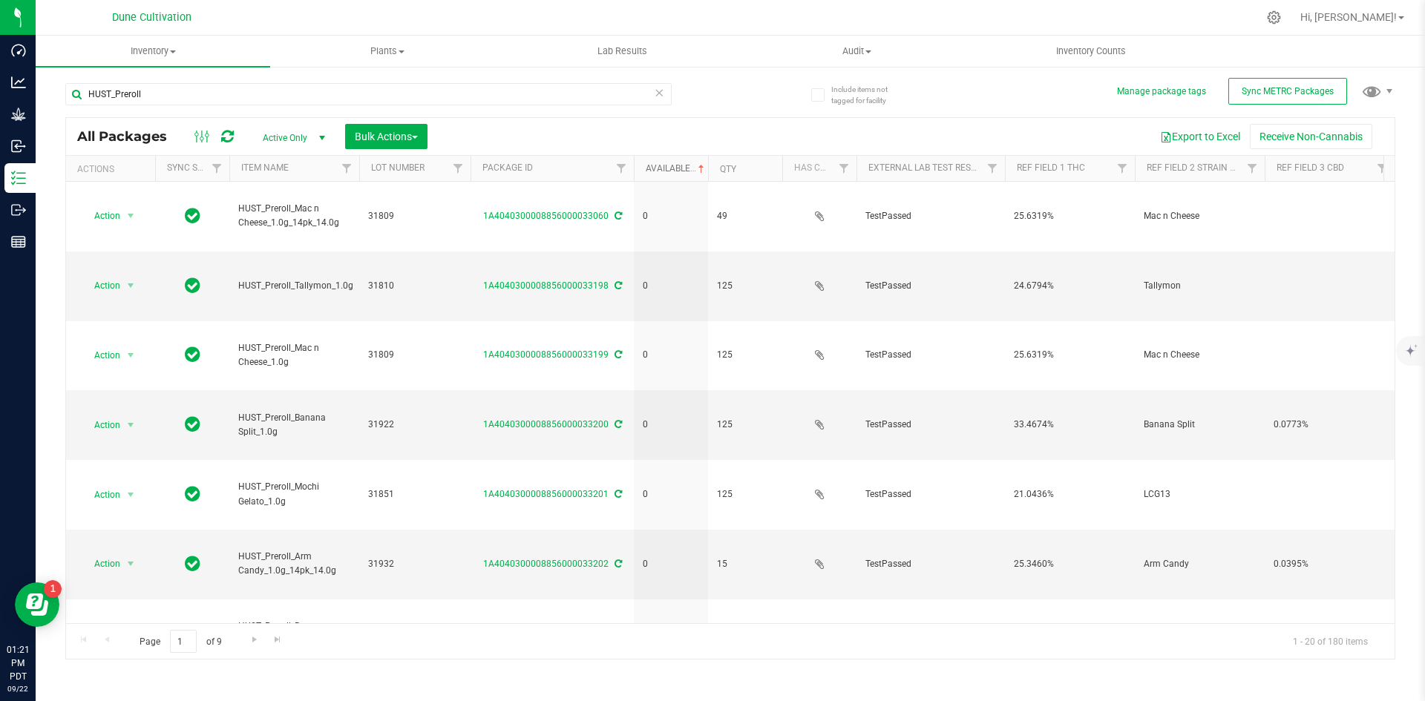
click at [662, 170] on link "Available" at bounding box center [677, 168] width 62 height 10
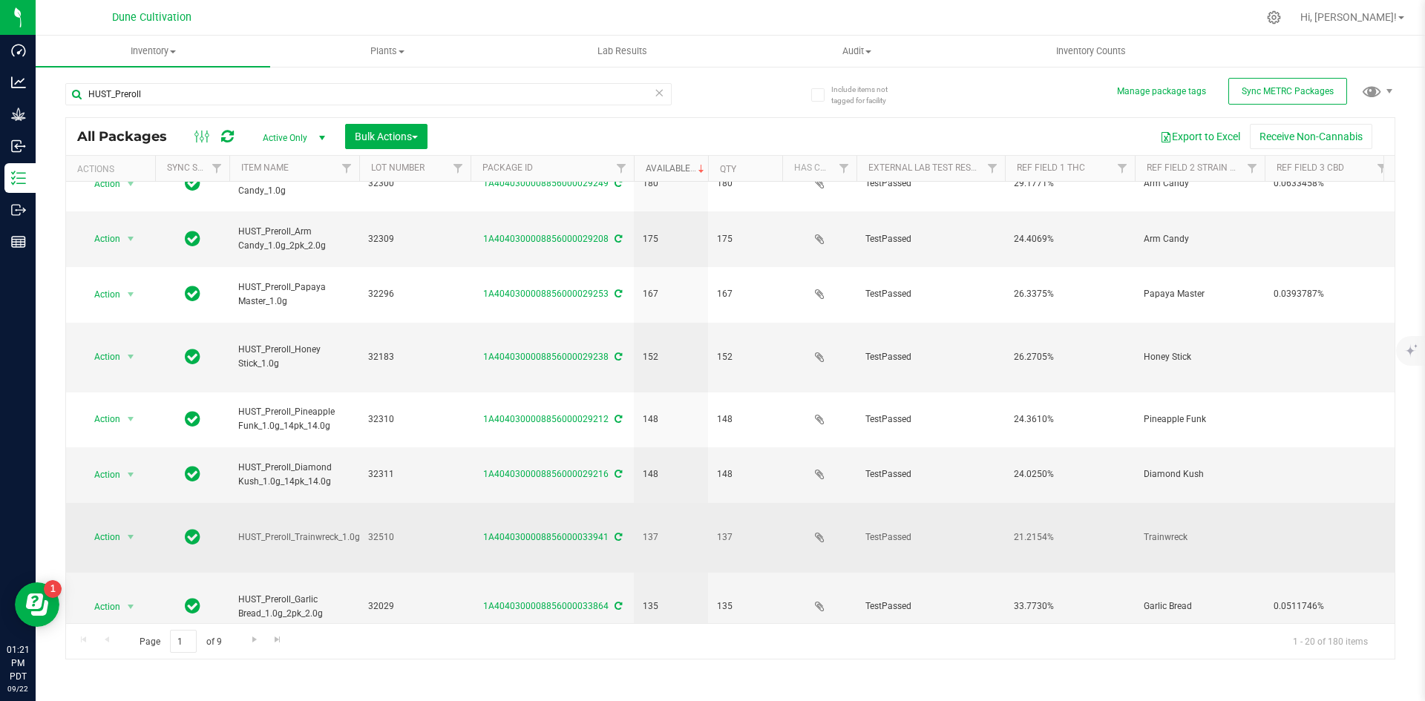
scroll to position [391, 0]
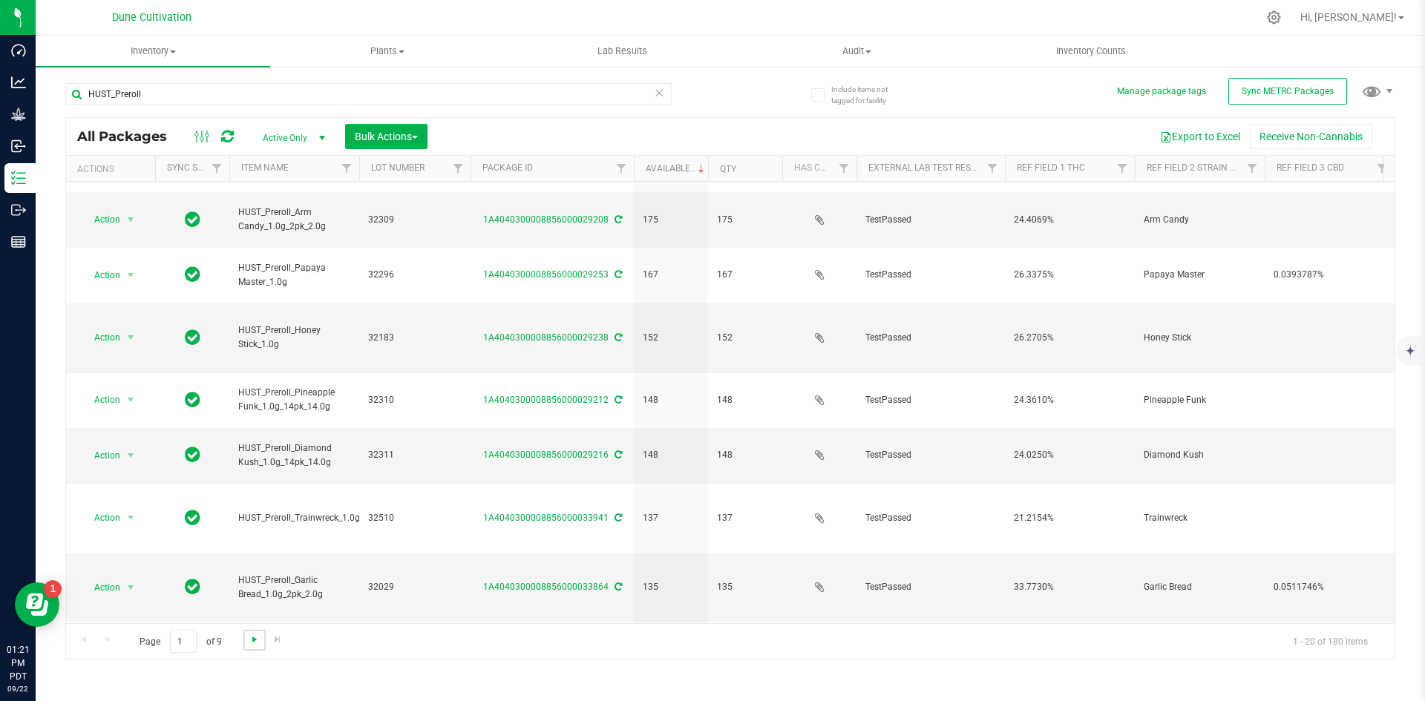
click at [256, 639] on span "Go to the next page" at bounding box center [255, 640] width 12 height 12
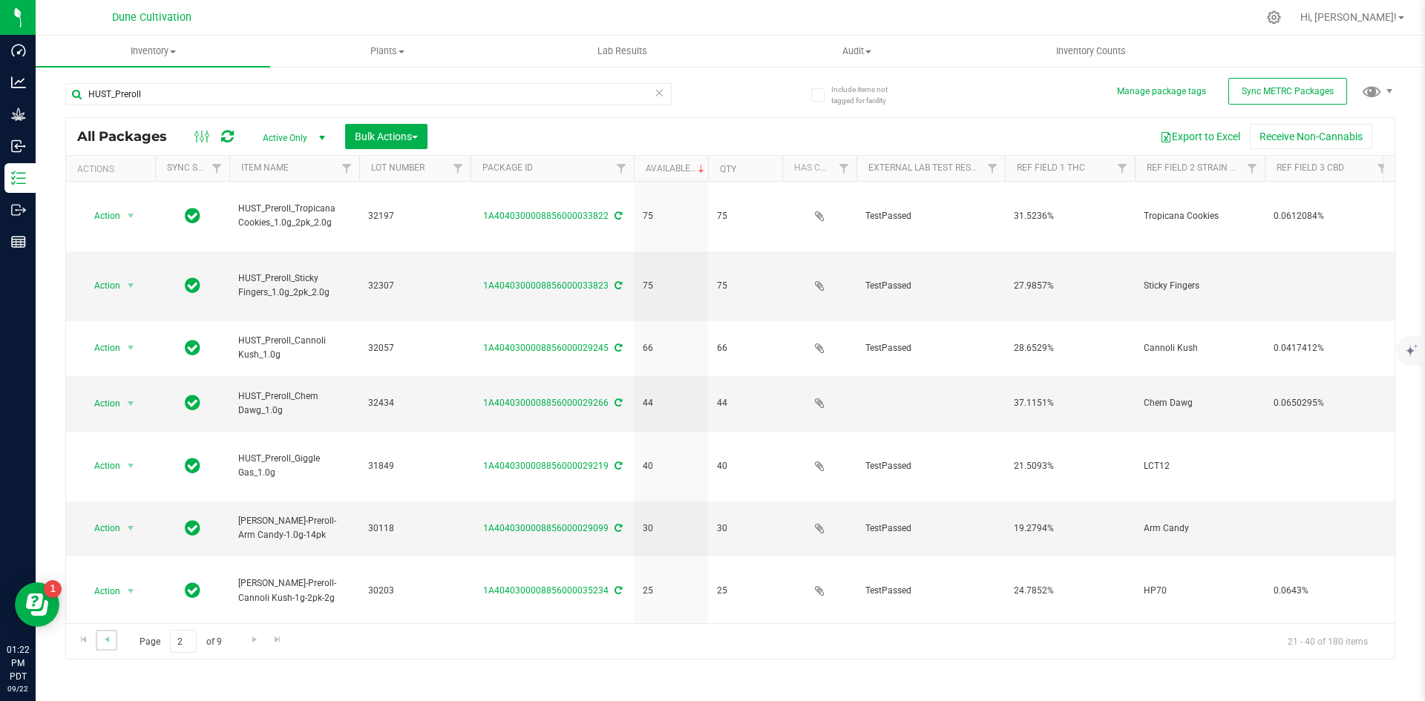
click at [115, 641] on link "Go to the previous page" at bounding box center [107, 640] width 22 height 20
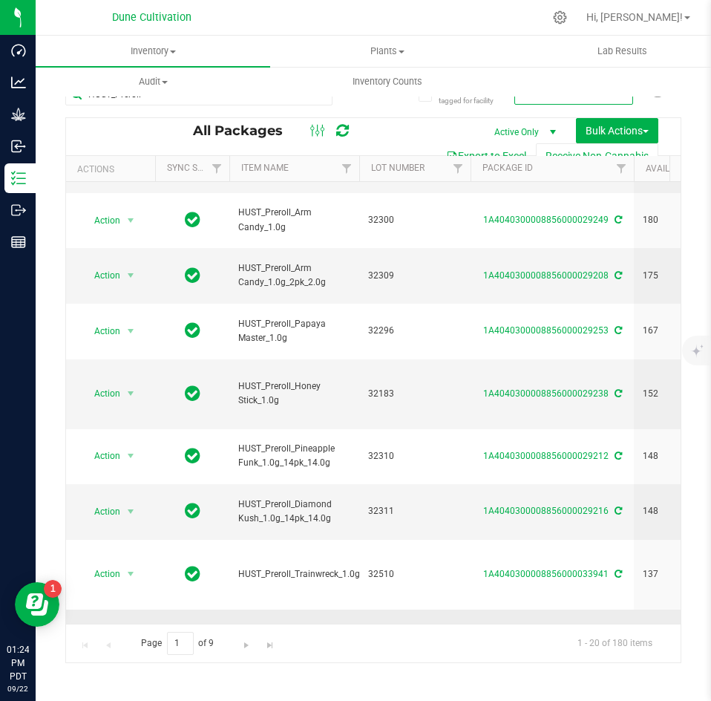
scroll to position [391, 0]
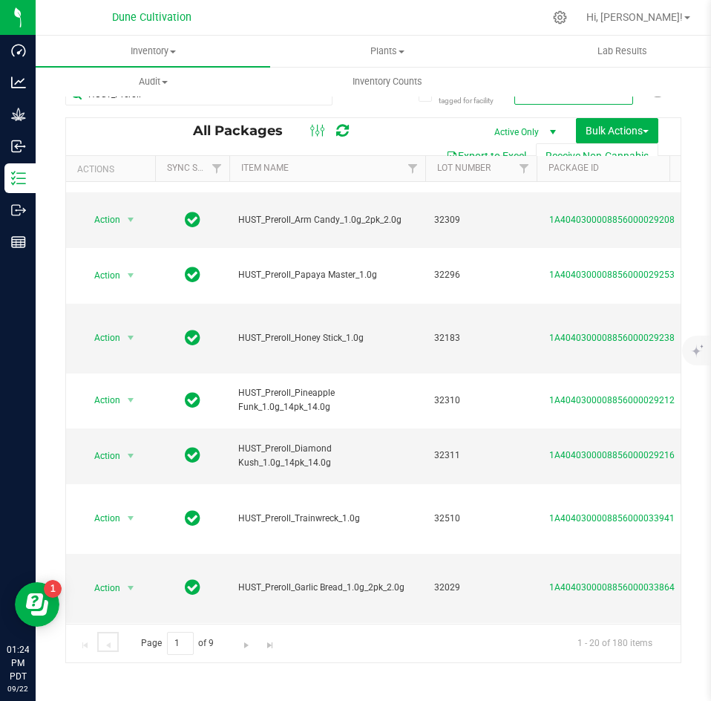
drag, startPoint x: 358, startPoint y: 162, endPoint x: 427, endPoint y: 168, distance: 69.3
click at [427, 168] on div "Actions Sync Status Item Name Lot Number Package ID Available Qty Has COA Exter…" at bounding box center [368, 168] width 604 height 25
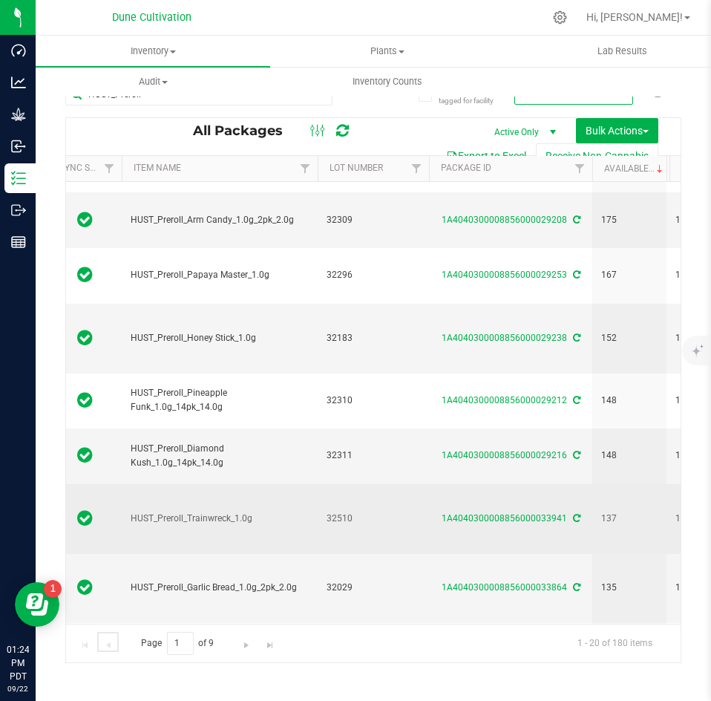
scroll to position [0, 107]
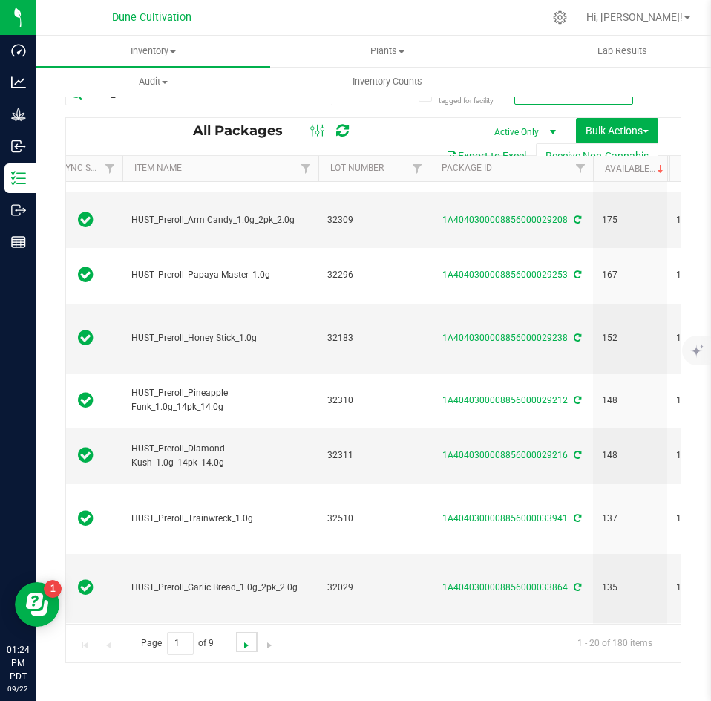
click at [243, 645] on span "Go to the next page" at bounding box center [246, 645] width 12 height 12
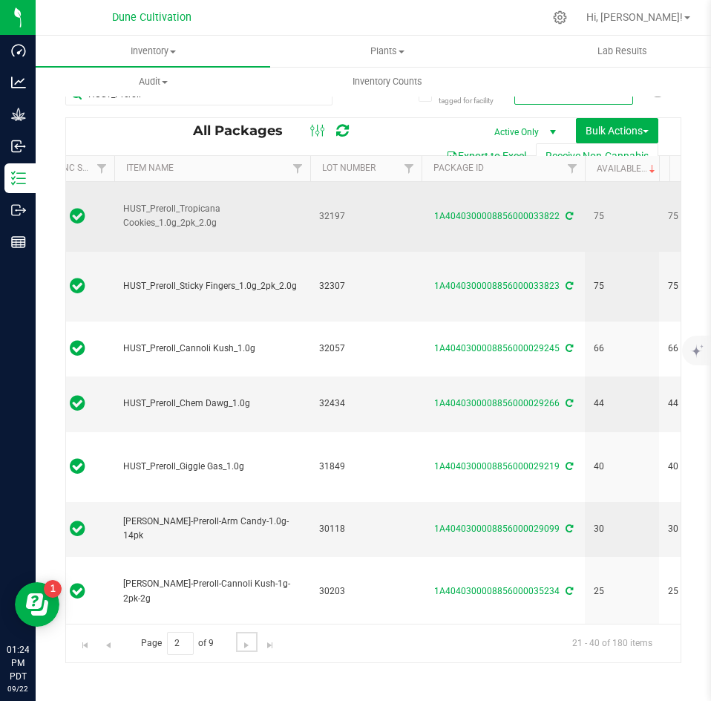
scroll to position [0, 176]
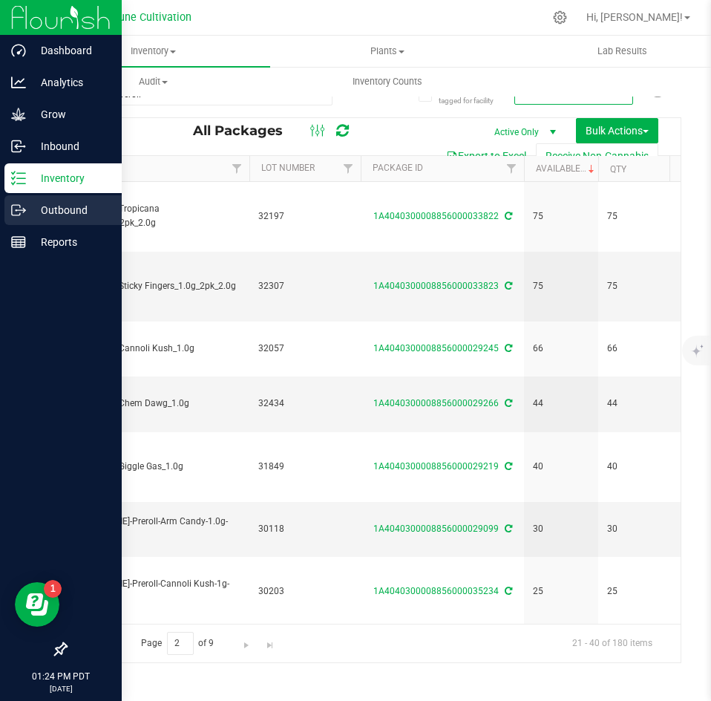
click at [27, 208] on p "Outbound" at bounding box center [70, 210] width 89 height 18
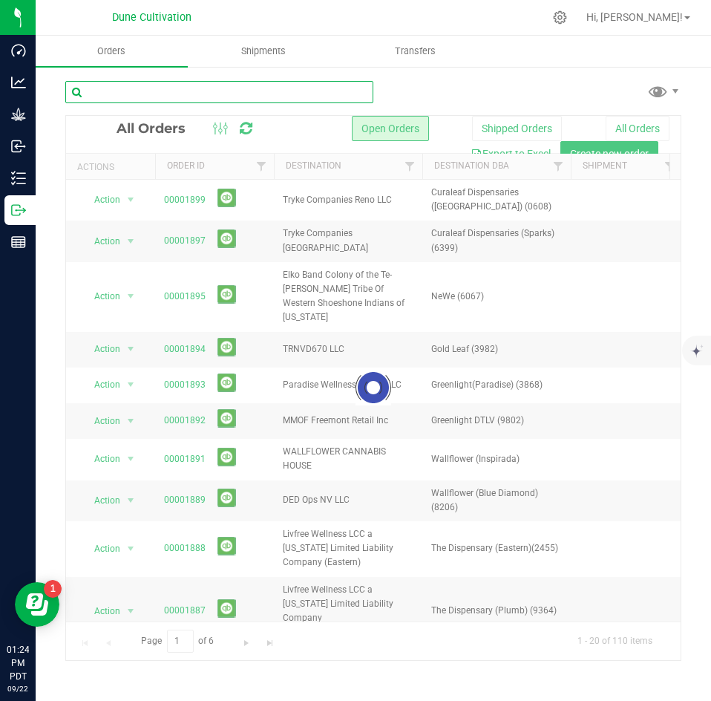
click at [214, 93] on input "text" at bounding box center [219, 92] width 308 height 22
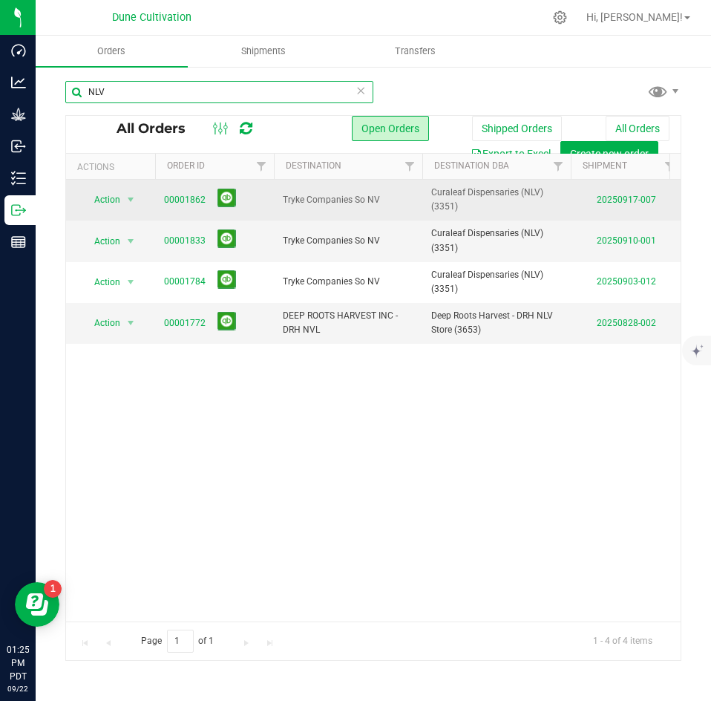
scroll to position [0, 181]
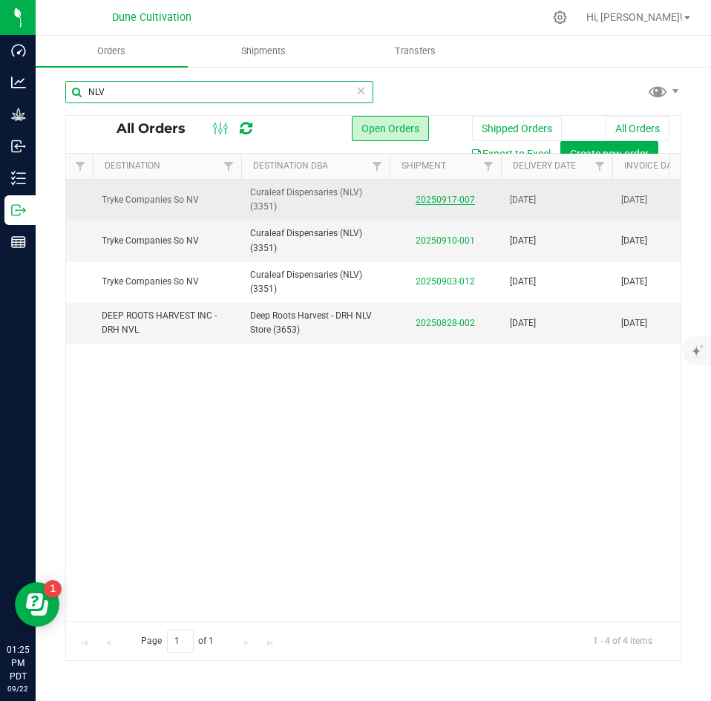
type input "NLV"
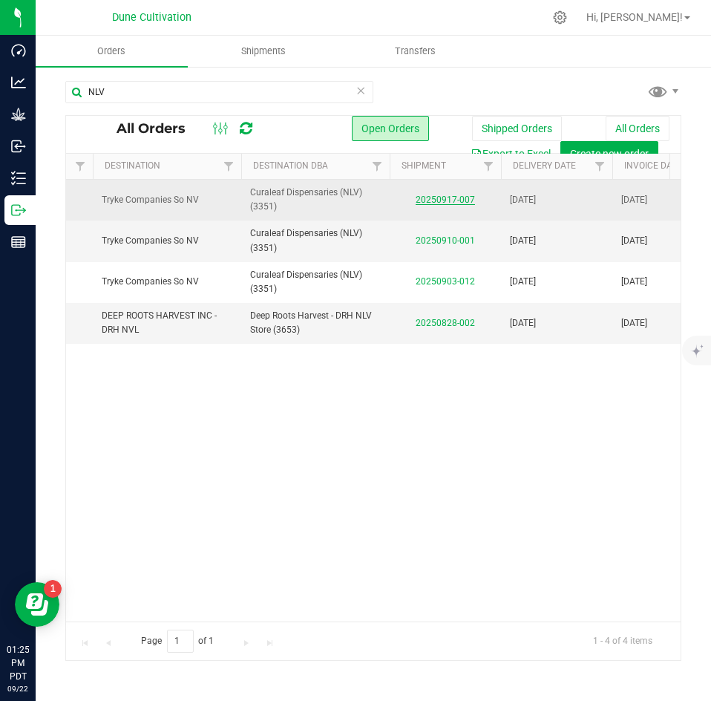
click at [442, 199] on link "20250917-007" at bounding box center [445, 199] width 59 height 10
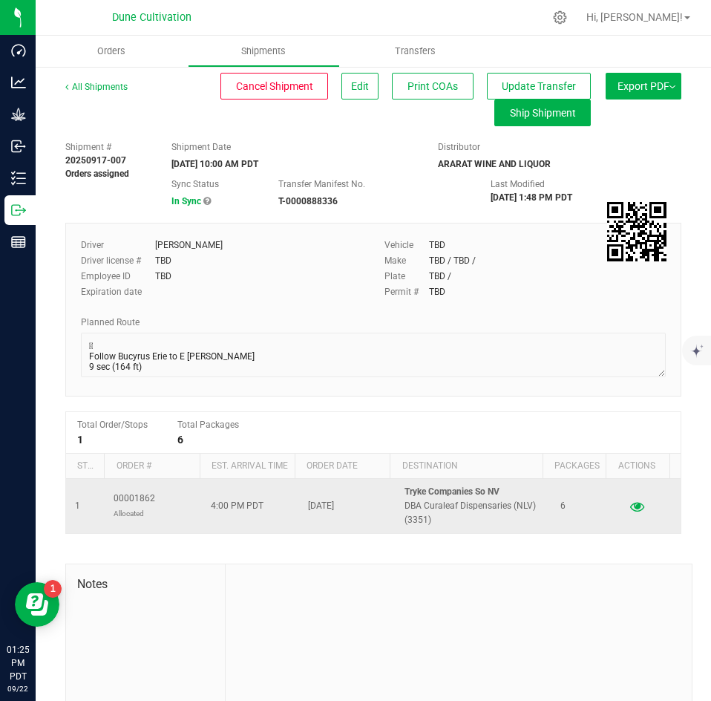
click at [630, 508] on icon "button" at bounding box center [637, 505] width 14 height 10
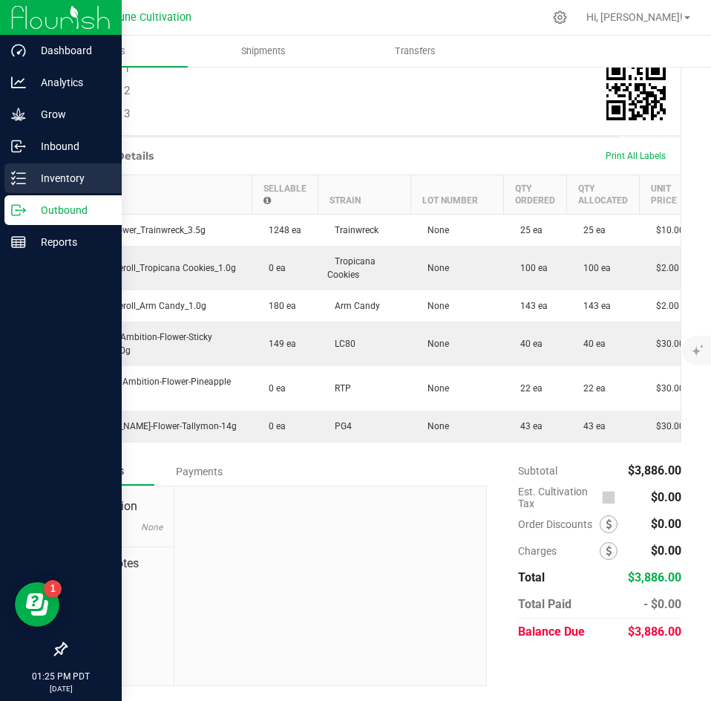
click at [10, 177] on div "Inventory" at bounding box center [62, 178] width 117 height 30
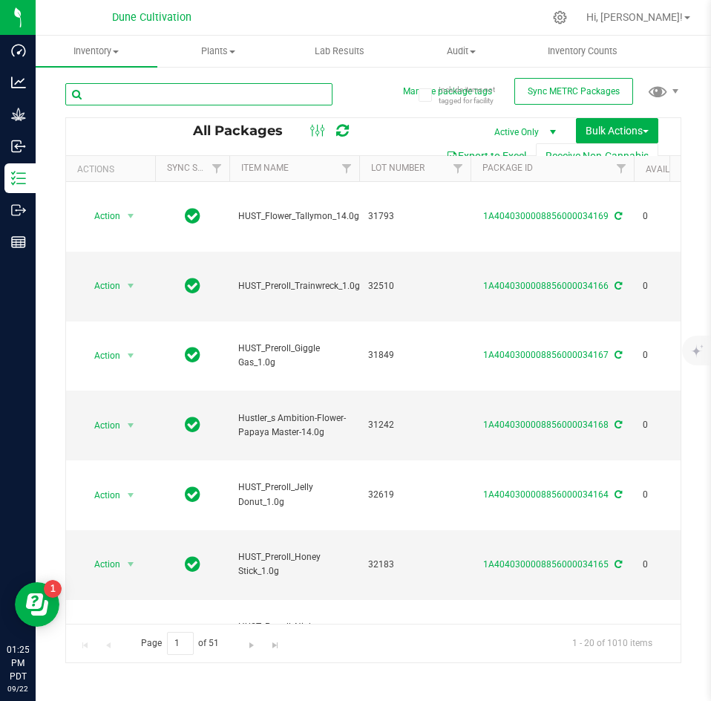
click at [226, 91] on input "text" at bounding box center [198, 94] width 267 height 22
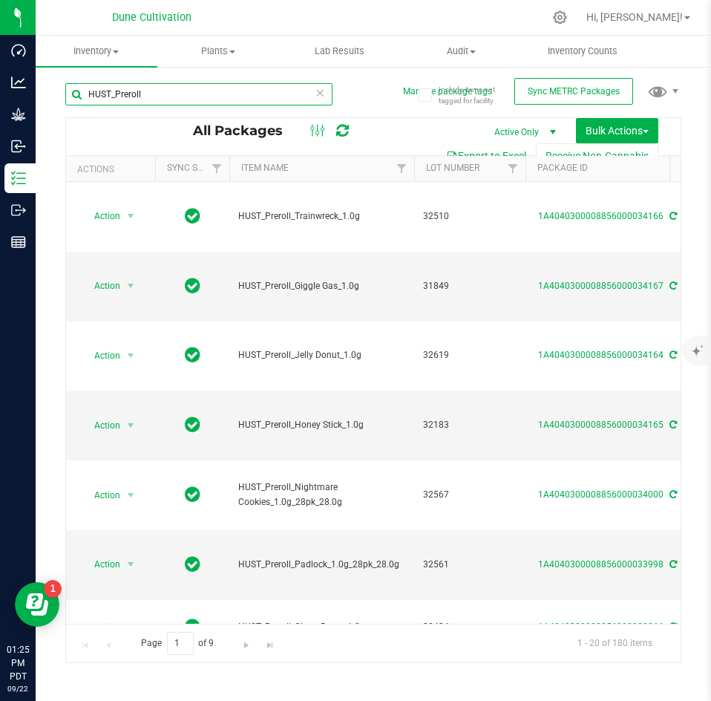
drag, startPoint x: 360, startPoint y: 172, endPoint x: 423, endPoint y: 181, distance: 63.7
click at [423, 181] on div "Actions Sync Status Item Name Lot Number Package ID Available Qty Has COA Exter…" at bounding box center [368, 168] width 604 height 25
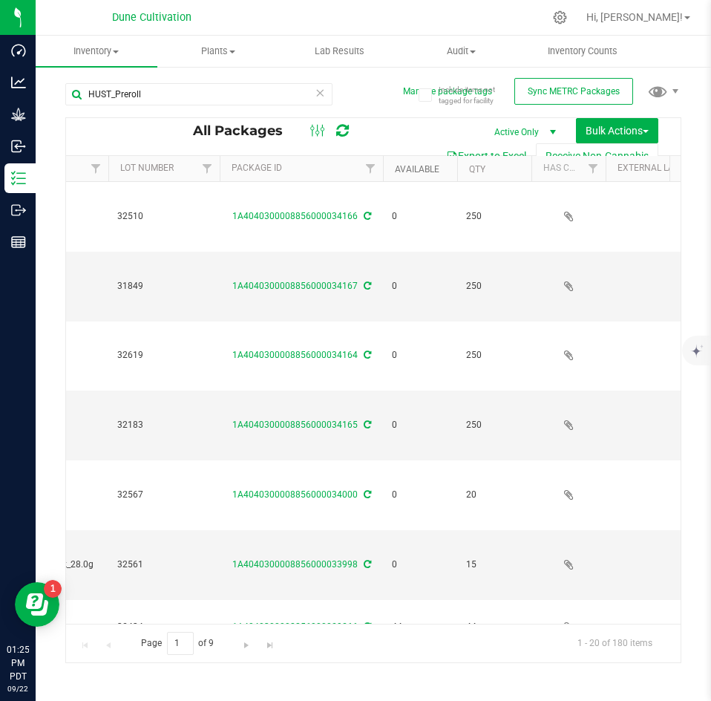
click at [425, 168] on link "Available" at bounding box center [417, 169] width 45 height 10
click at [425, 168] on link "Available" at bounding box center [426, 168] width 62 height 10
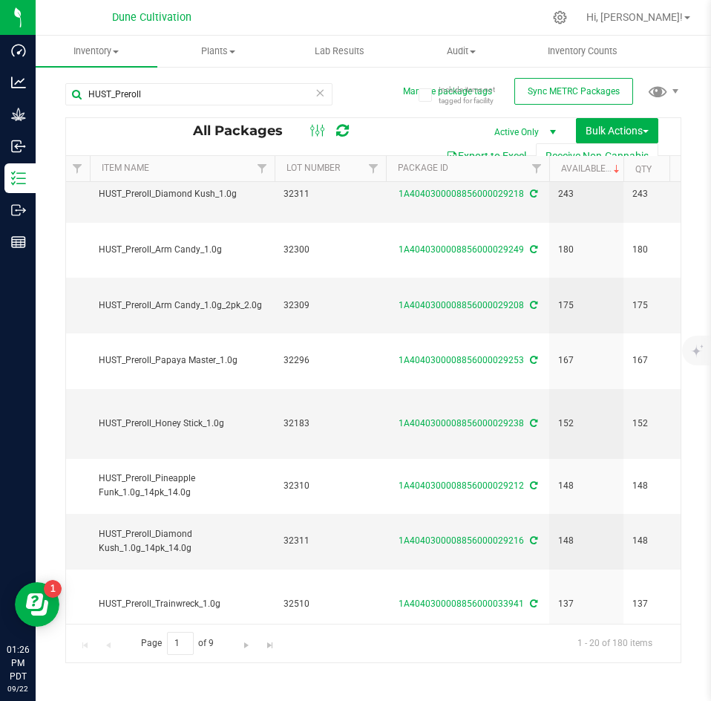
scroll to position [391, 140]
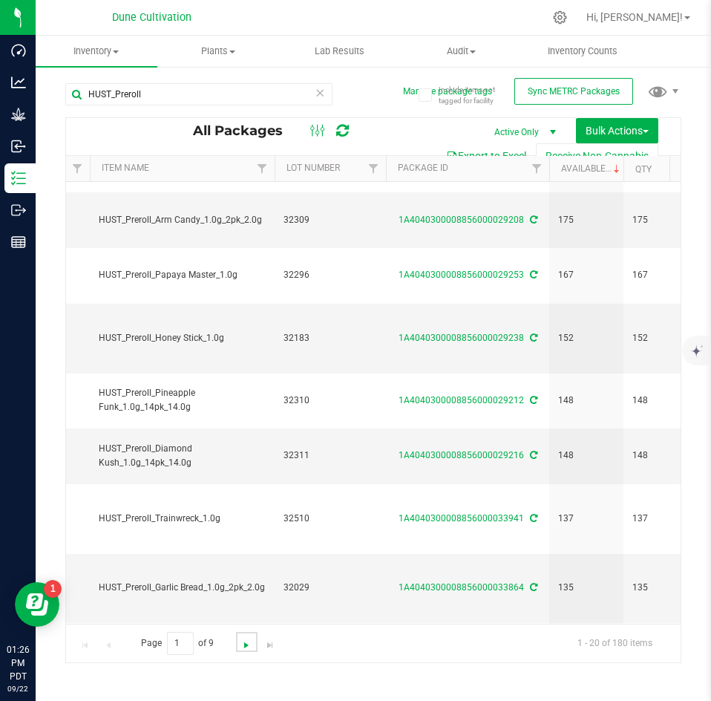
click at [246, 642] on span "Go to the next page" at bounding box center [246, 645] width 12 height 12
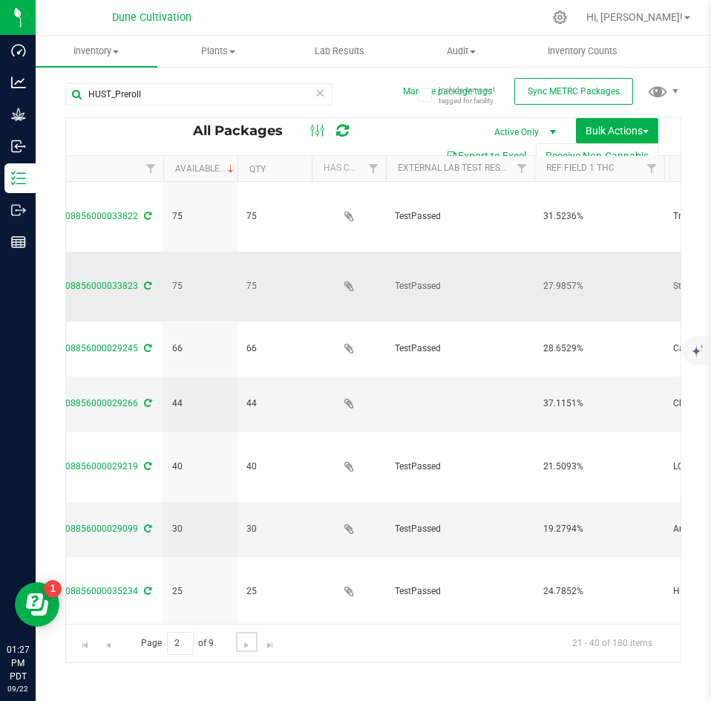
scroll to position [0, 526]
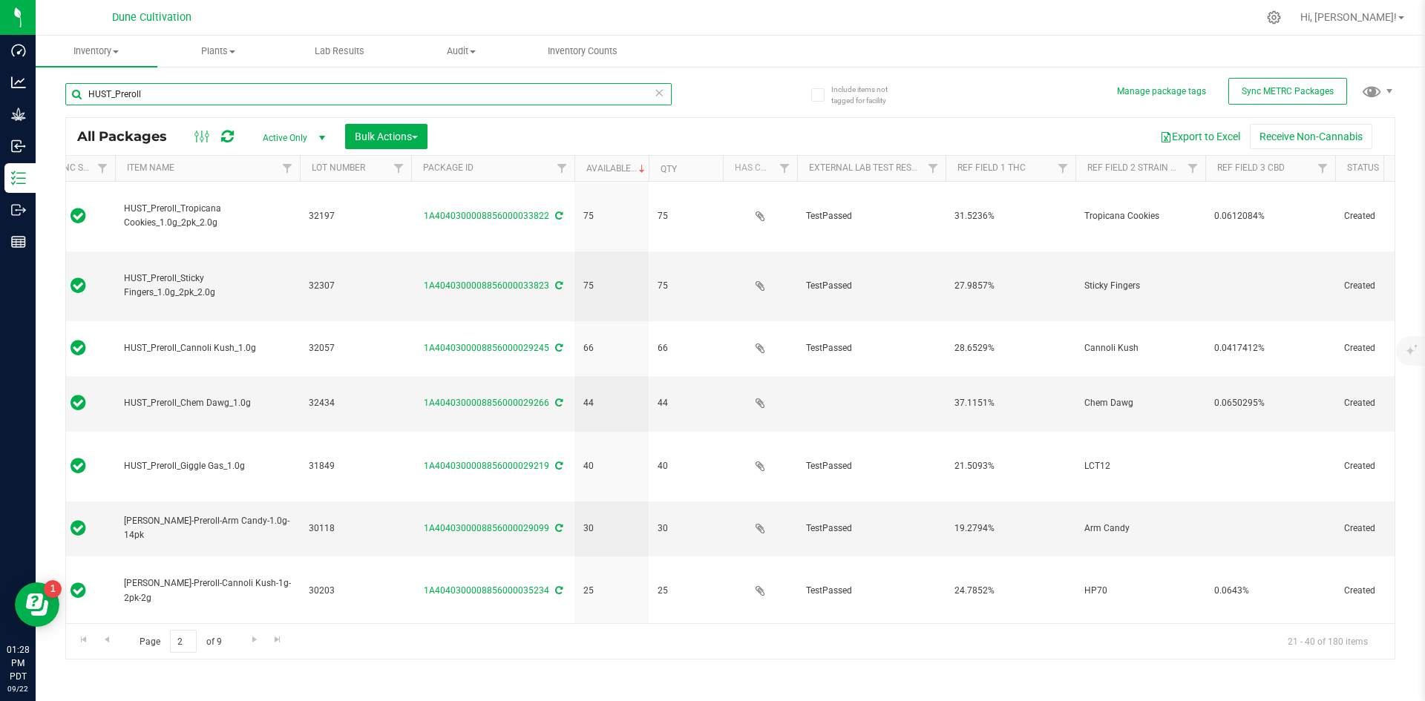
drag, startPoint x: 202, startPoint y: 83, endPoint x: 48, endPoint y: 90, distance: 153.8
click at [48, 90] on div "Include items not tagged for facility Manage package tags Sync METRC Packages H…" at bounding box center [730, 291] width 1389 height 453
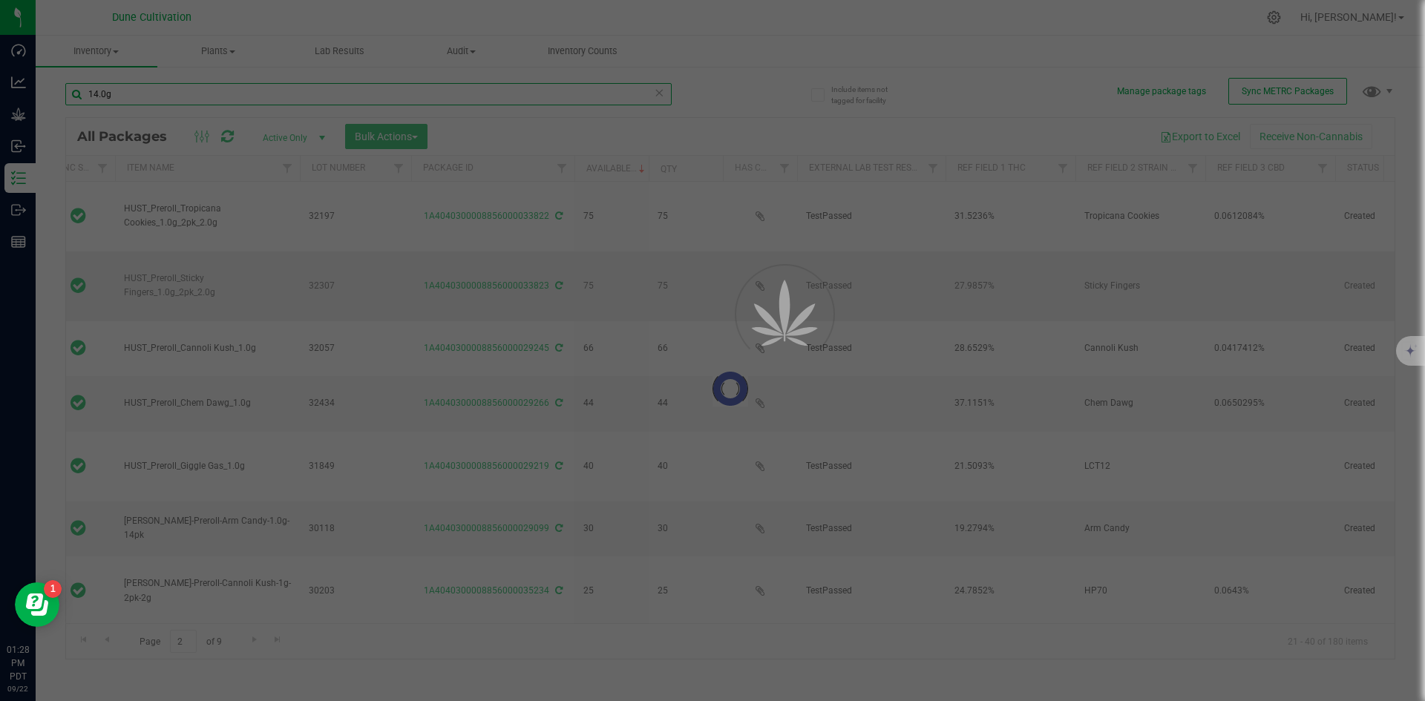
scroll to position [0, 39]
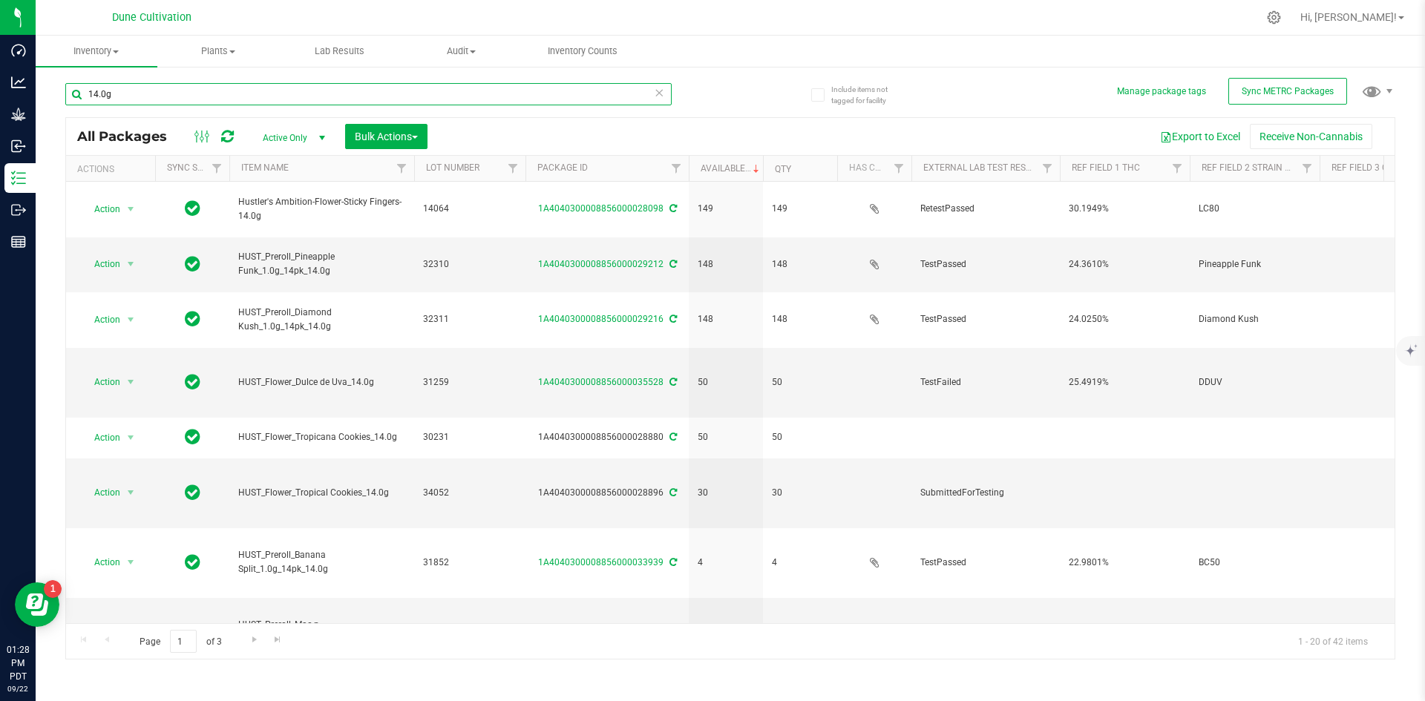
type input "14.0g"
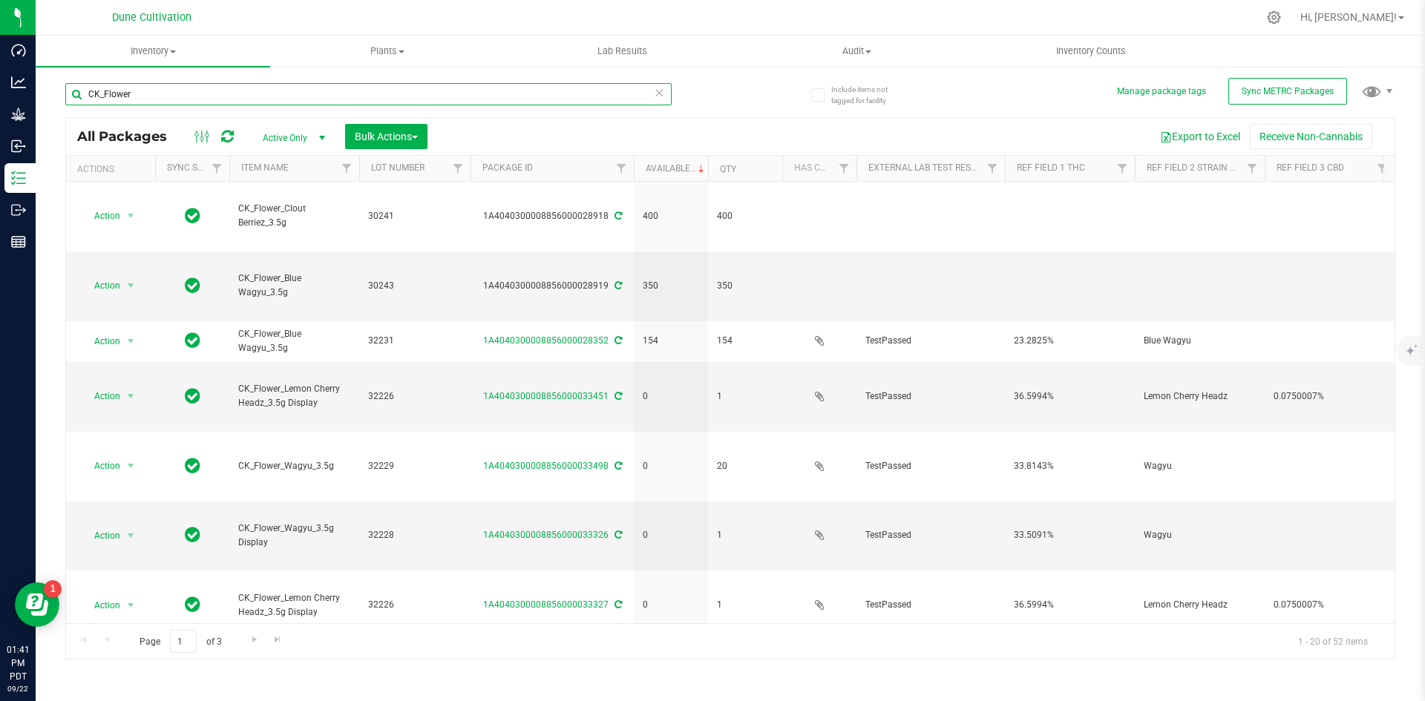
click at [177, 104] on input "CK_Flower" at bounding box center [368, 94] width 606 height 22
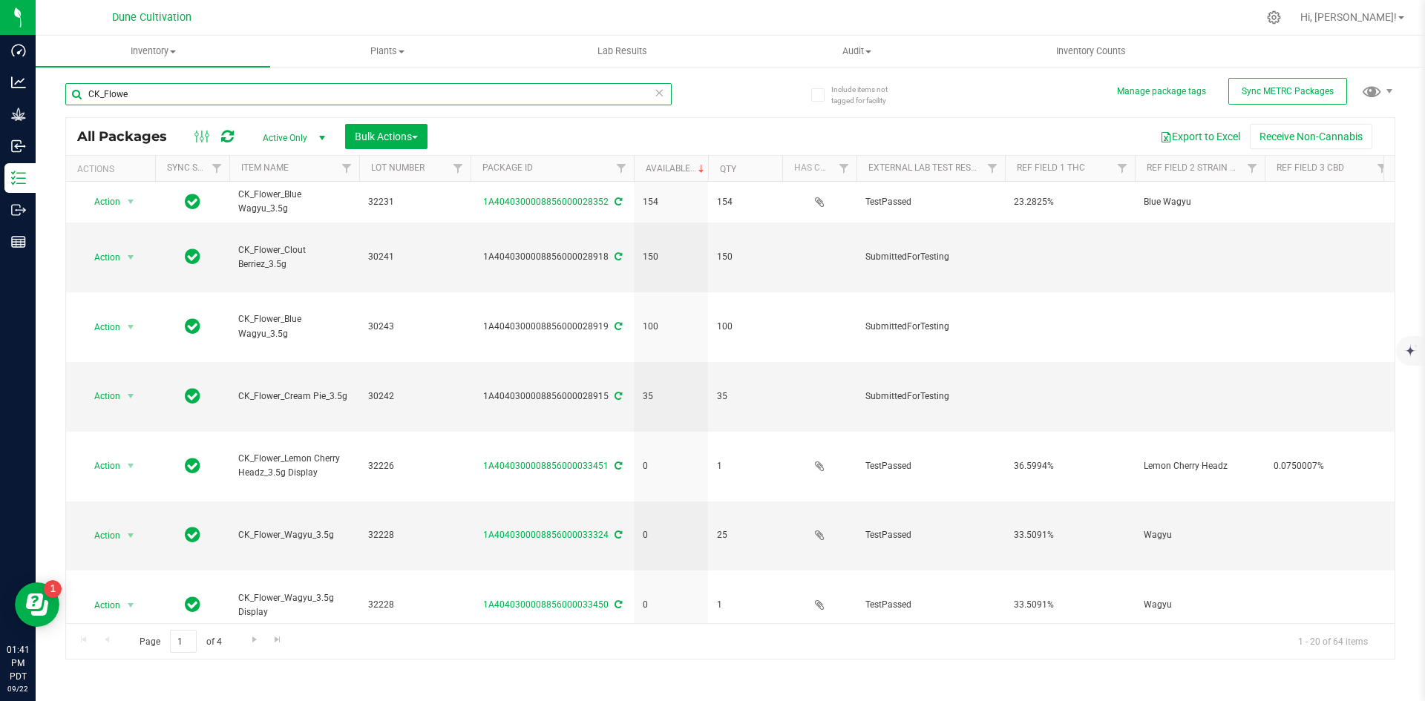
type input "CK_Flower"
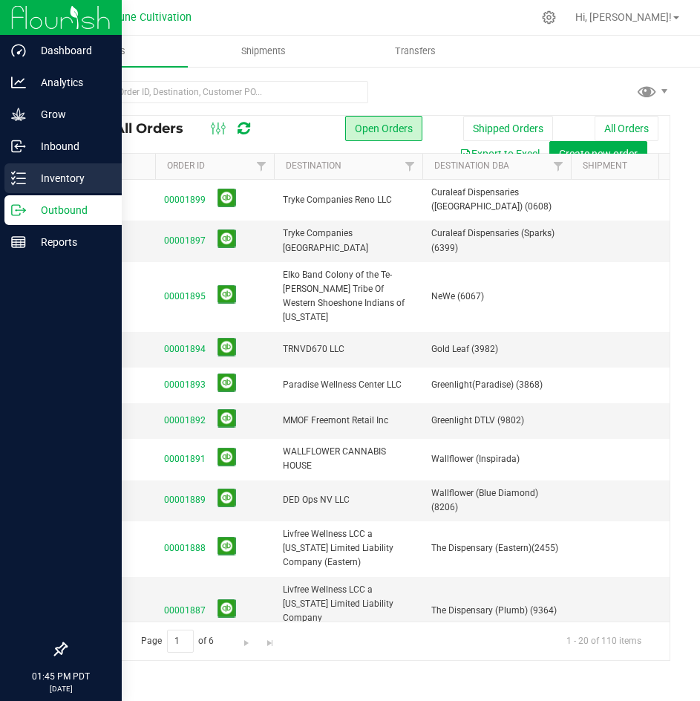
click at [22, 188] on div "Inventory" at bounding box center [62, 178] width 117 height 30
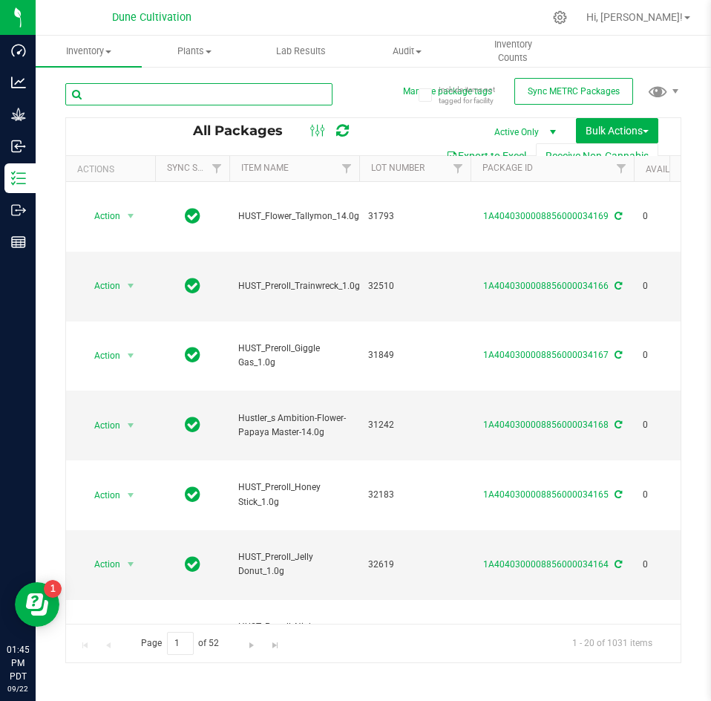
click at [208, 105] on input "text" at bounding box center [198, 94] width 267 height 22
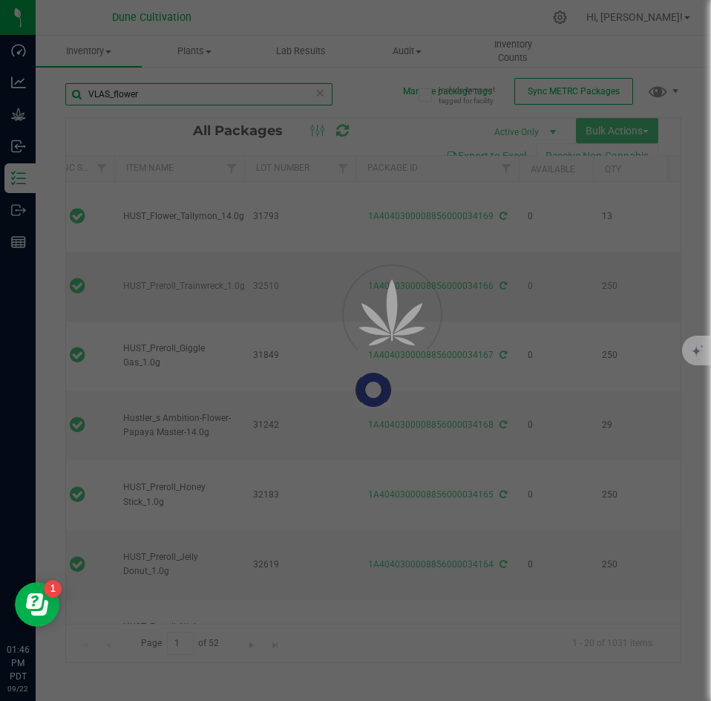
scroll to position [0, 117]
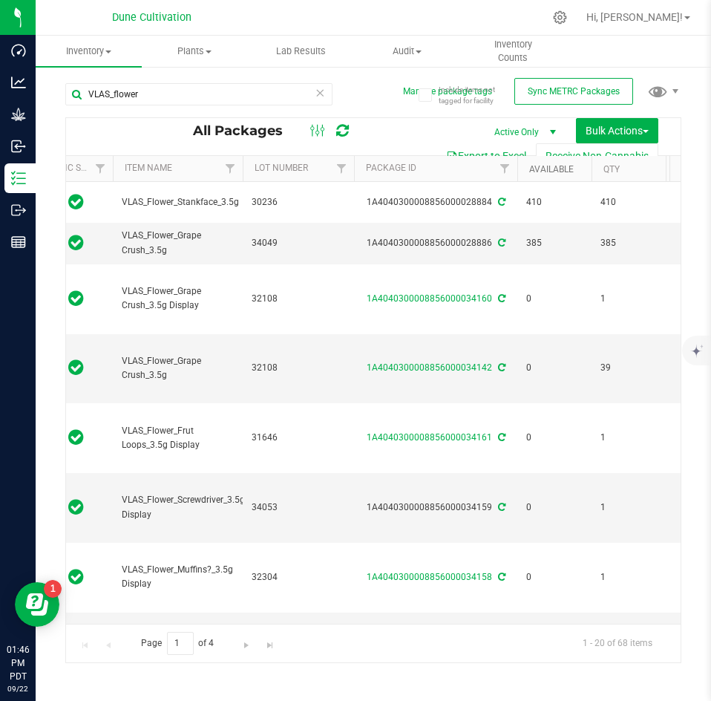
click at [544, 166] on link "Available" at bounding box center [551, 169] width 45 height 10
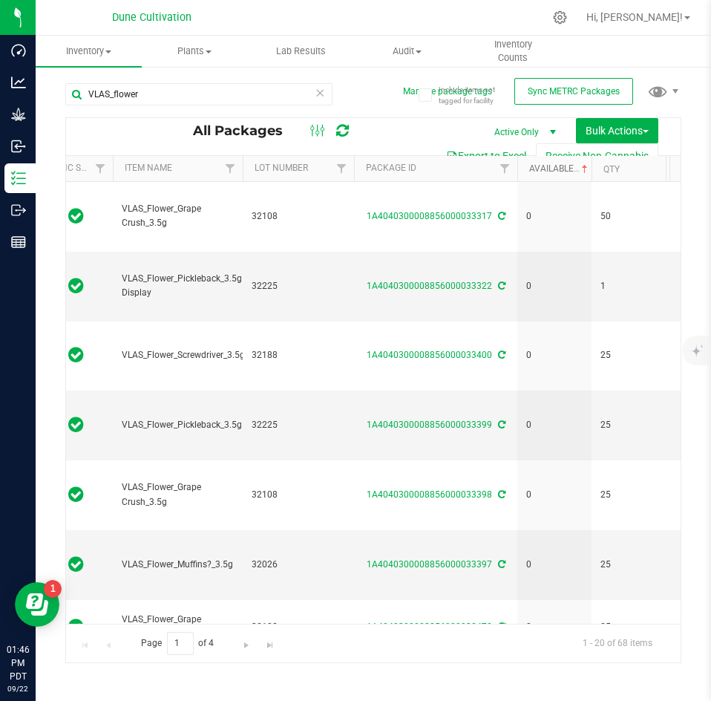
click at [544, 166] on link "Available" at bounding box center [560, 168] width 62 height 10
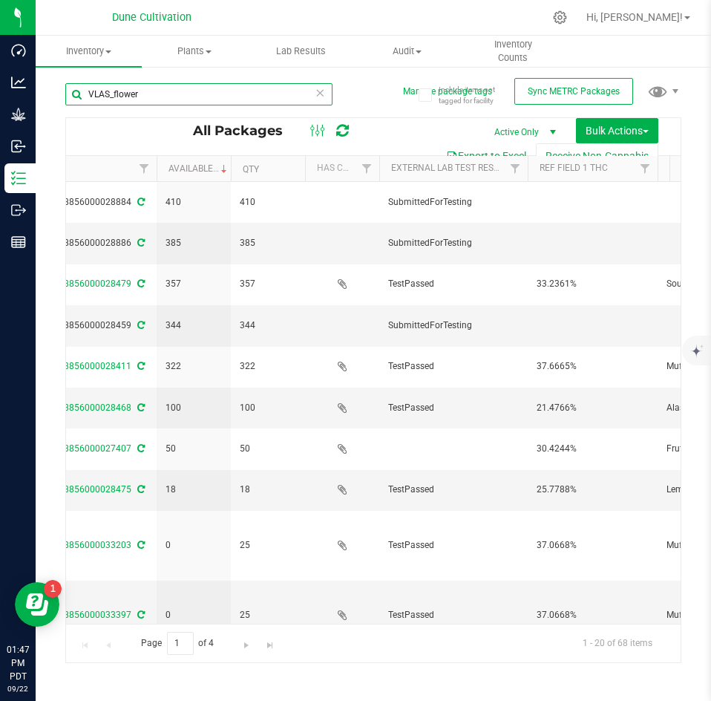
click at [157, 101] on input "VLAS_flower" at bounding box center [198, 94] width 267 height 22
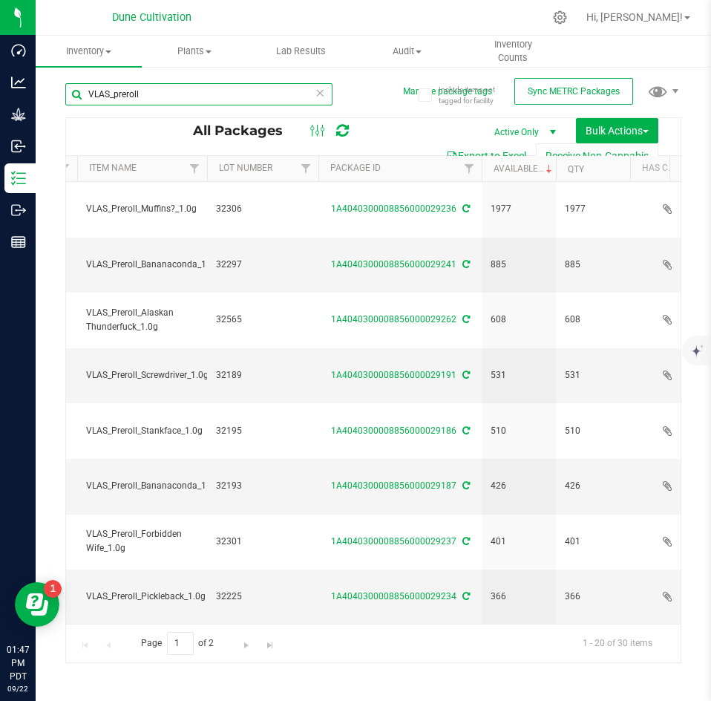
drag, startPoint x: 151, startPoint y: 93, endPoint x: 76, endPoint y: 91, distance: 75.0
click at [76, 91] on input "VLAS_preroll" at bounding box center [198, 94] width 267 height 22
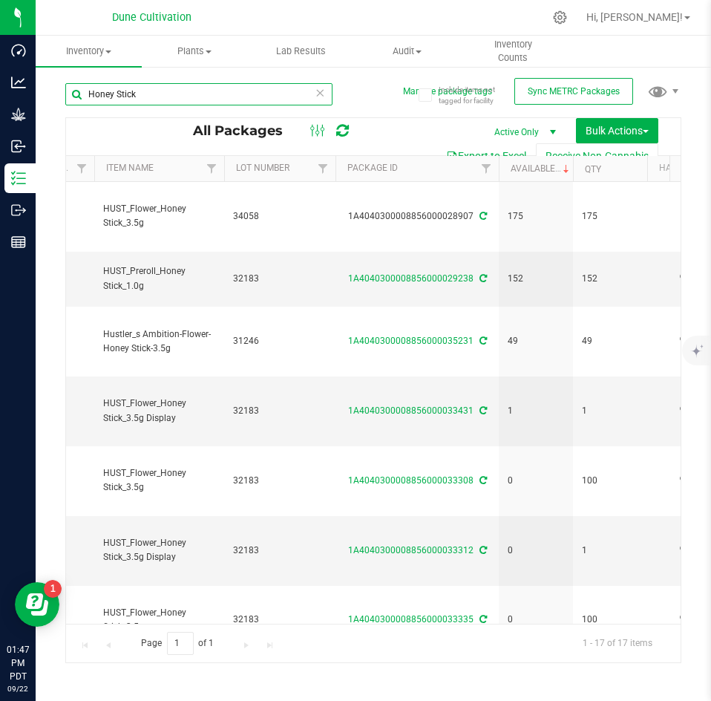
drag, startPoint x: 140, startPoint y: 101, endPoint x: 76, endPoint y: 99, distance: 63.1
click at [76, 99] on input "Honey Stick" at bounding box center [198, 94] width 267 height 22
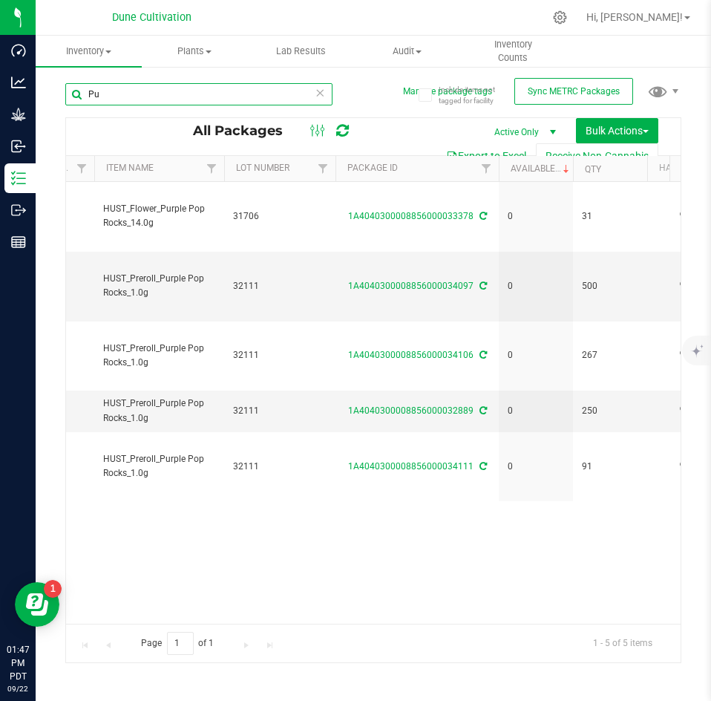
type input "P"
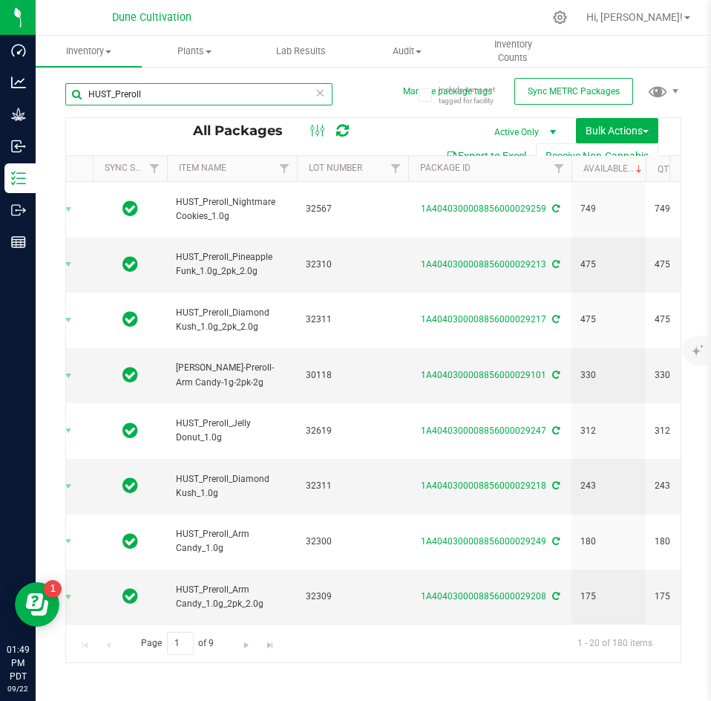
type input "HUST_Preroll"
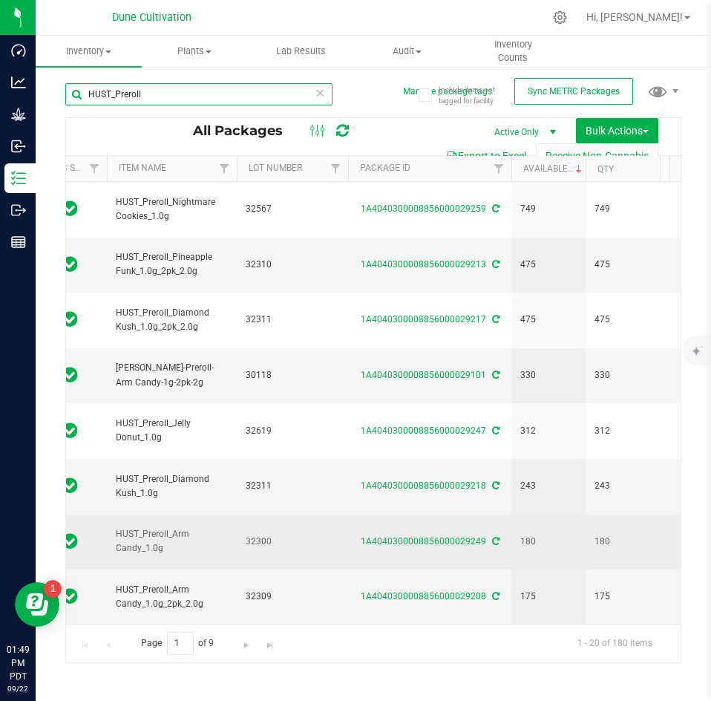
scroll to position [0, 332]
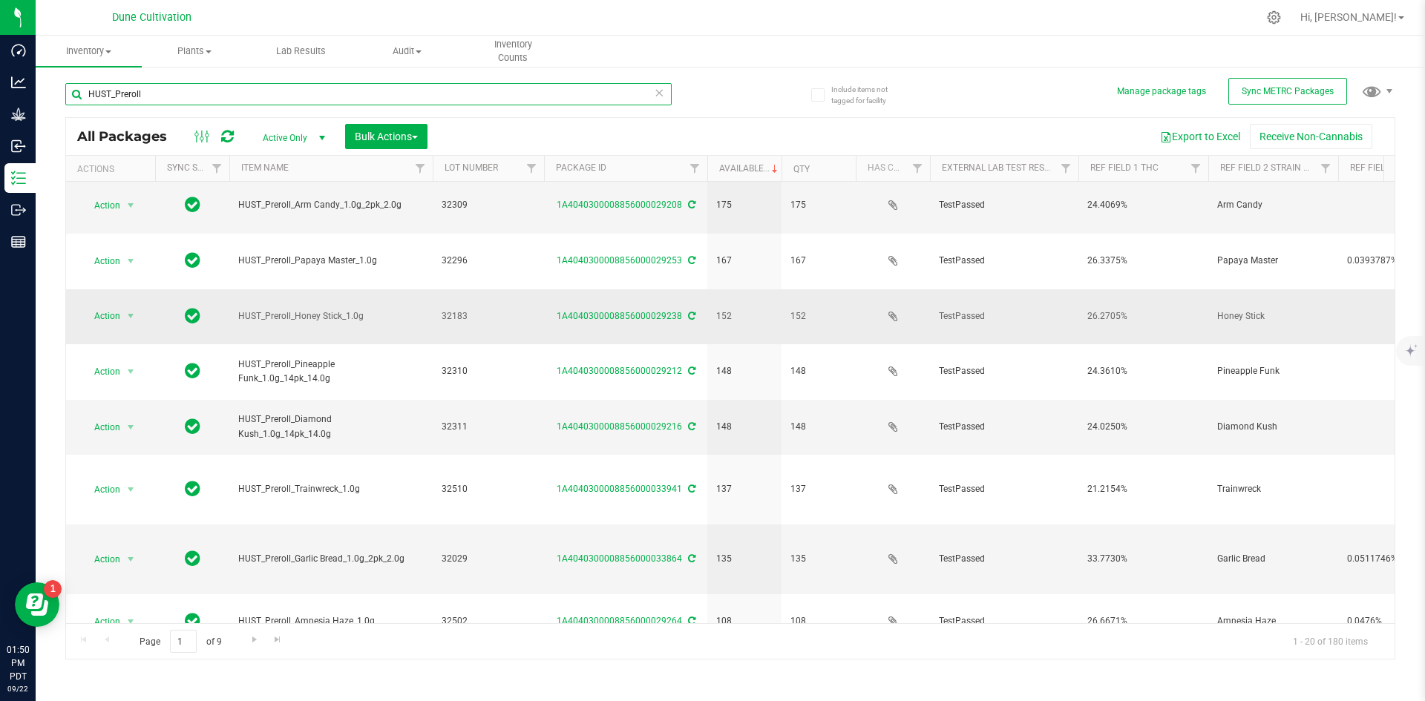
drag, startPoint x: 359, startPoint y: 168, endPoint x: 436, endPoint y: 183, distance: 78.5
click at [436, 183] on div "All Packages Active Only Active Only Lab Samples Locked All External Internal B…" at bounding box center [730, 388] width 1330 height 543
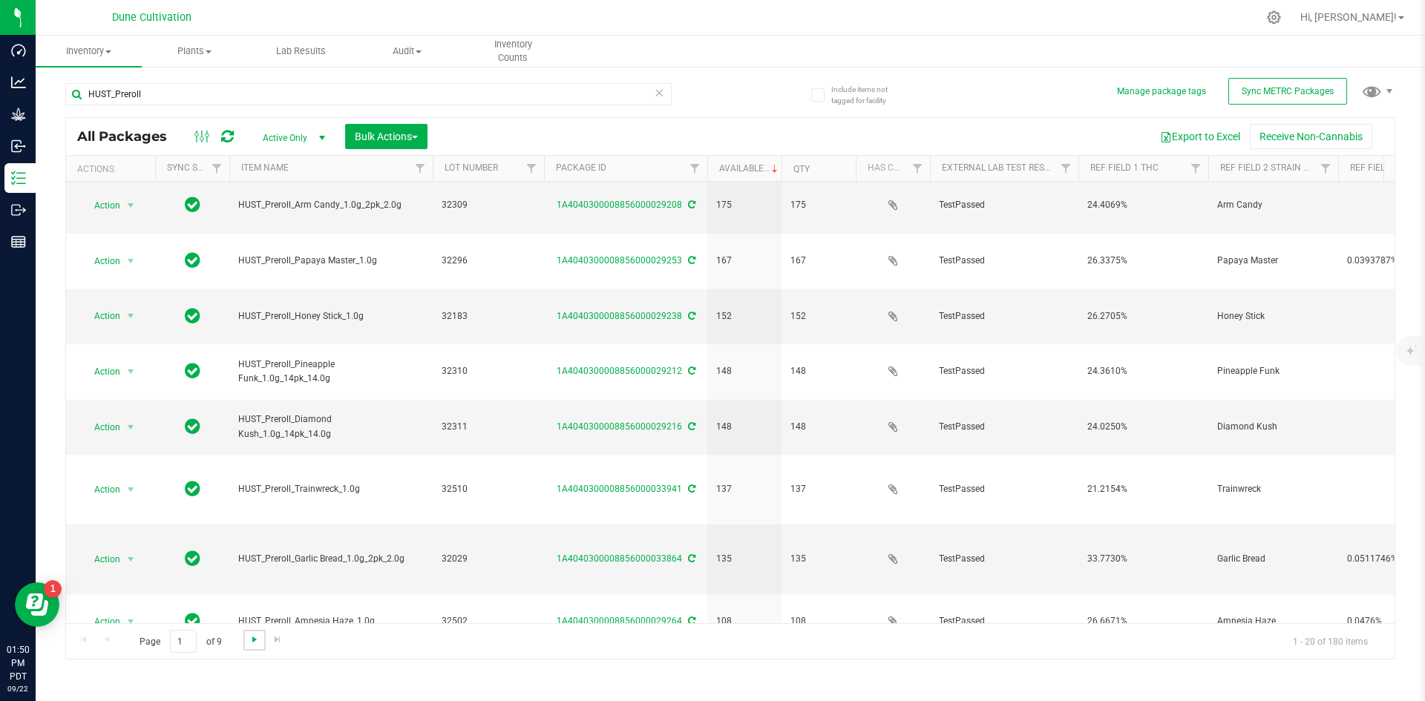
click at [253, 636] on span "Go to the next page" at bounding box center [255, 640] width 12 height 12
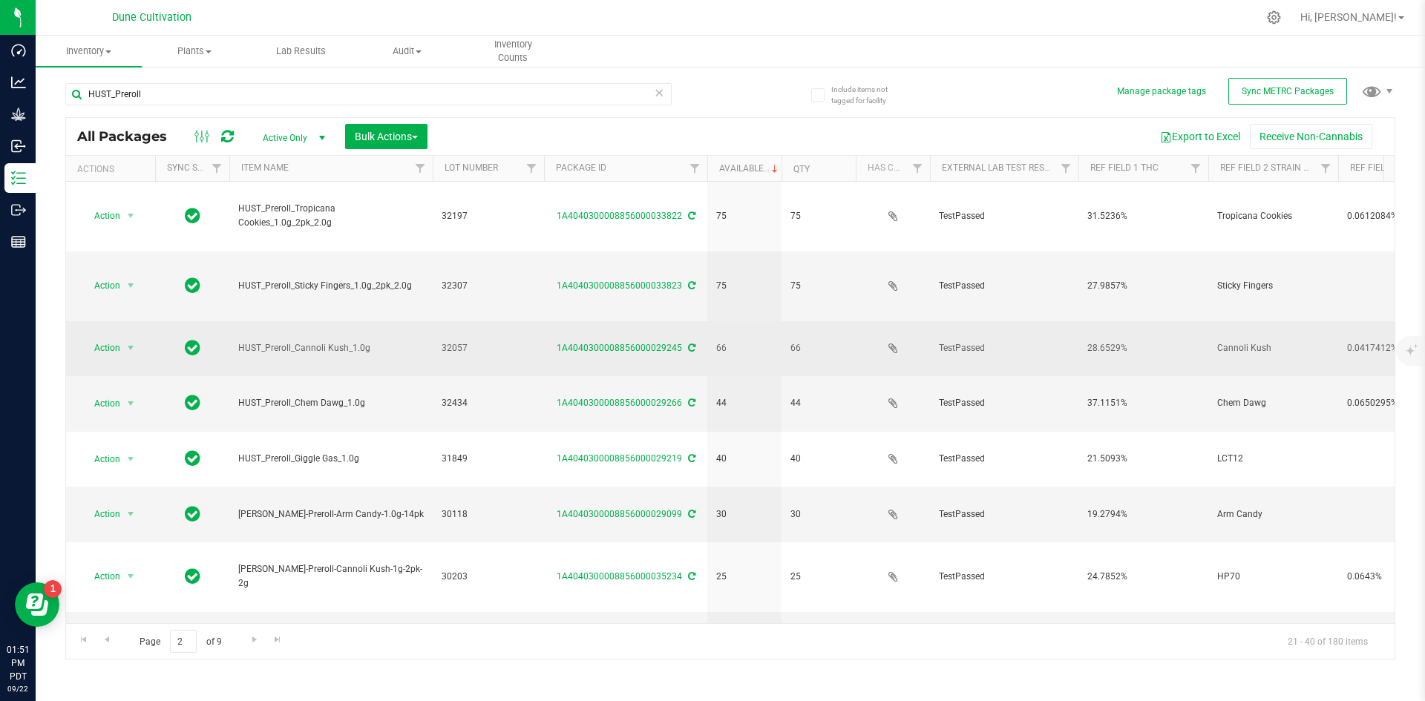
click at [420, 341] on span "HUST_Preroll_Cannoli Kush_1.0g" at bounding box center [331, 348] width 186 height 14
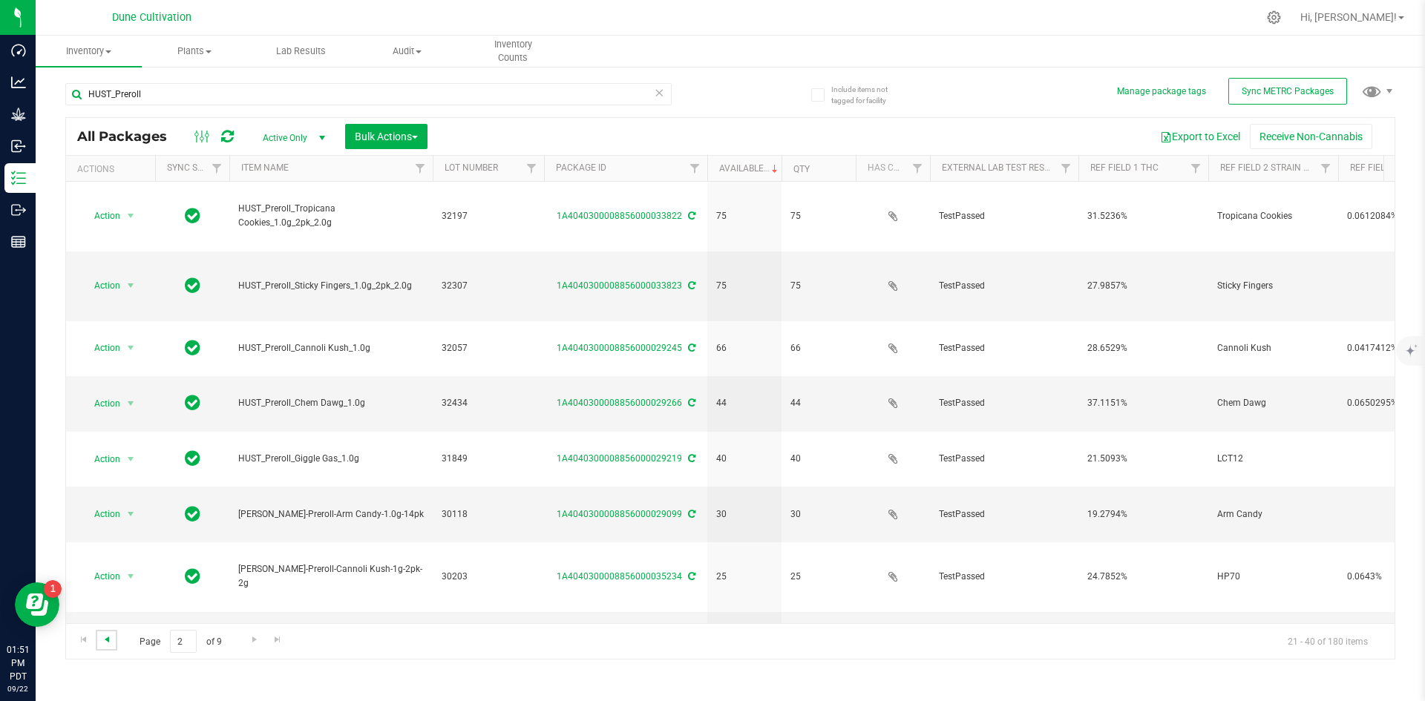
click at [106, 643] on span "Go to the previous page" at bounding box center [107, 640] width 12 height 12
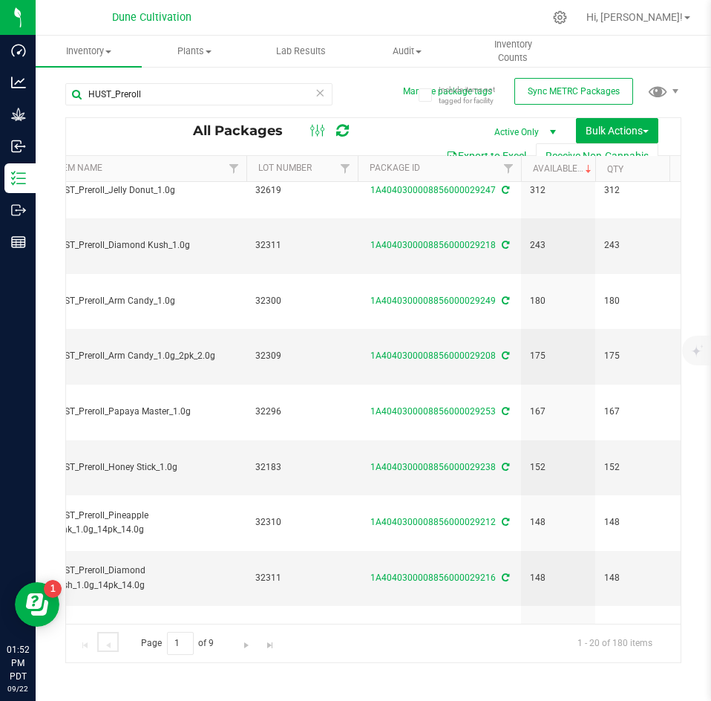
scroll to position [240, 186]
